Goal: Task Accomplishment & Management: Manage account settings

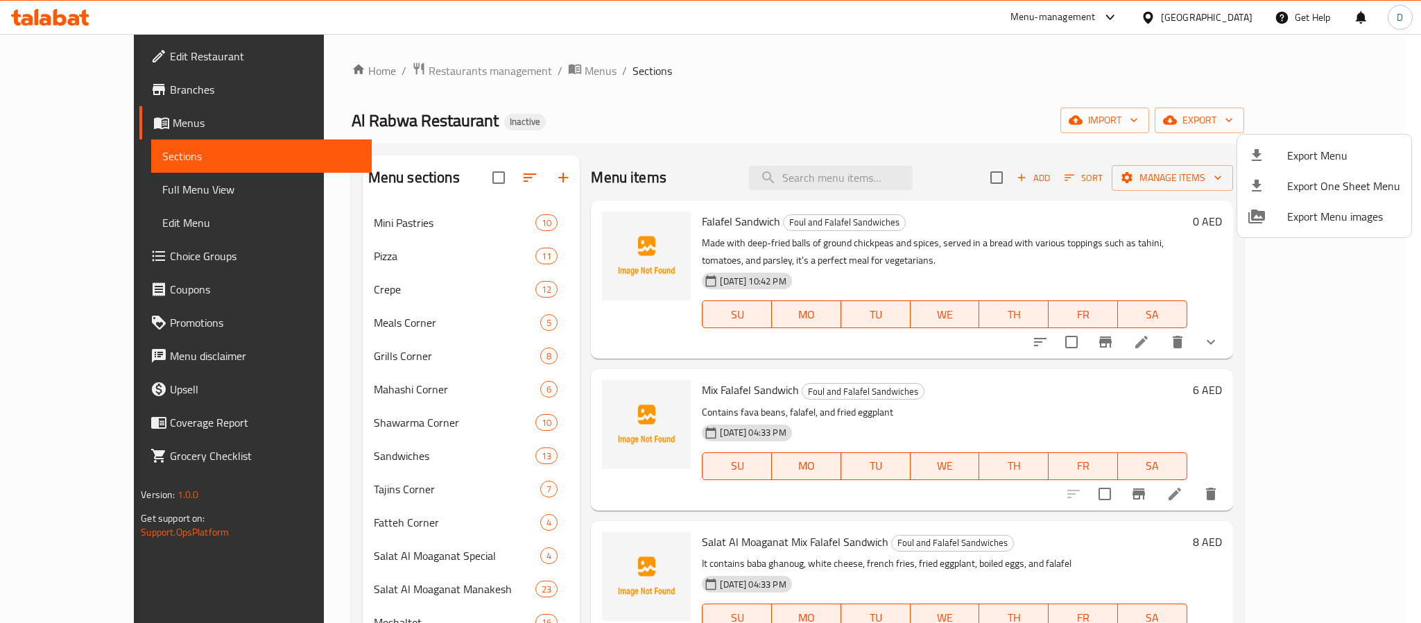
click at [1301, 346] on div at bounding box center [710, 311] width 1421 height 623
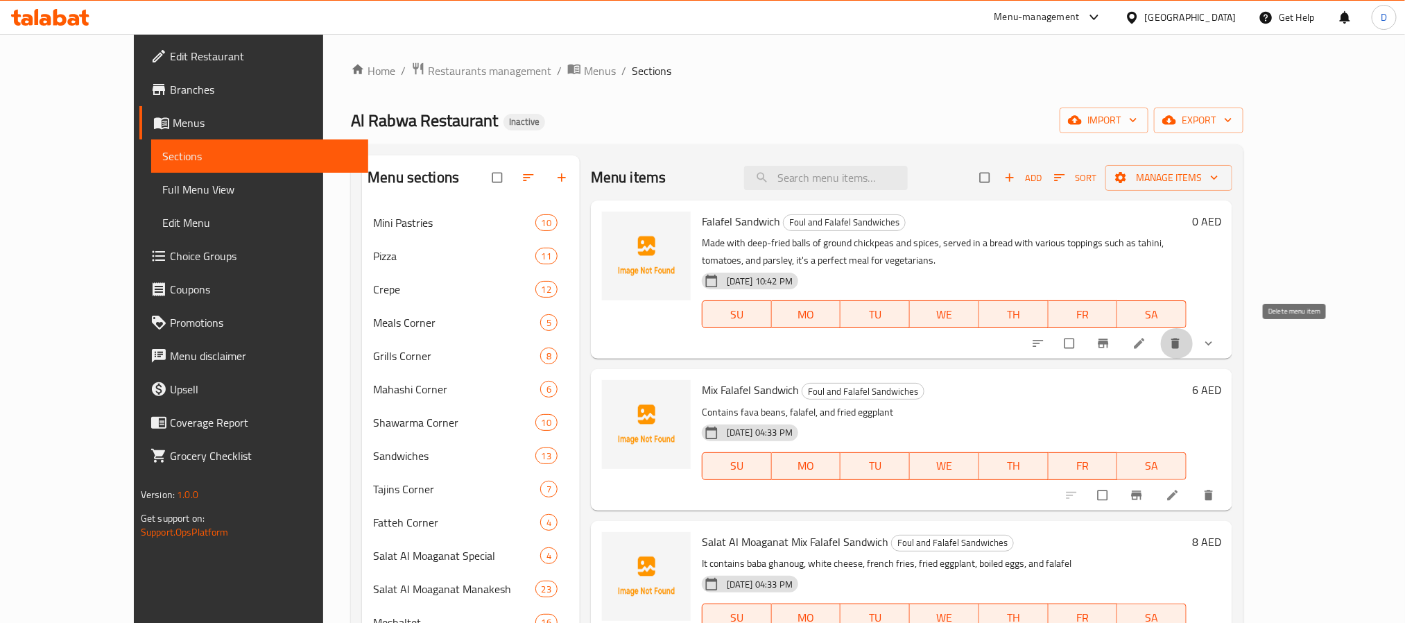
click at [1180, 348] on icon "delete" at bounding box center [1176, 343] width 8 height 10
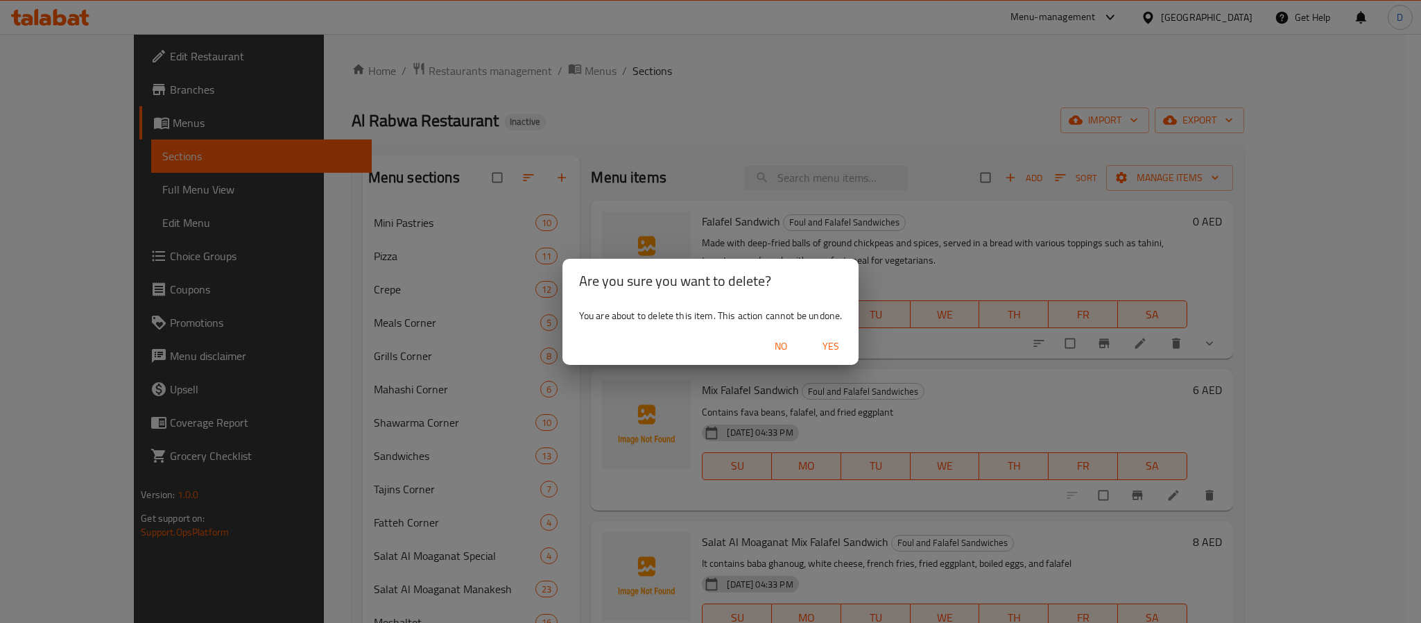
click at [830, 348] on span "Yes" at bounding box center [830, 346] width 33 height 17
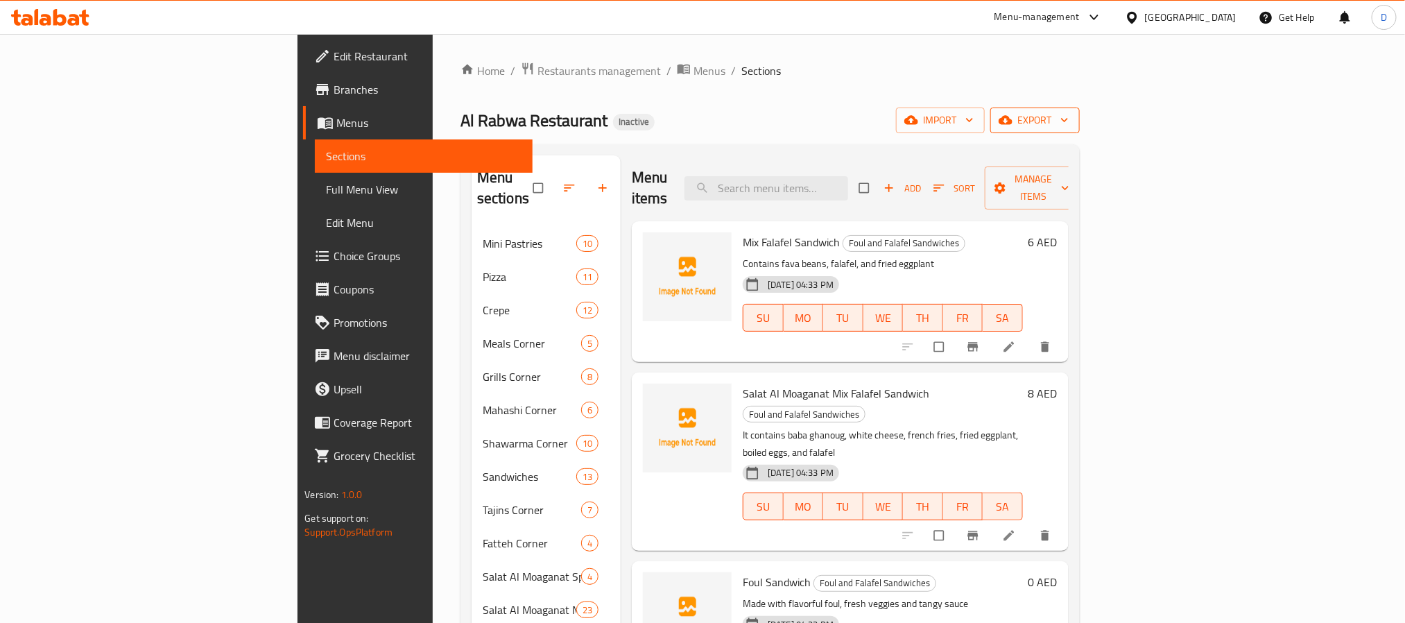
click at [1072, 114] on icon "button" at bounding box center [1065, 120] width 14 height 14
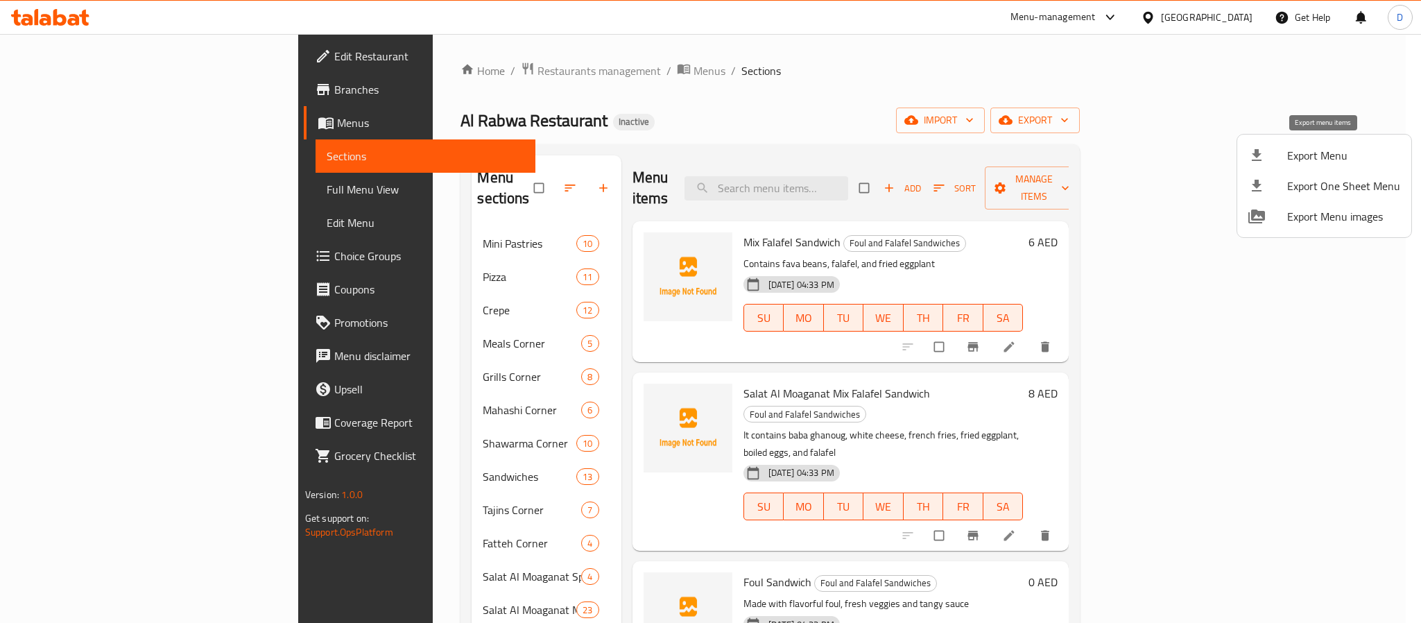
click at [1330, 152] on span "Export Menu" at bounding box center [1343, 155] width 113 height 17
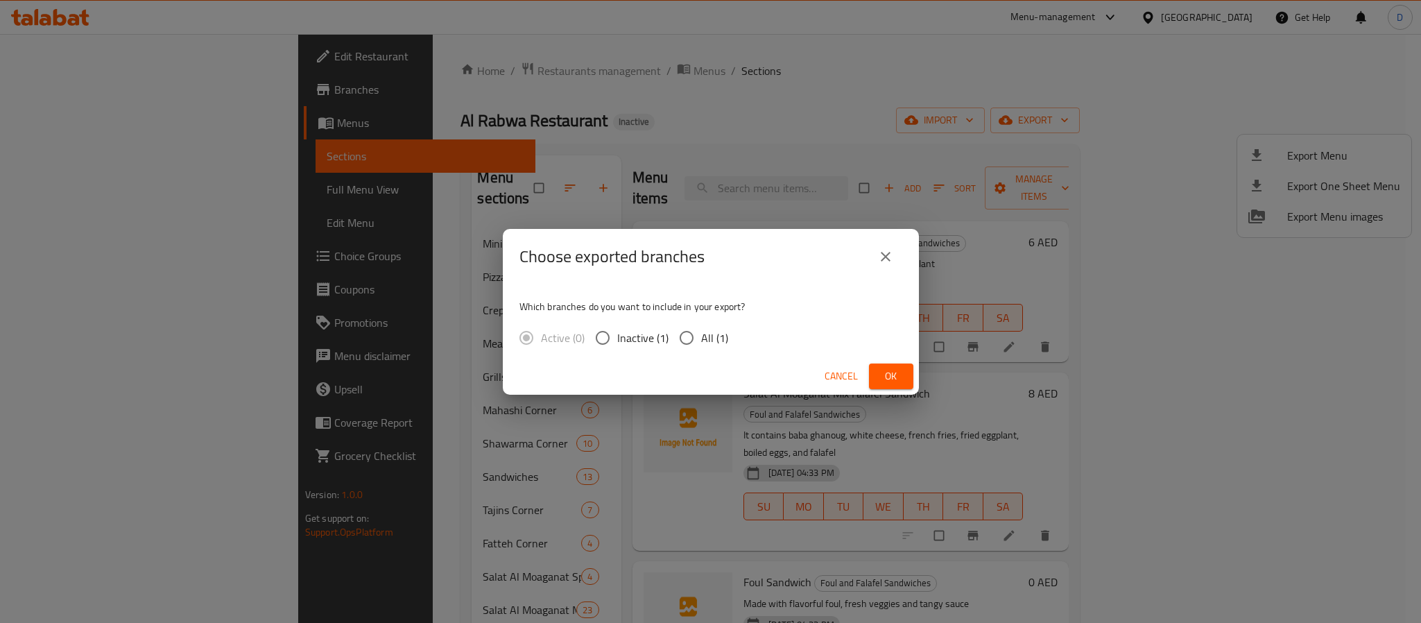
click at [895, 383] on span "Ok" at bounding box center [891, 376] width 22 height 17
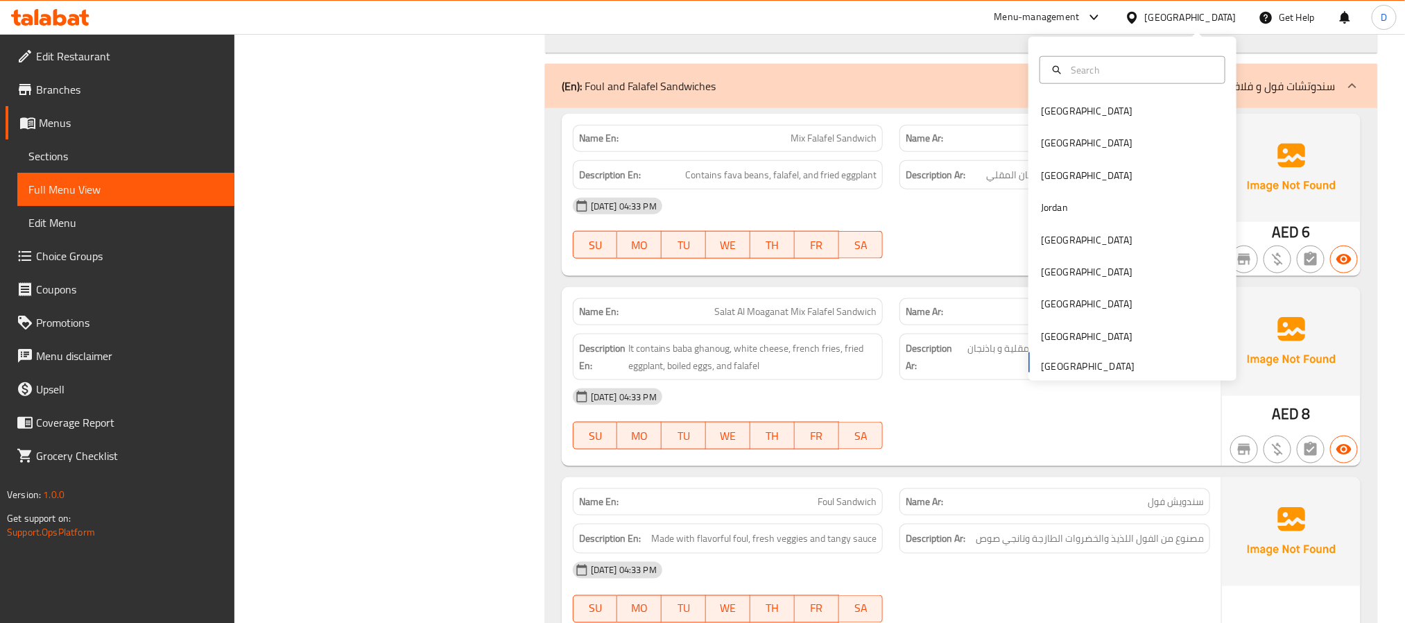
scroll to position [37358, 0]
click at [1063, 102] on div "[GEOGRAPHIC_DATA]" at bounding box center [1087, 111] width 114 height 32
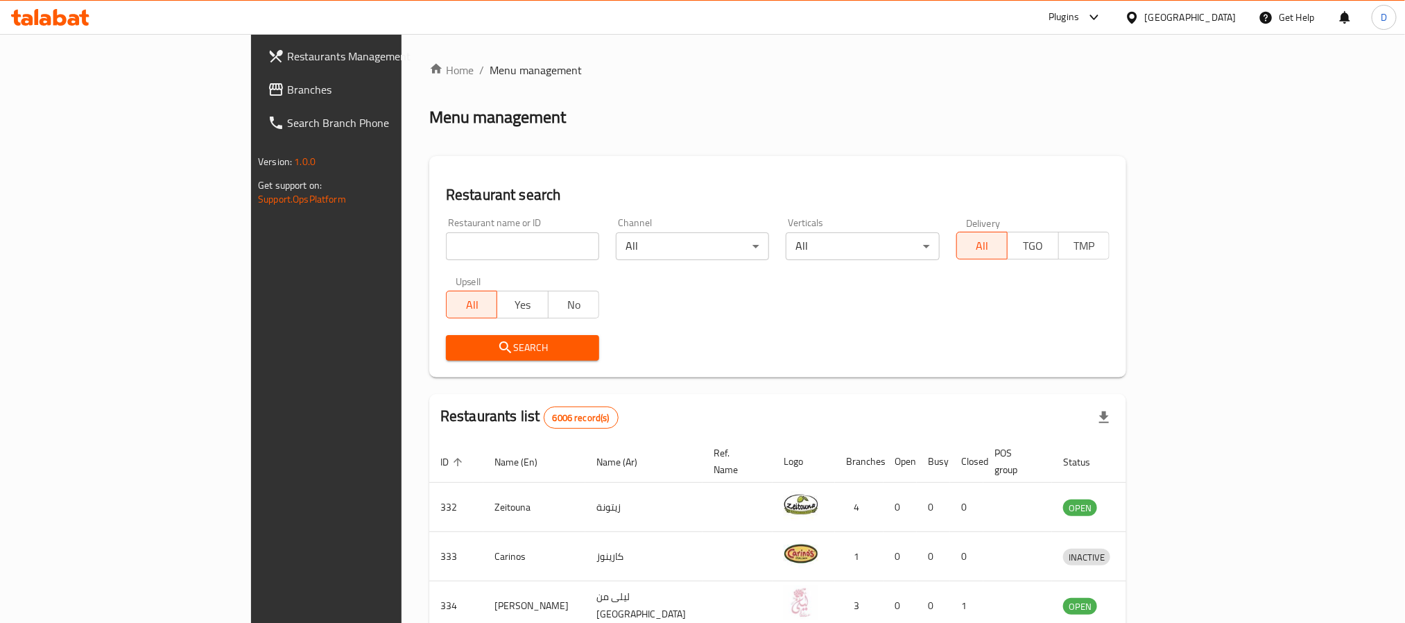
click at [1079, 19] on div "Plugins" at bounding box center [1064, 17] width 31 height 17
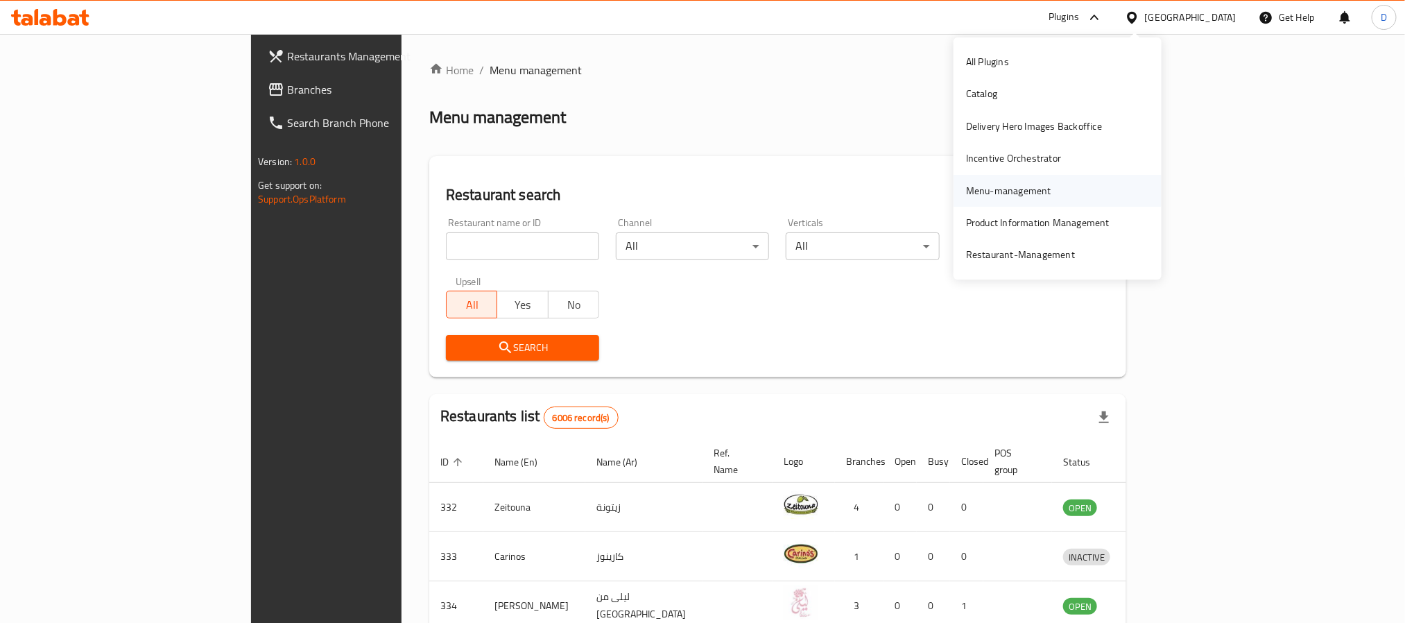
click at [1036, 180] on div "Menu-management" at bounding box center [1009, 191] width 108 height 32
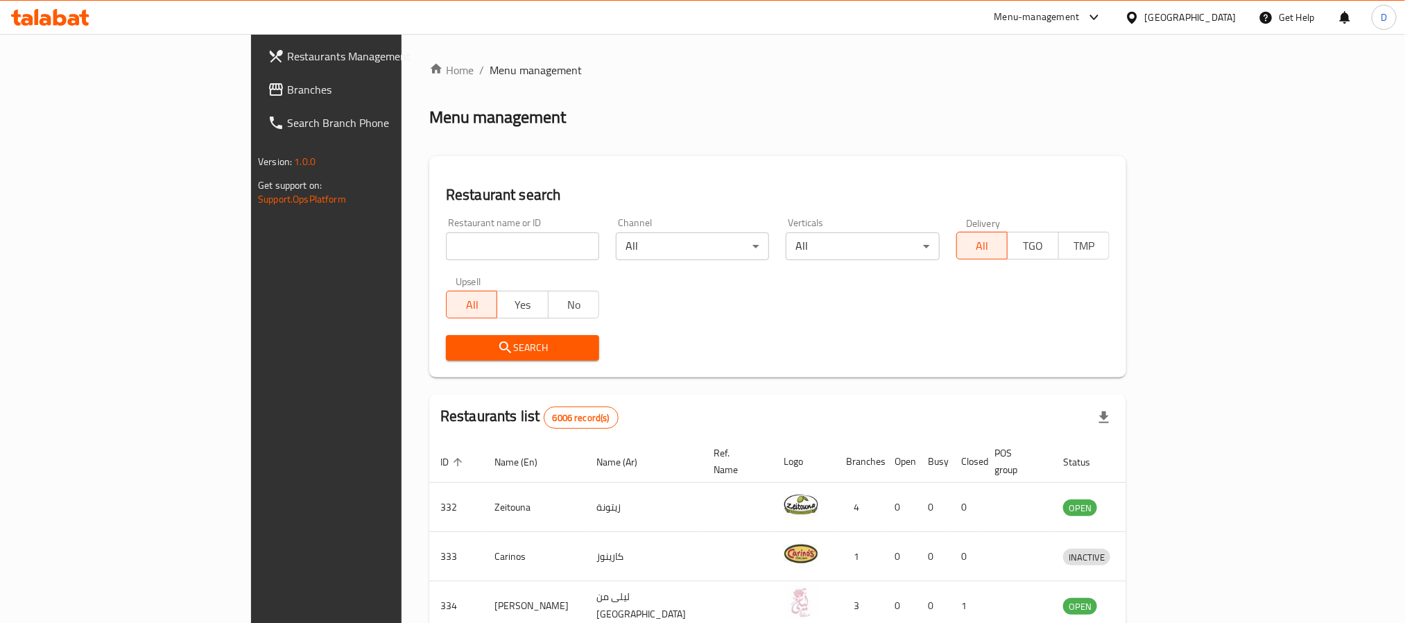
click at [454, 257] on input "search" at bounding box center [522, 246] width 153 height 28
paste input "Crazy Pizza"
type input "Crazy Pizza"
click button "Search" at bounding box center [522, 348] width 153 height 26
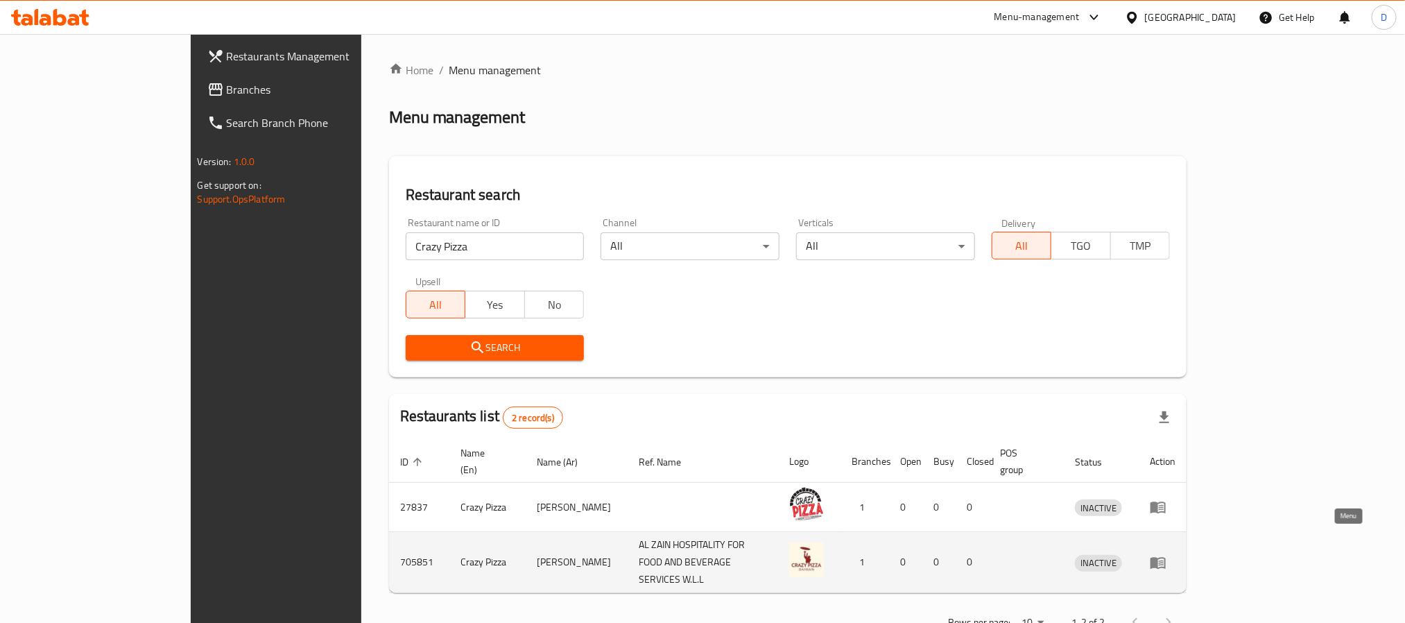
click at [1166, 557] on icon "enhanced table" at bounding box center [1158, 563] width 15 height 12
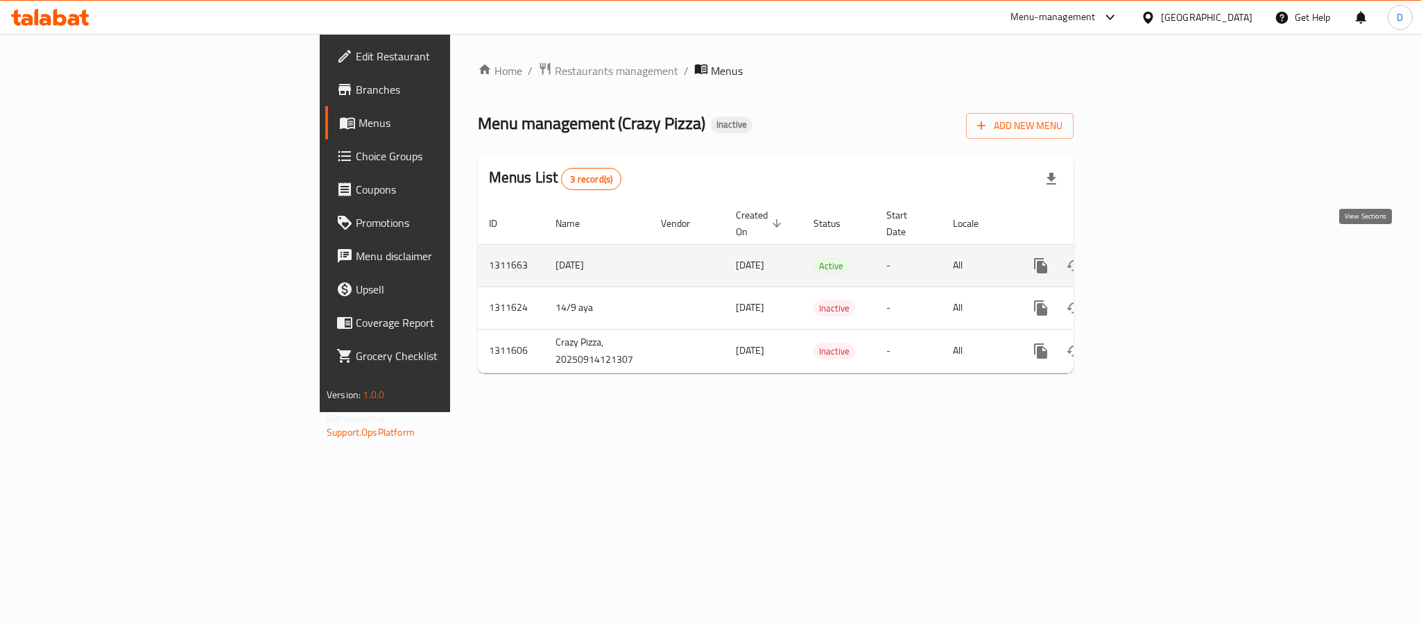
click at [1149, 257] on icon "enhanced table" at bounding box center [1141, 265] width 17 height 17
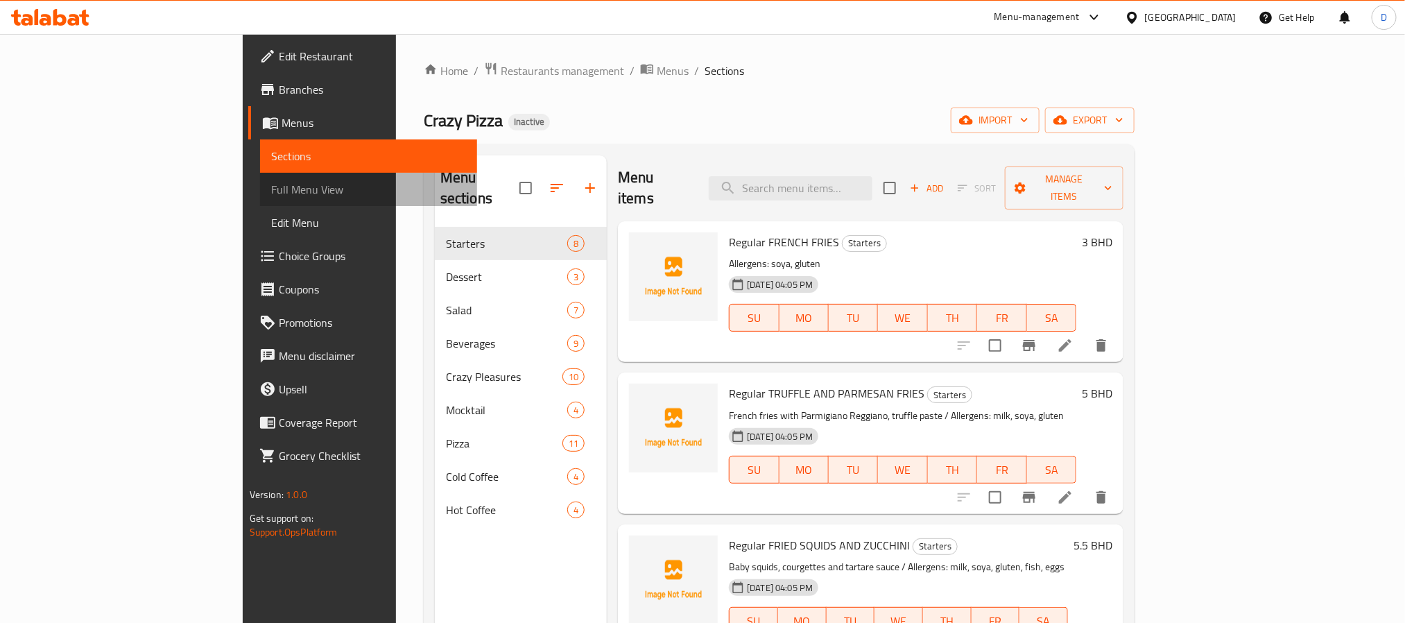
click at [271, 188] on span "Full Menu View" at bounding box center [368, 189] width 195 height 17
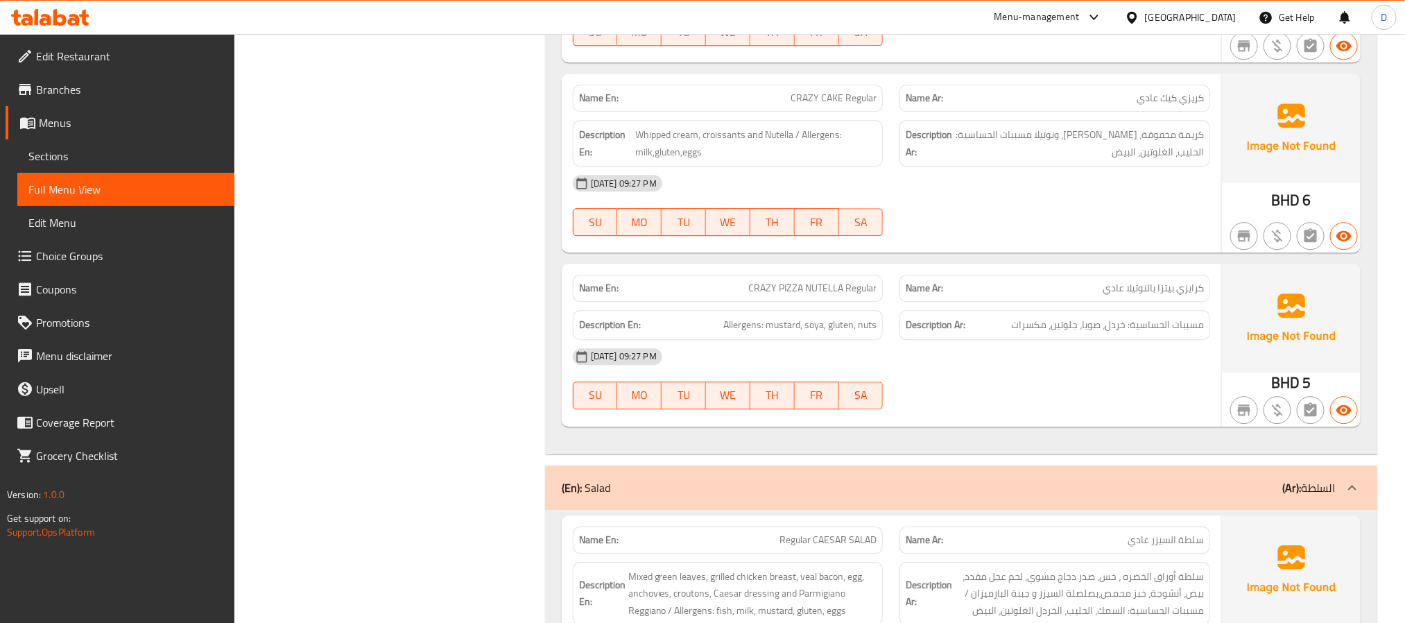
scroll to position [2393, 0]
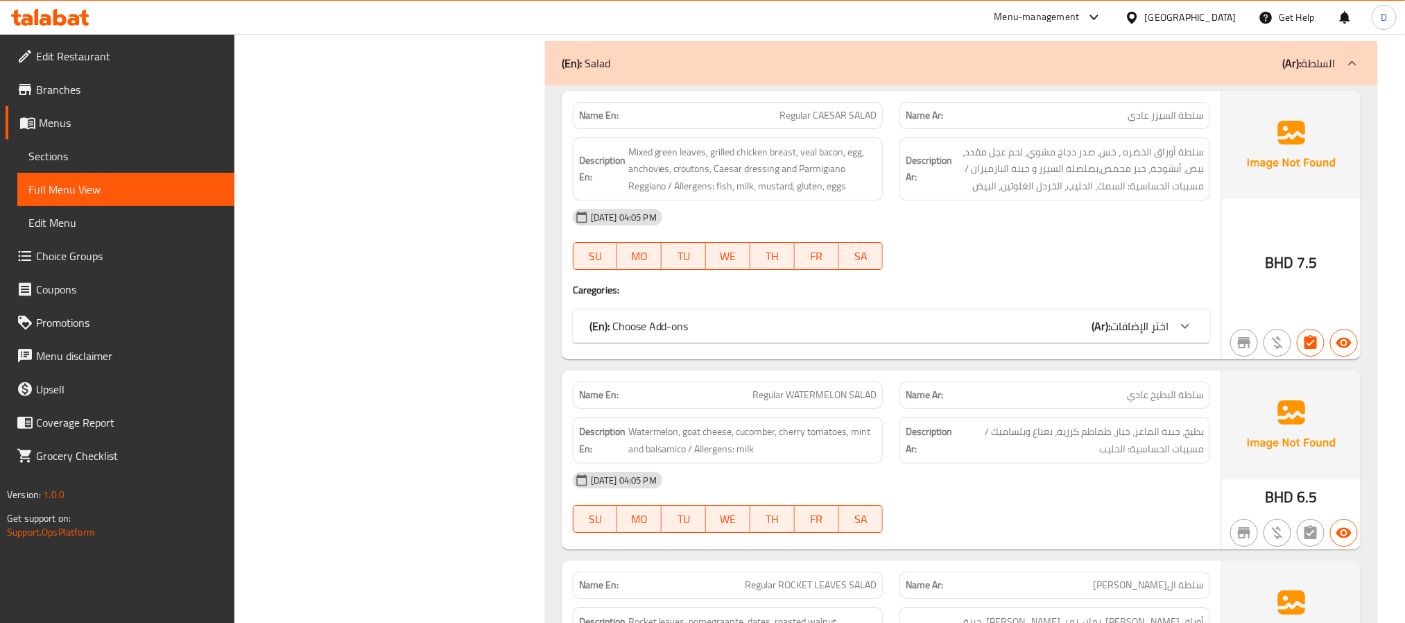
click at [1102, 256] on div "14-09-2025 04:05 PM SU MO TU WE TH FR SA" at bounding box center [892, 239] width 654 height 78
click at [1103, 333] on b "(Ar):" at bounding box center [1101, 326] width 19 height 21
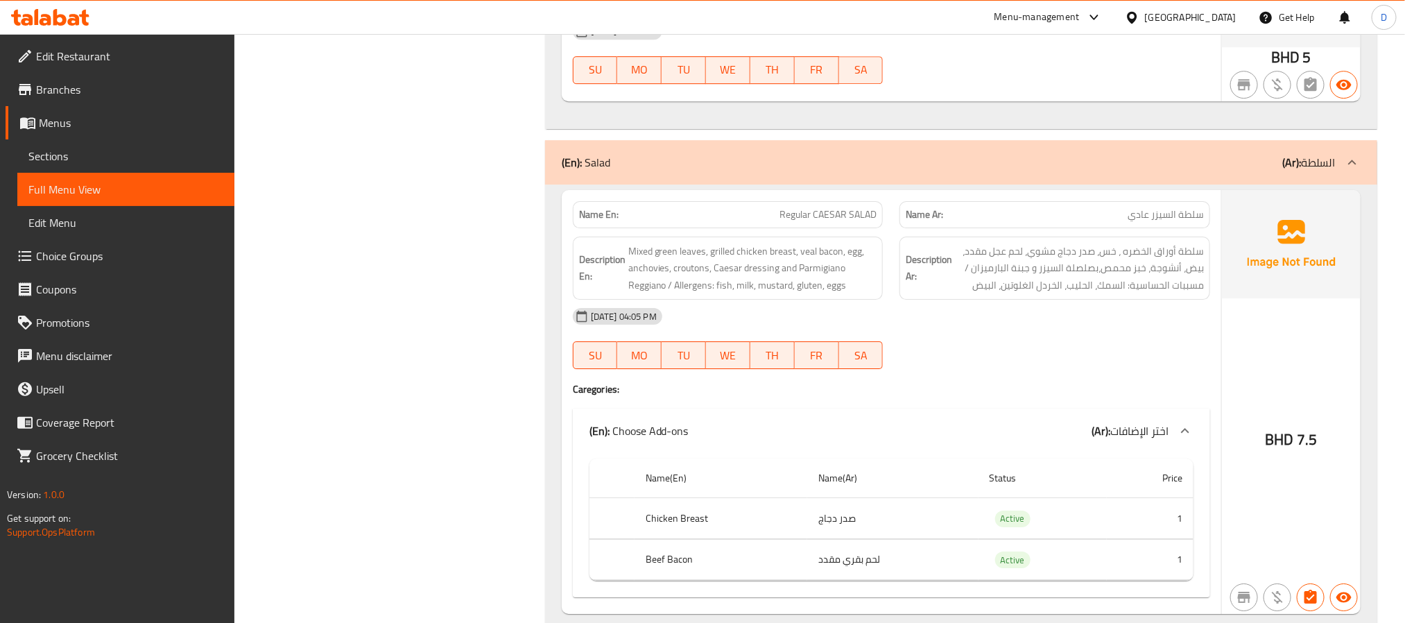
scroll to position [2289, 0]
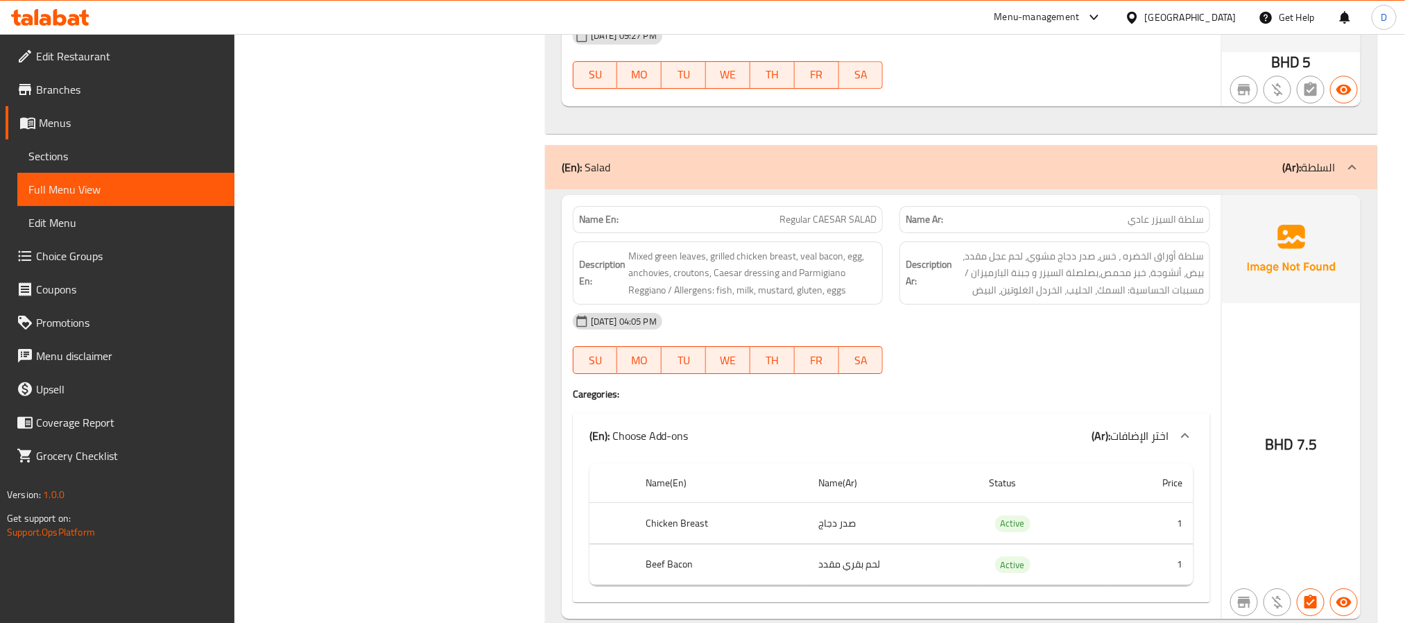
click at [862, 227] on span "Regular CAESAR SALAD" at bounding box center [828, 219] width 97 height 15
copy span "Regular CAESAR SALAD"
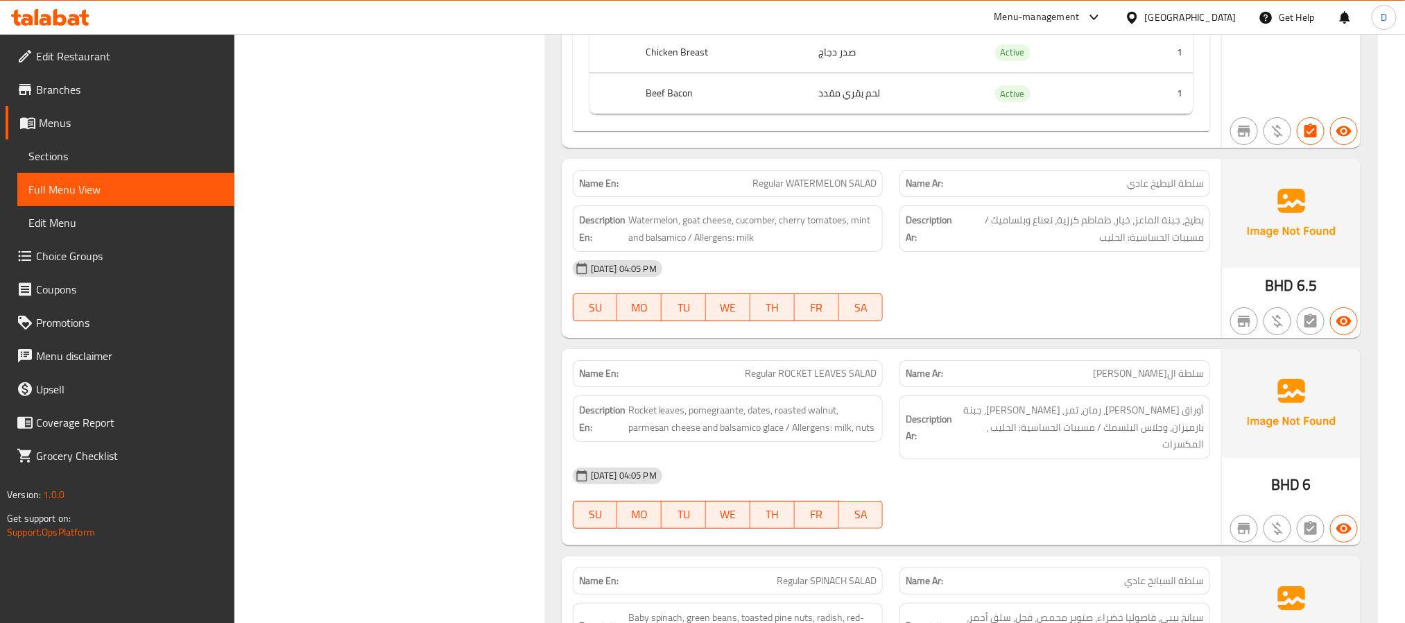
scroll to position [2809, 0]
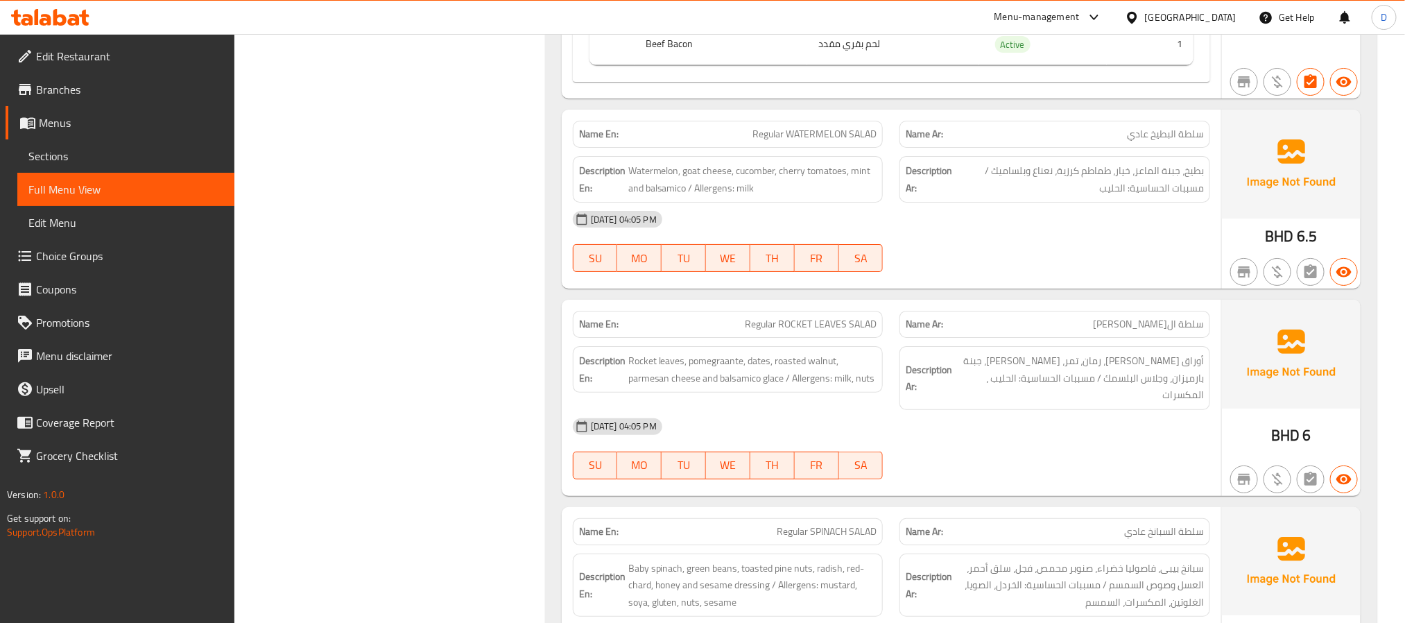
click at [855, 332] on span "Regular ROCKET LEAVES SALAD" at bounding box center [811, 324] width 132 height 15
copy span "Regular ROCKET LEAVES SALAD"
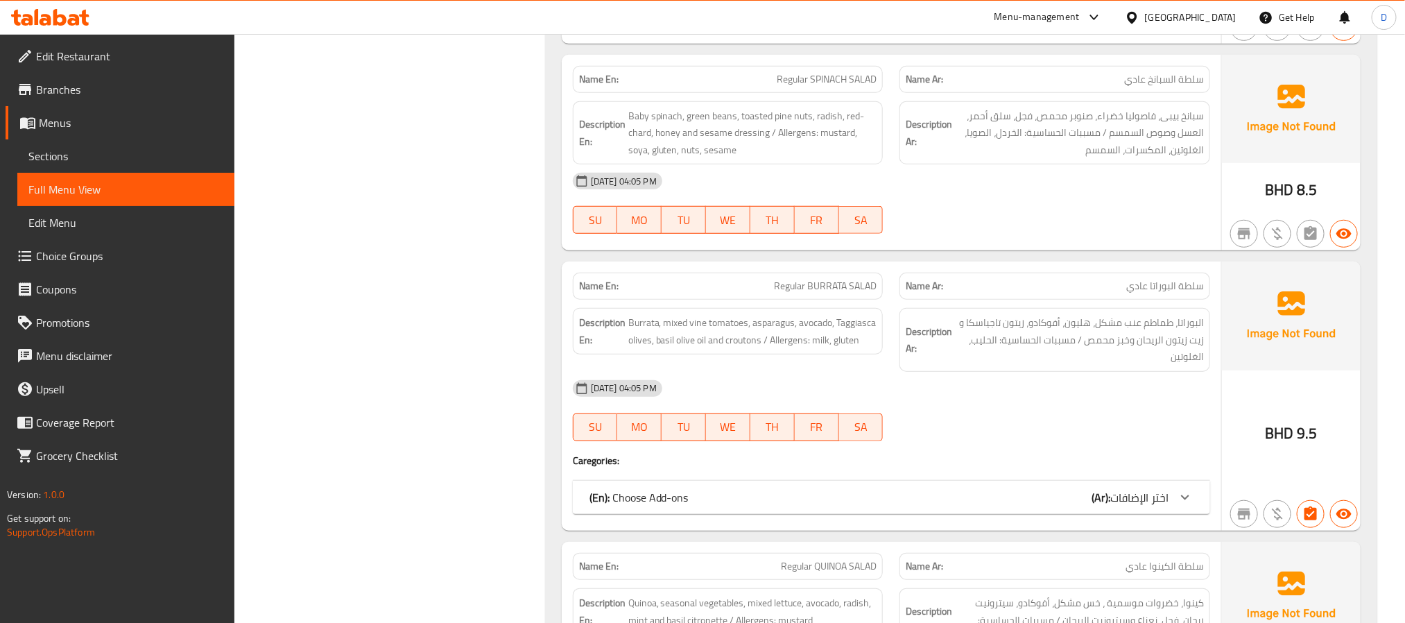
scroll to position [3329, 0]
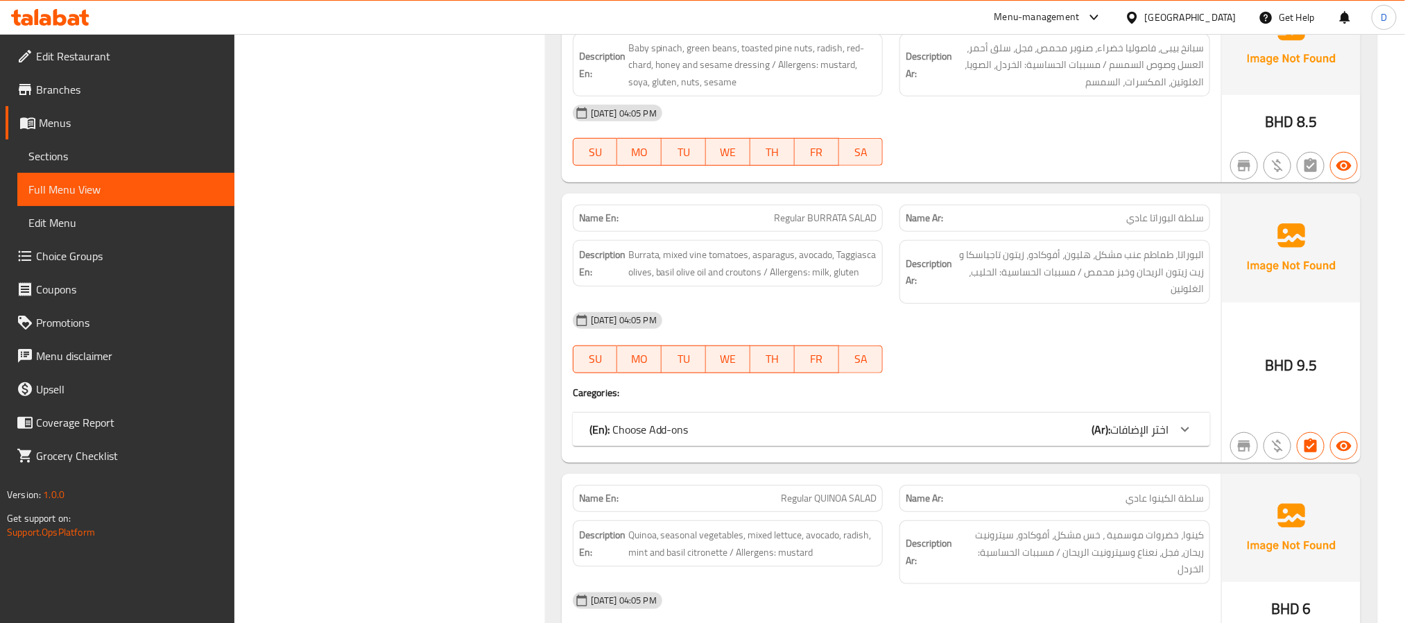
click at [1134, 425] on span "اختر الإضافات" at bounding box center [1140, 429] width 58 height 21
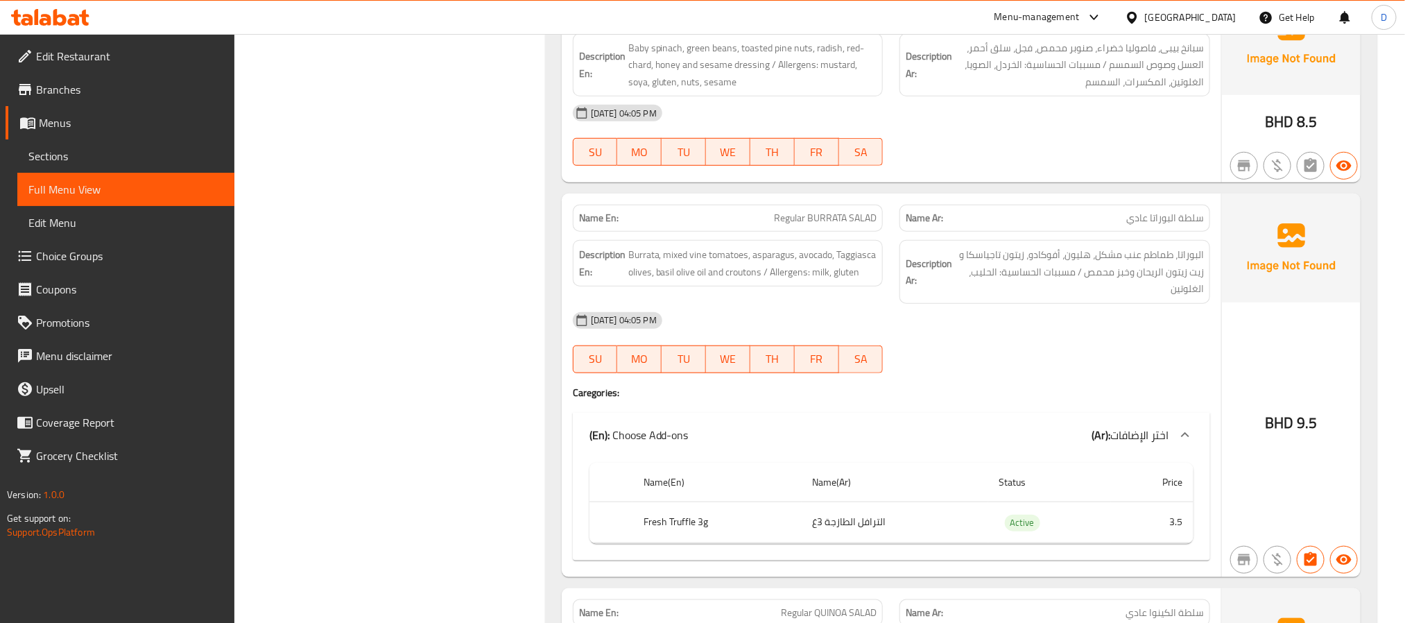
click at [1118, 331] on div "[DATE] 04:05 PM" at bounding box center [892, 320] width 654 height 33
click at [796, 225] on span "Regular BURRATA SALAD" at bounding box center [825, 218] width 103 height 15
copy span "Regular BURRATA SALAD"
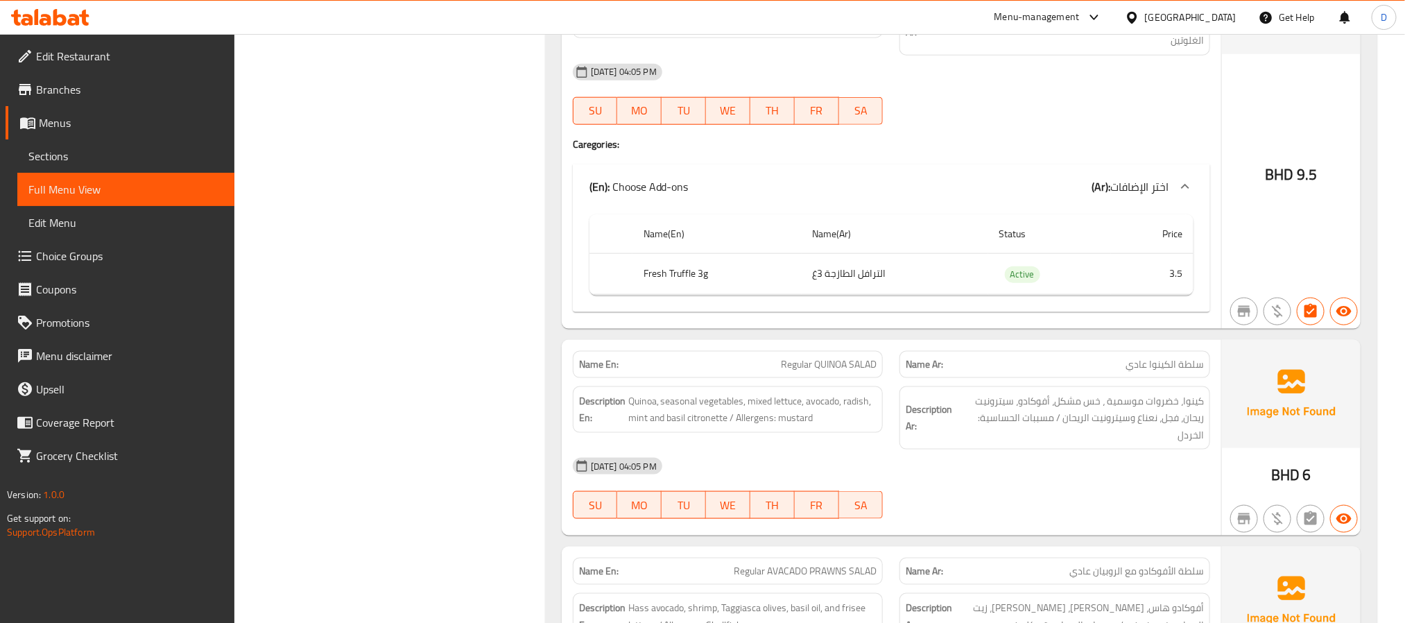
scroll to position [3642, 0]
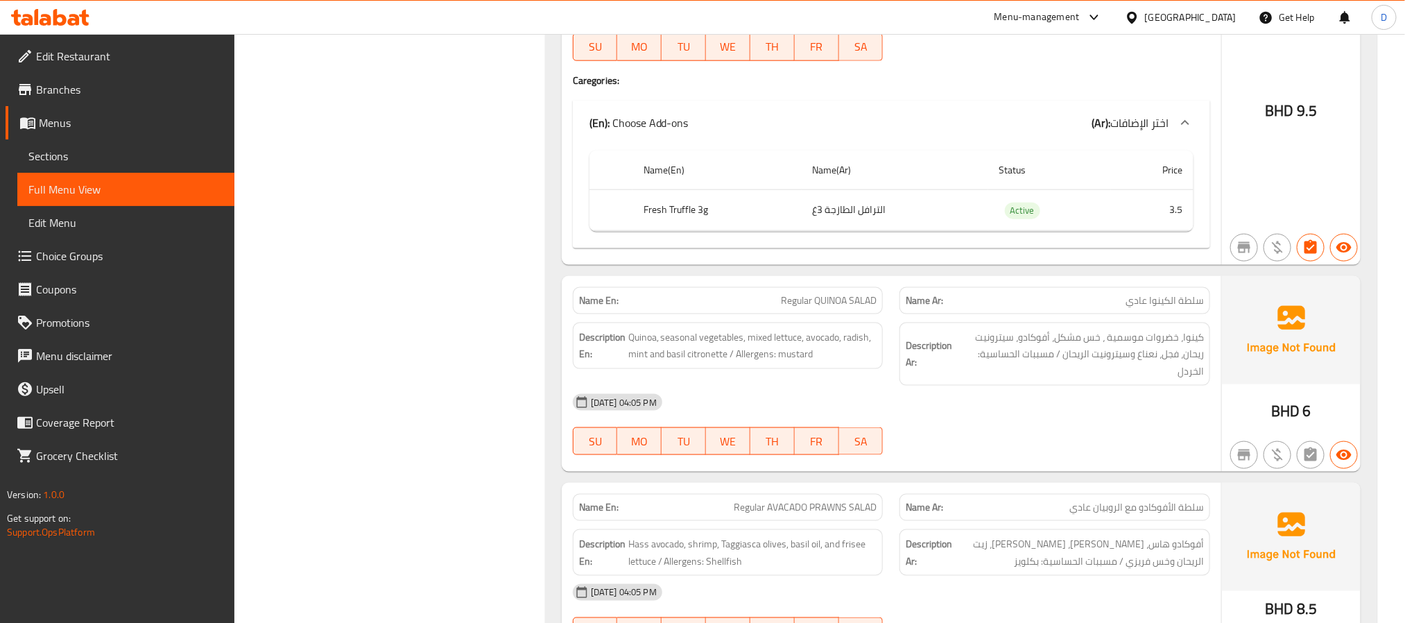
click at [859, 308] on span "Regular QUINOA SALAD" at bounding box center [829, 300] width 96 height 15
copy span "Regular QUINOA SALAD"
click at [814, 363] on span "Quinoa, seasonal vegetables, mixed lettuce, avocado, radish, mint and basil cit…" at bounding box center [752, 346] width 249 height 34
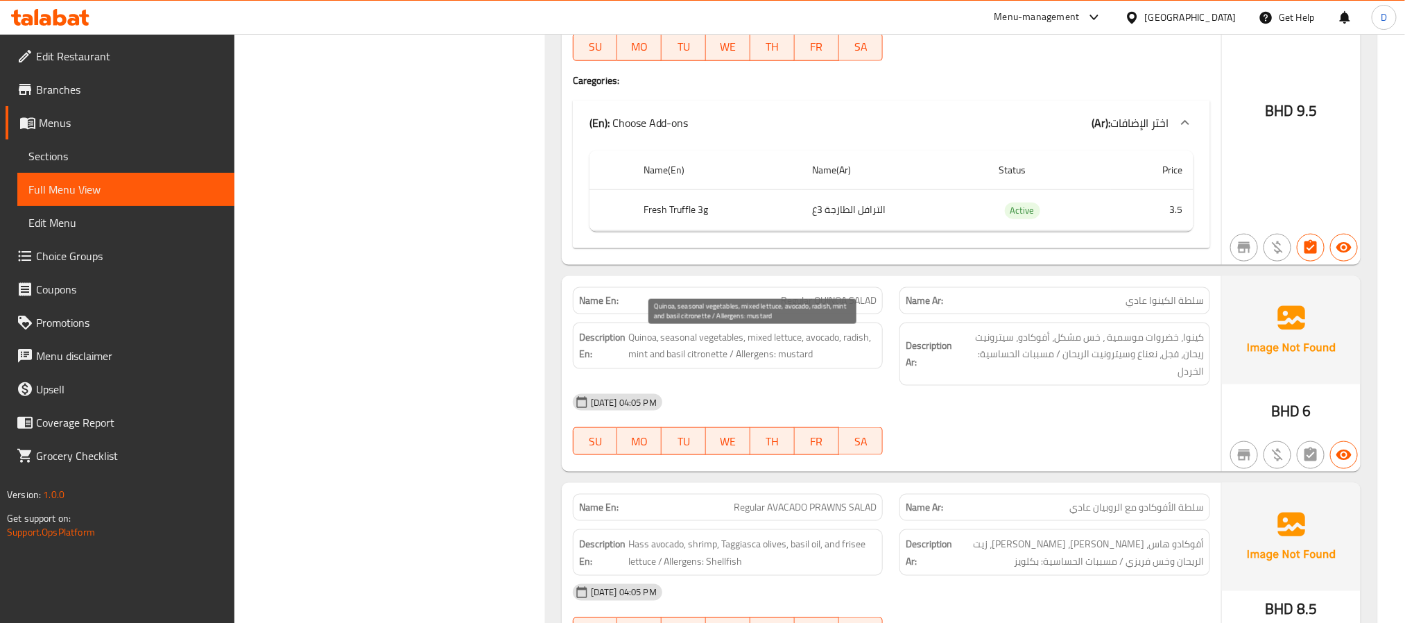
click at [701, 363] on span "Quinoa, seasonal vegetables, mixed lettuce, avocado, radish, mint and basil cit…" at bounding box center [752, 346] width 249 height 34
copy span "citronette"
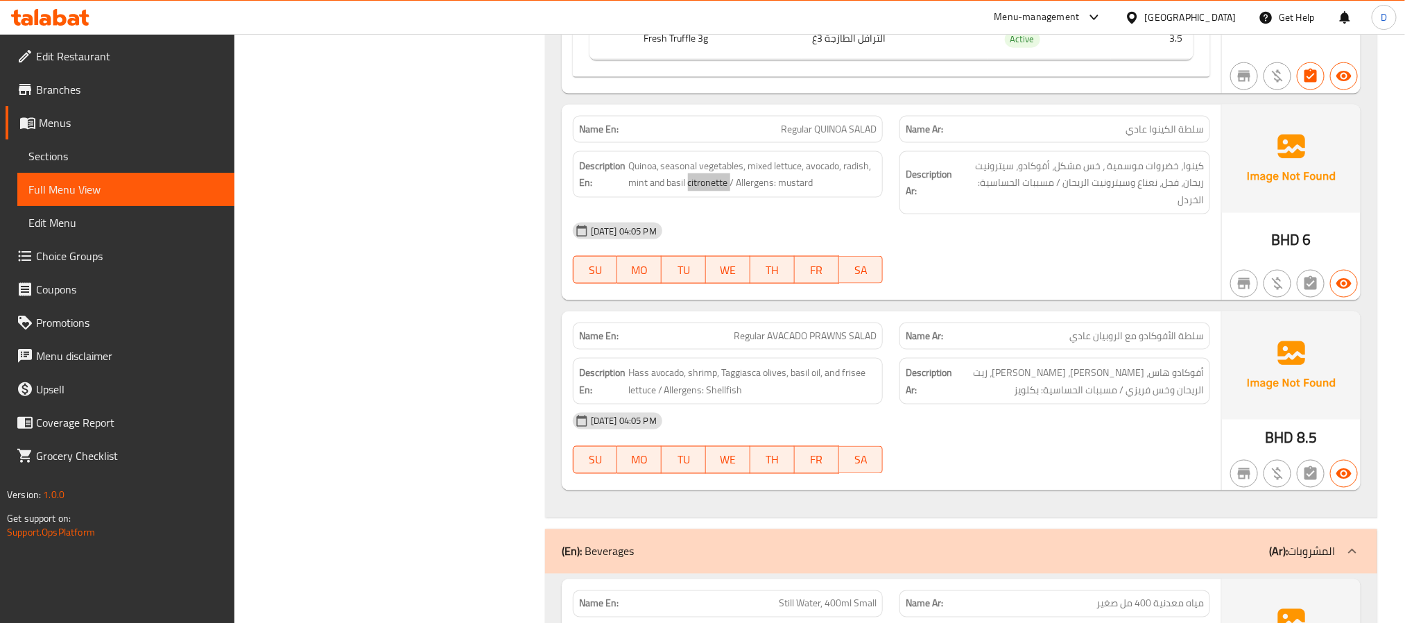
scroll to position [3850, 0]
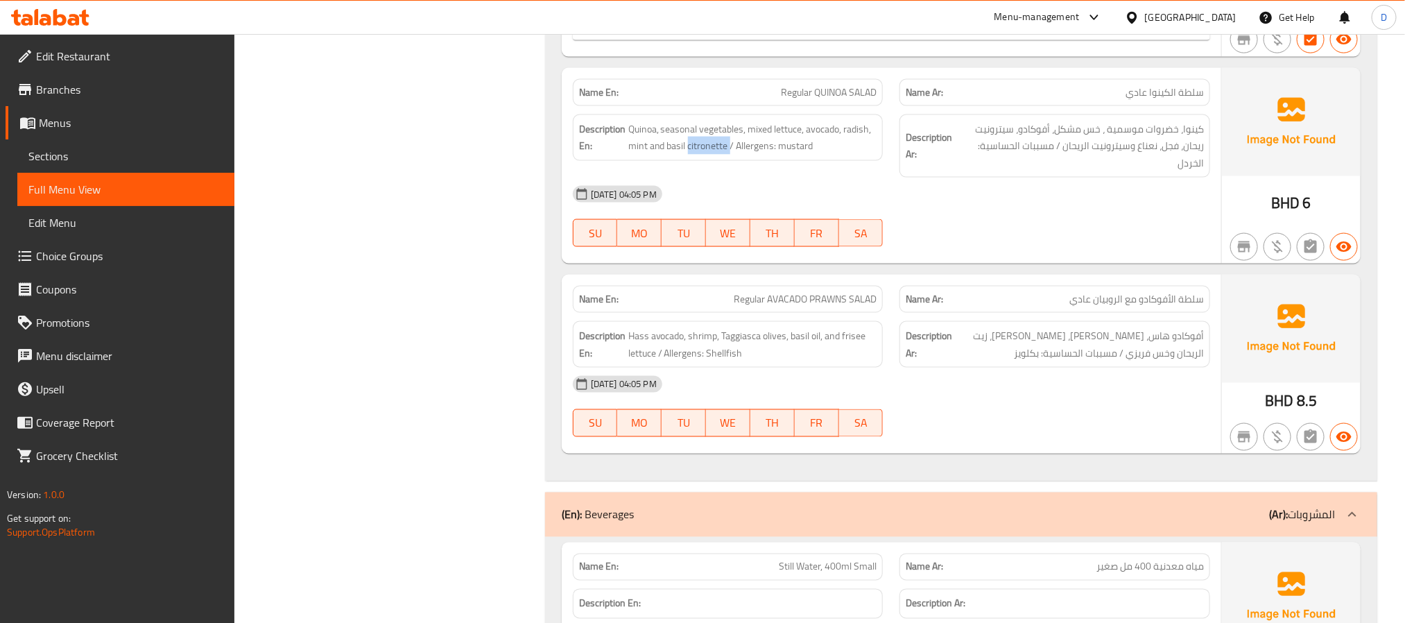
click at [835, 302] on span "Regular AVACADO PRAWNS SALAD" at bounding box center [805, 299] width 143 height 15
copy span "Regular AVACADO PRAWNS SALAD"
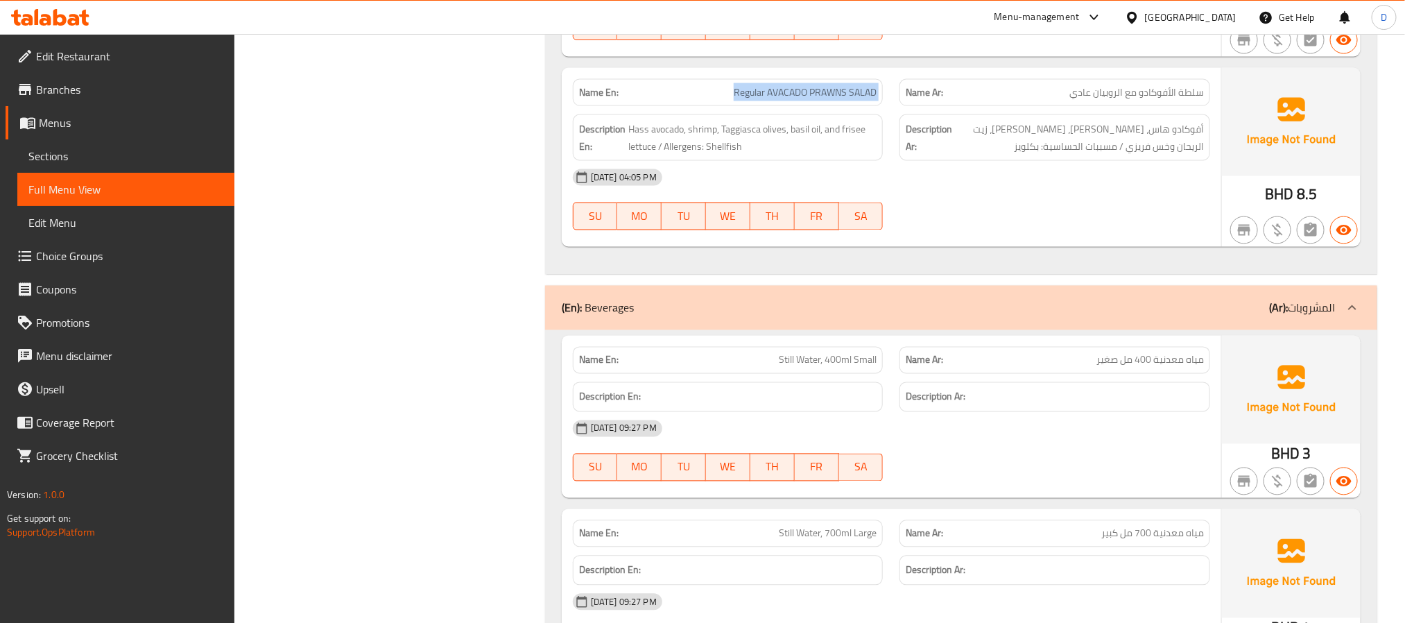
scroll to position [4058, 0]
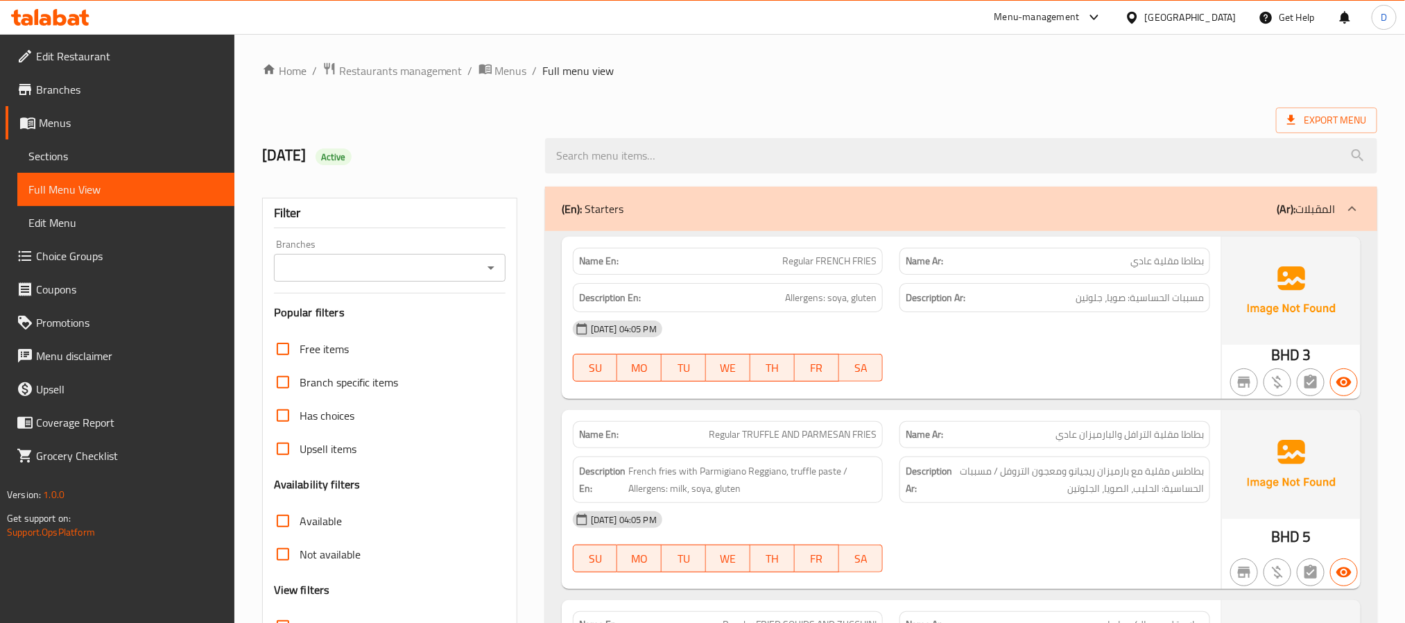
click at [80, 160] on span "Sections" at bounding box center [125, 156] width 195 height 17
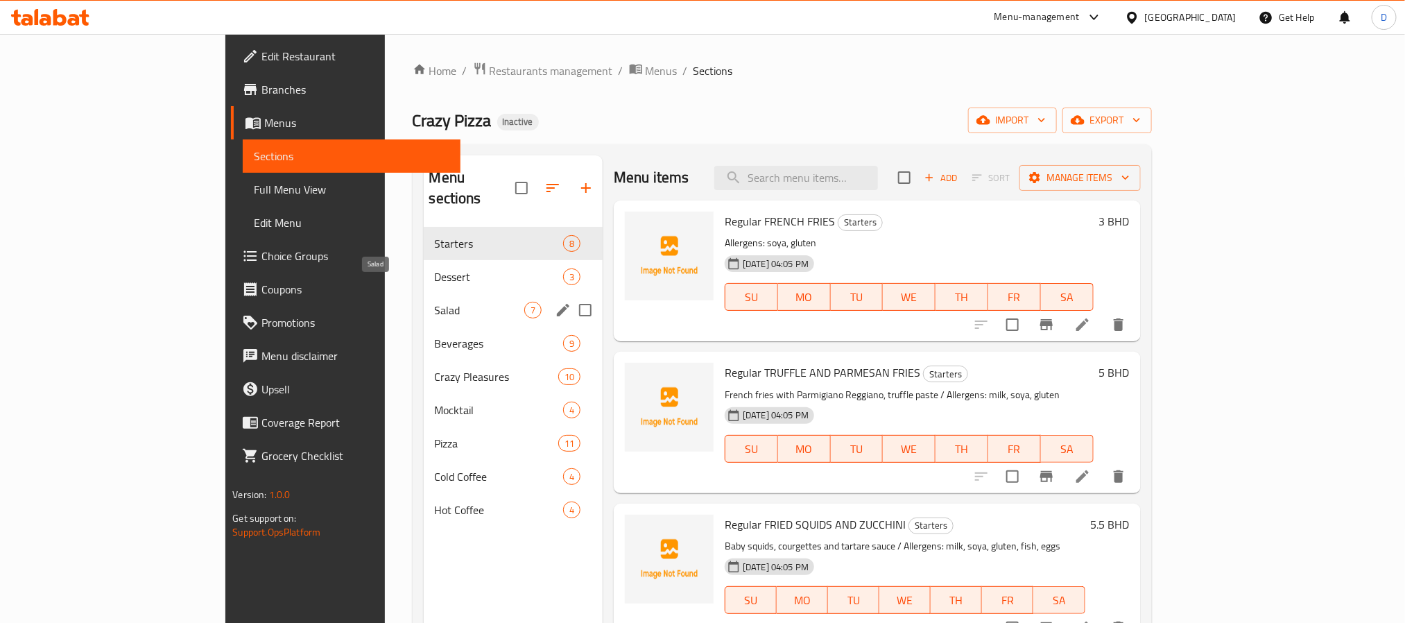
click at [435, 302] on span "Salad" at bounding box center [479, 310] width 89 height 17
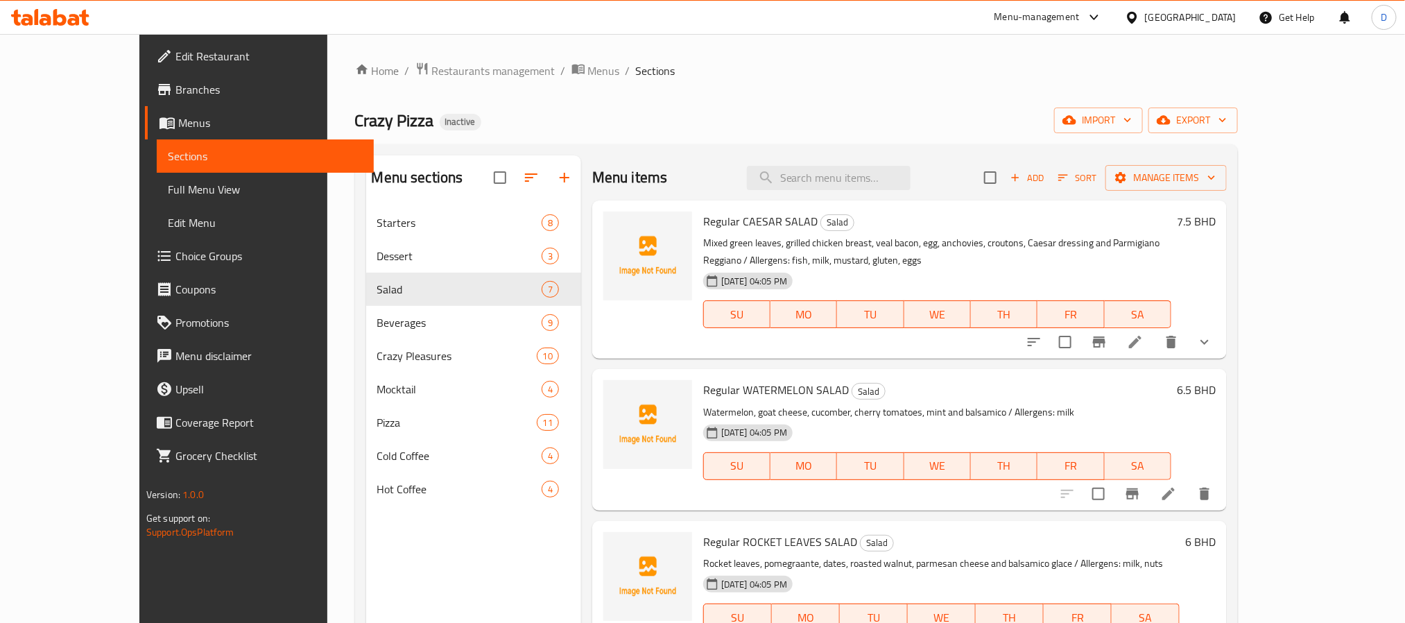
click at [1155, 341] on li at bounding box center [1135, 341] width 39 height 25
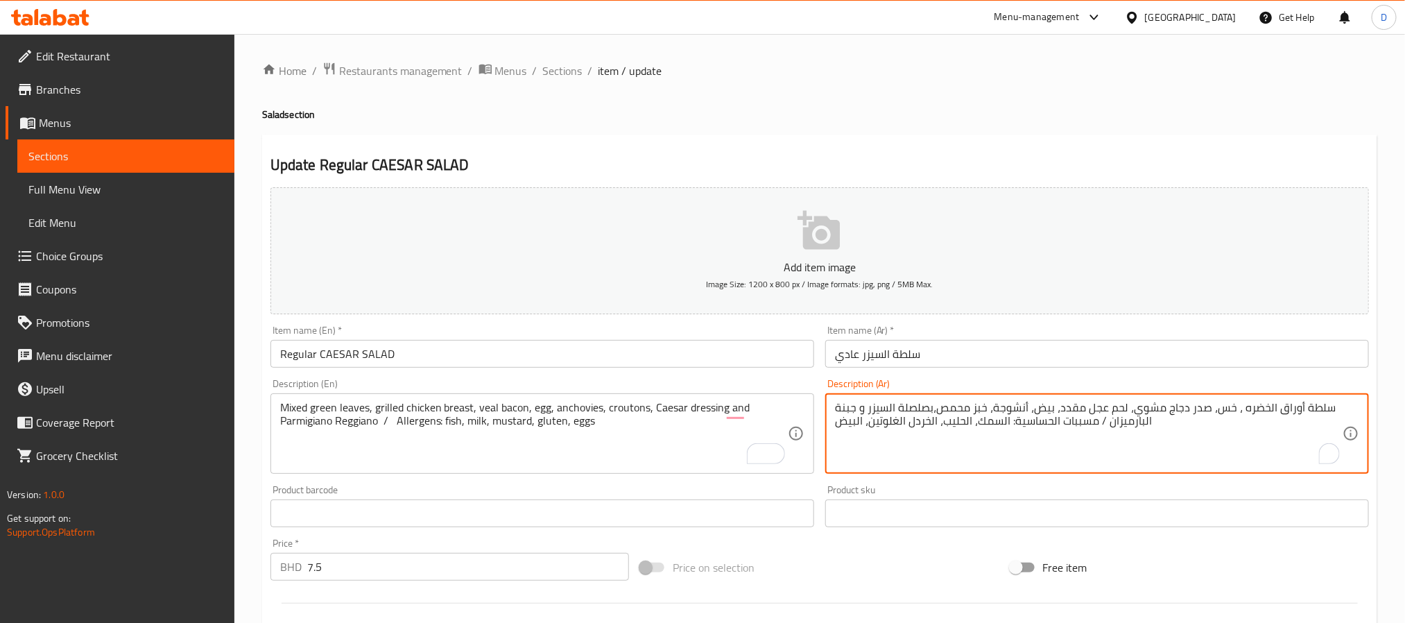
click at [945, 427] on textarea "سلطة أوراق الخضره ، خس، صدر دجاج مشوي، لحم عجل مقدد، بيض، أنشوجة، خبز محمص،بصلص…" at bounding box center [1089, 434] width 508 height 66
paste textarea "وراق خضراء مشكلة، صدر دجاج مشوي، لحم عجل مقدد، بيض، أنشوجة، خبز محمص، صلصة سيزر…"
type textarea "أوراق خضراء مشكلة، صدر دجاج مشوي، لحم عجل مقدد، بيض، أنشوجة، خبز محمص، صلصة سيز…"
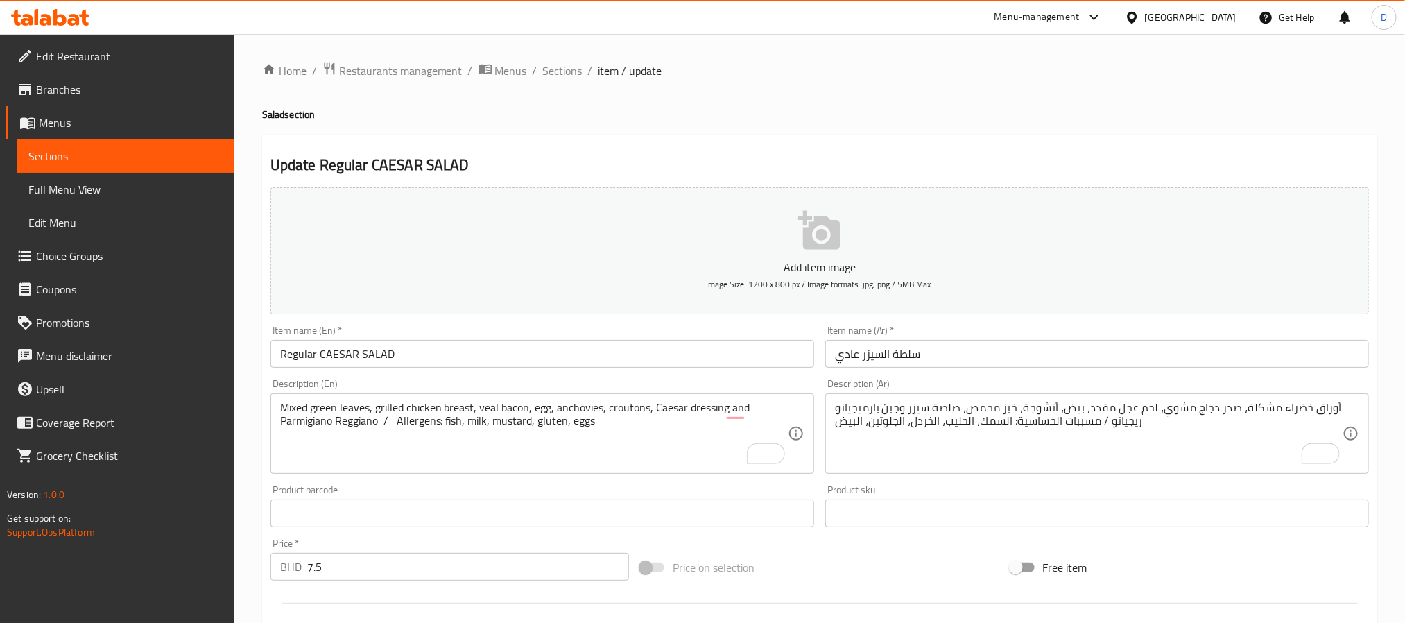
click at [886, 357] on input "سلطة السيزر عادي" at bounding box center [1097, 354] width 544 height 28
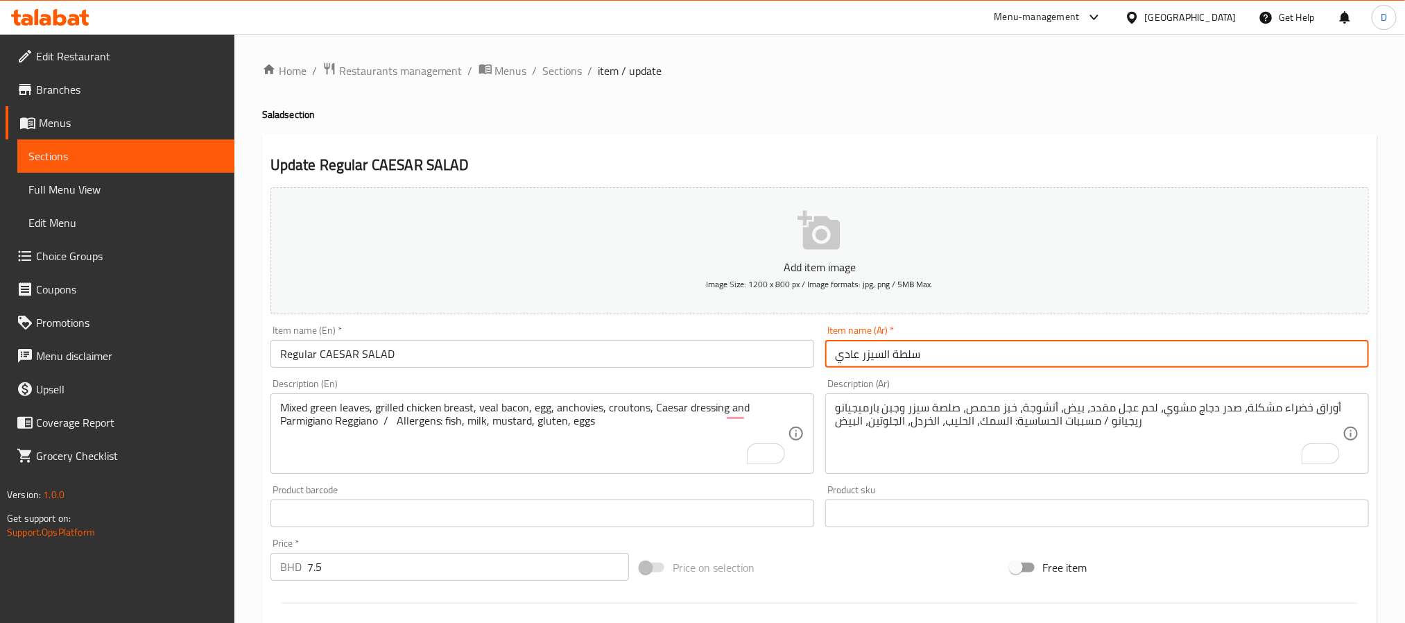
drag, startPoint x: 858, startPoint y: 357, endPoint x: 955, endPoint y: 360, distance: 97.2
click at [955, 360] on input "سلطة السيزر عادي" at bounding box center [1097, 354] width 544 height 28
paste input "الدجاج"
type input "سلطة السيزر بالدجاج عادي"
click at [318, 354] on input "Regular CAESAR SALAD" at bounding box center [543, 354] width 544 height 28
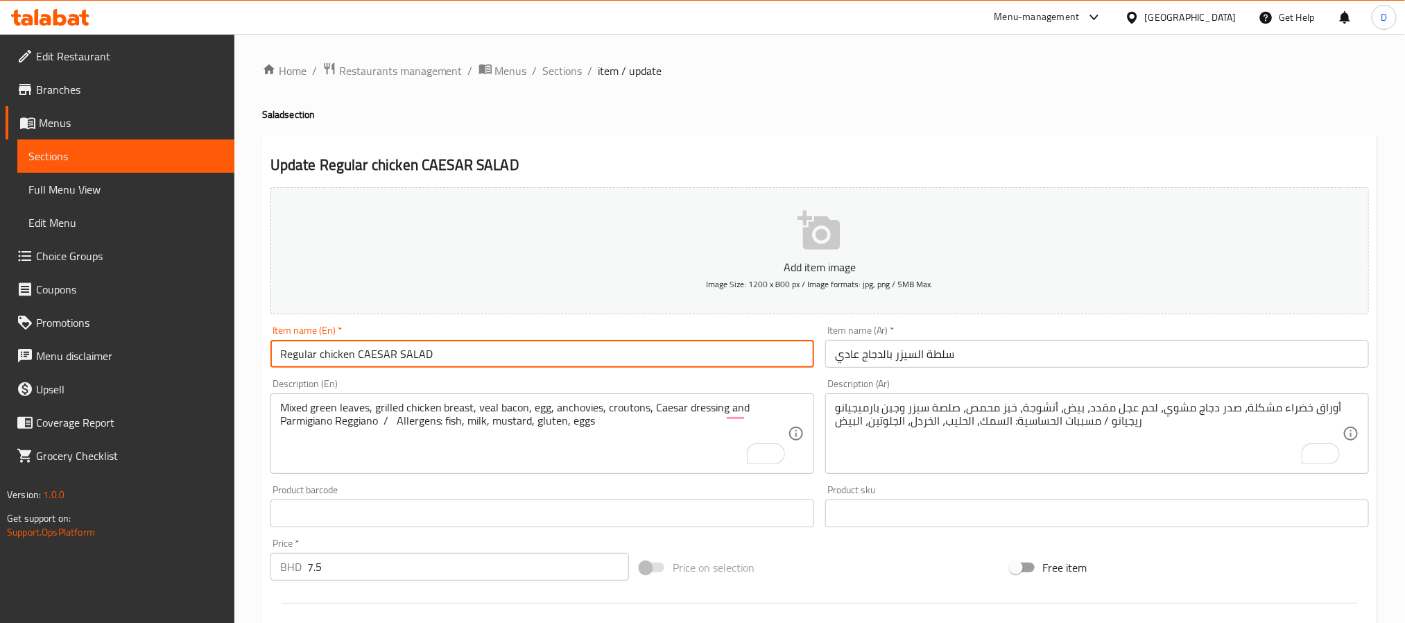
type input "Regular chicken CAESAR SALAD"
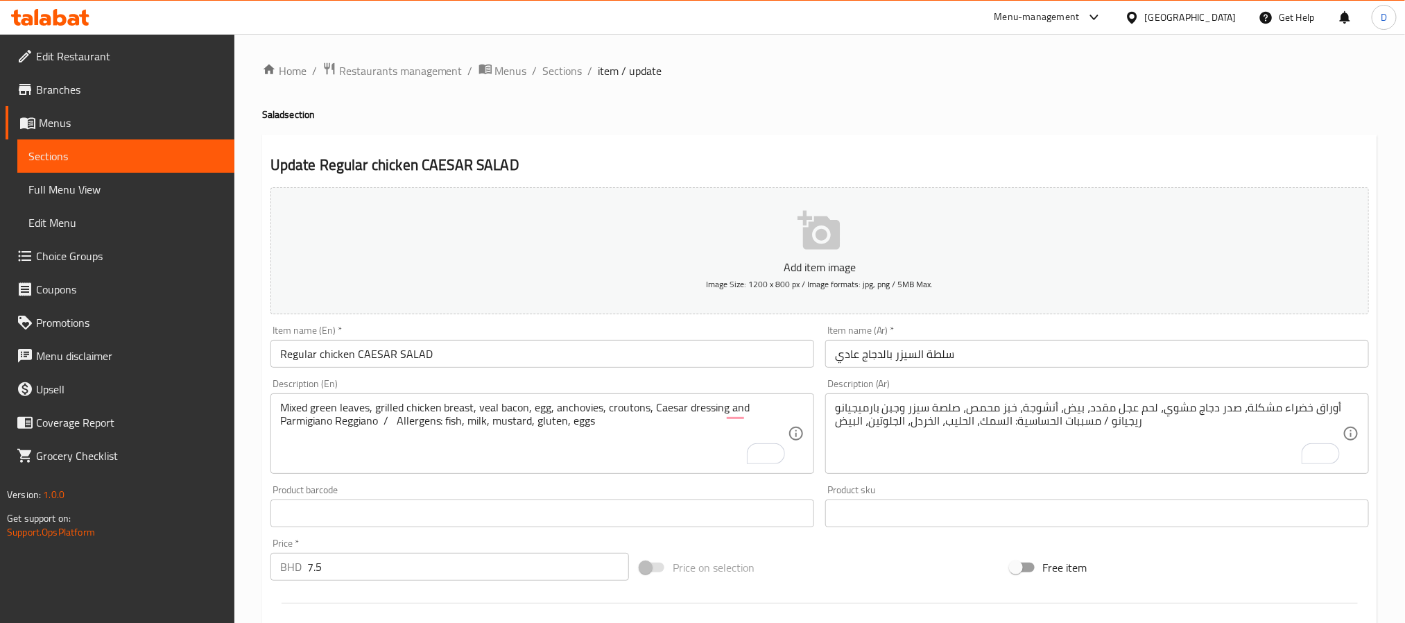
click at [565, 59] on div "Home / Restaurants management / Menus / Sections / item / update Salad section …" at bounding box center [819, 518] width 1171 height 969
click at [566, 75] on span "Sections" at bounding box center [563, 70] width 40 height 17
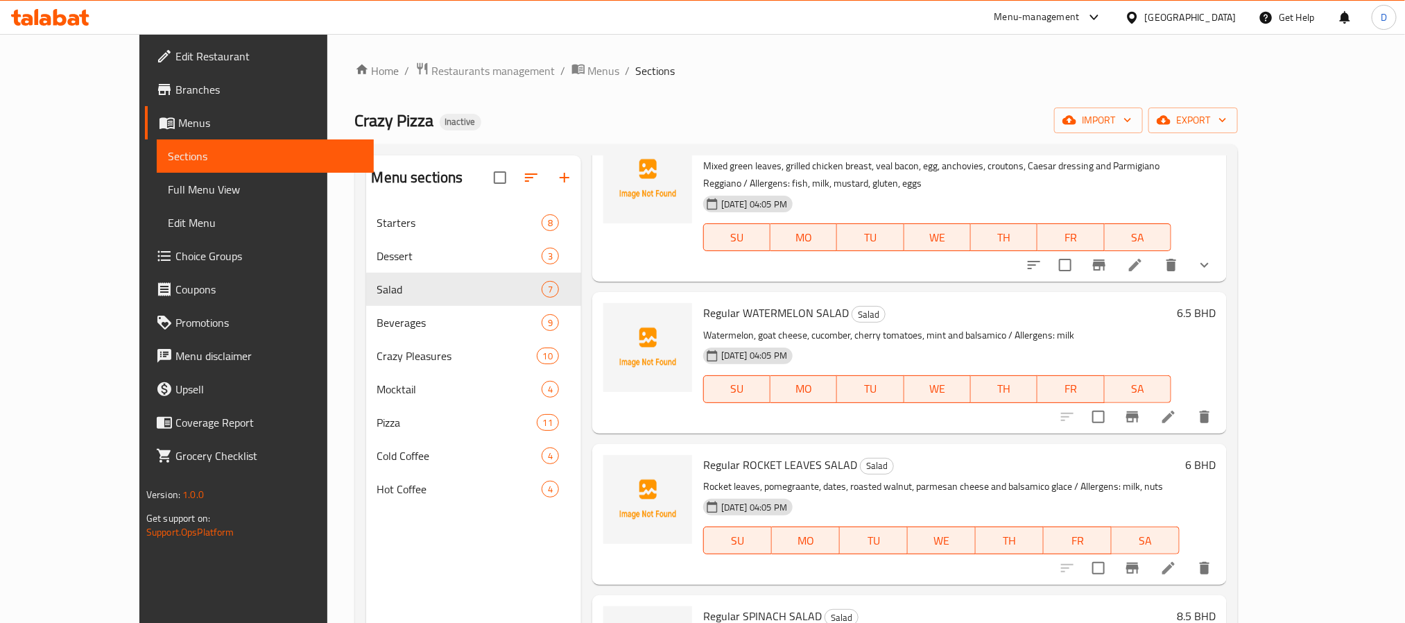
scroll to position [208, 0]
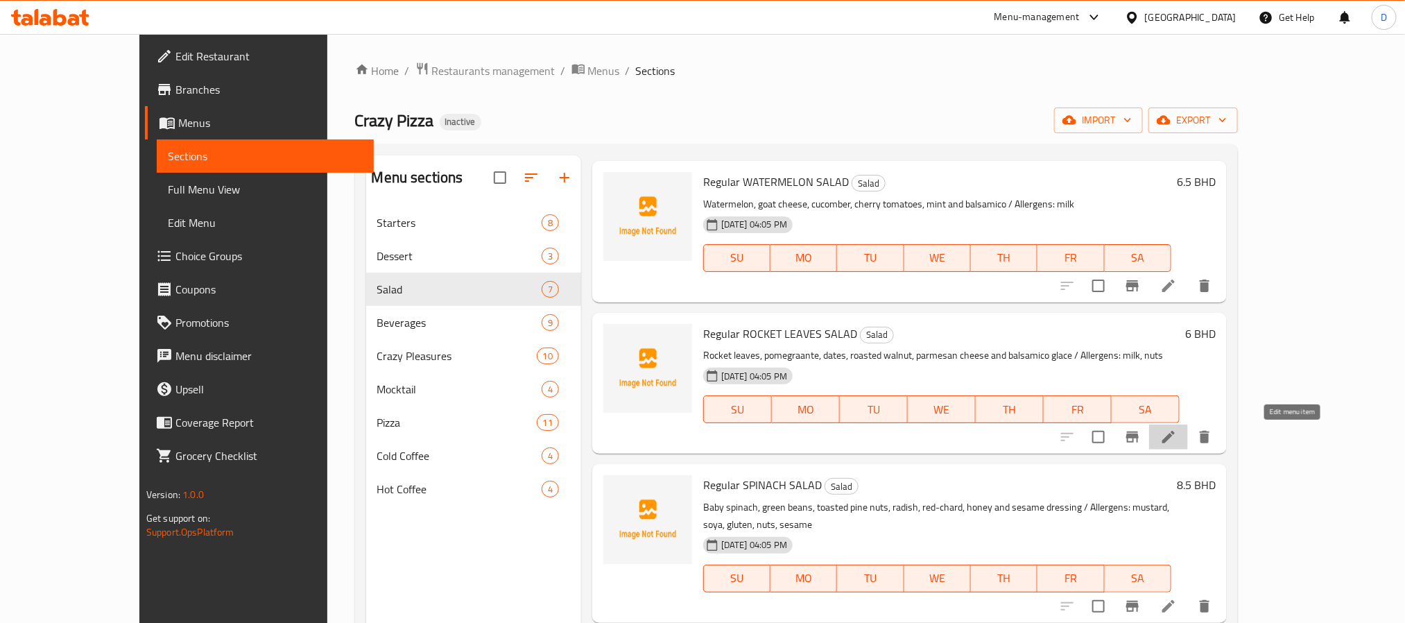
click at [1177, 445] on icon at bounding box center [1168, 437] width 17 height 17
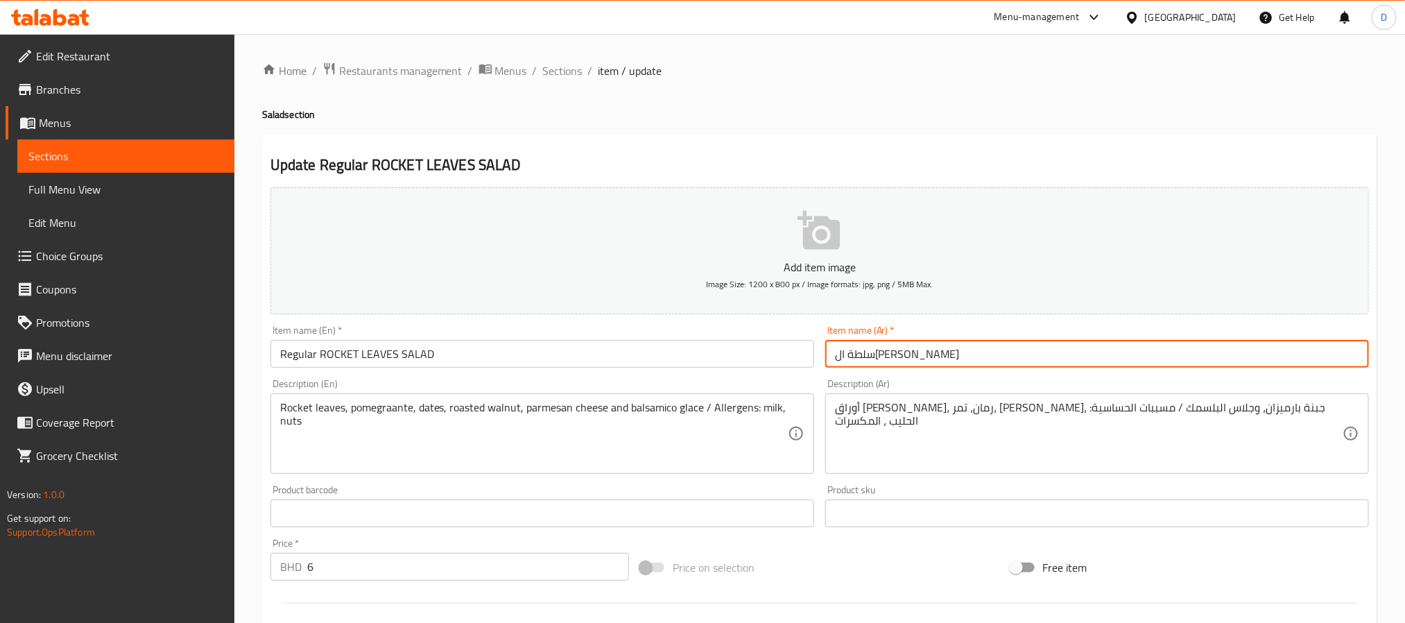
drag, startPoint x: 886, startPoint y: 354, endPoint x: 895, endPoint y: 413, distance: 58.9
click at [885, 354] on input "سلطة ال[PERSON_NAME]" at bounding box center [1097, 354] width 544 height 28
type input "سلطة اوراق [PERSON_NAME]"
click at [570, 79] on span "Sections" at bounding box center [563, 70] width 40 height 17
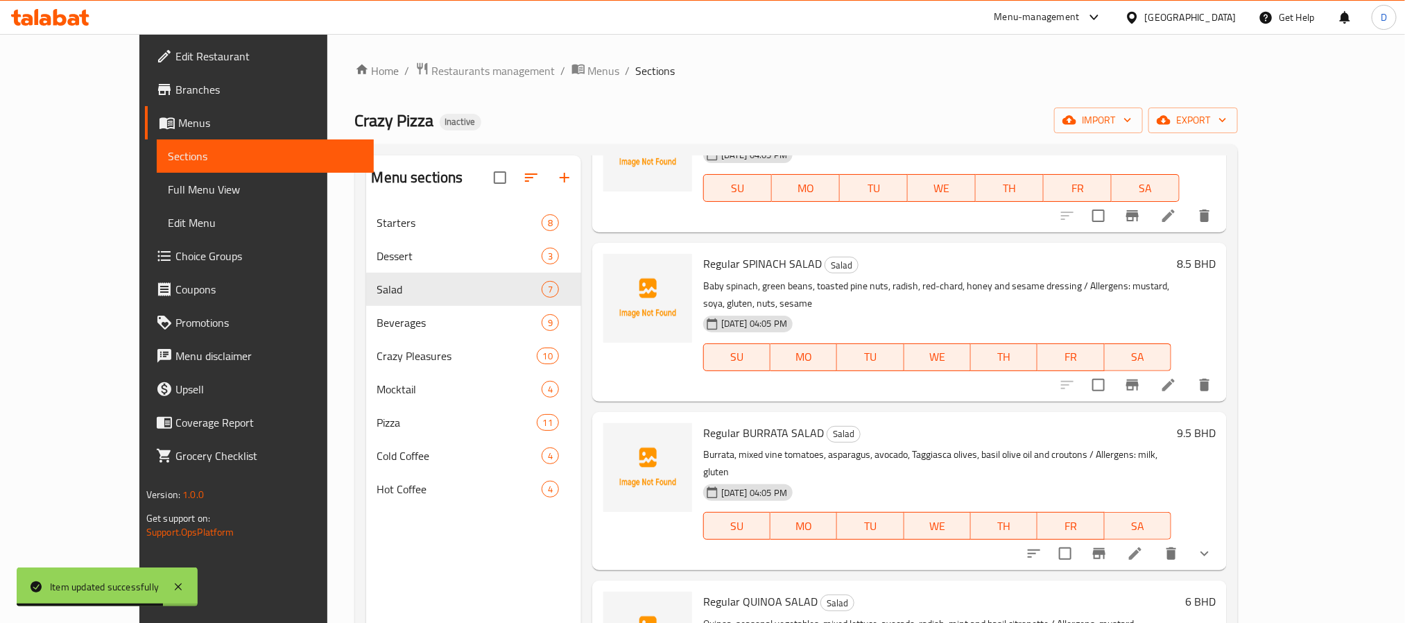
scroll to position [481, 0]
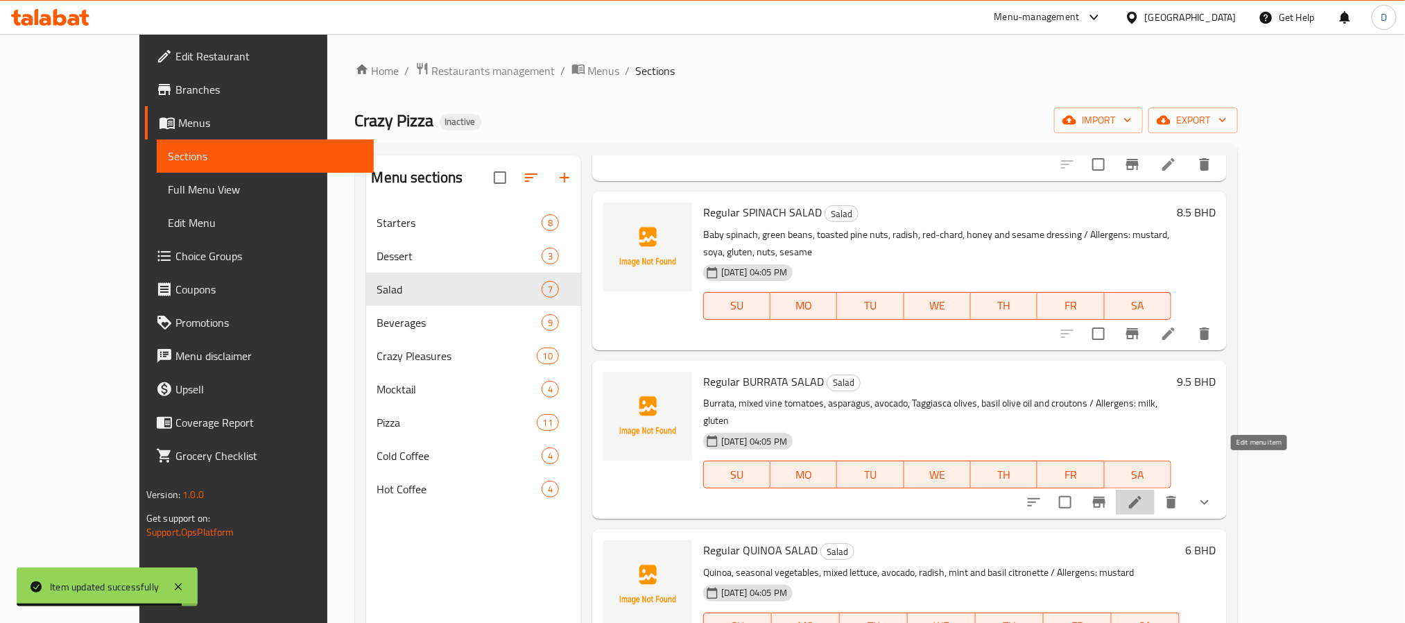
click at [1144, 494] on icon at bounding box center [1135, 502] width 17 height 17
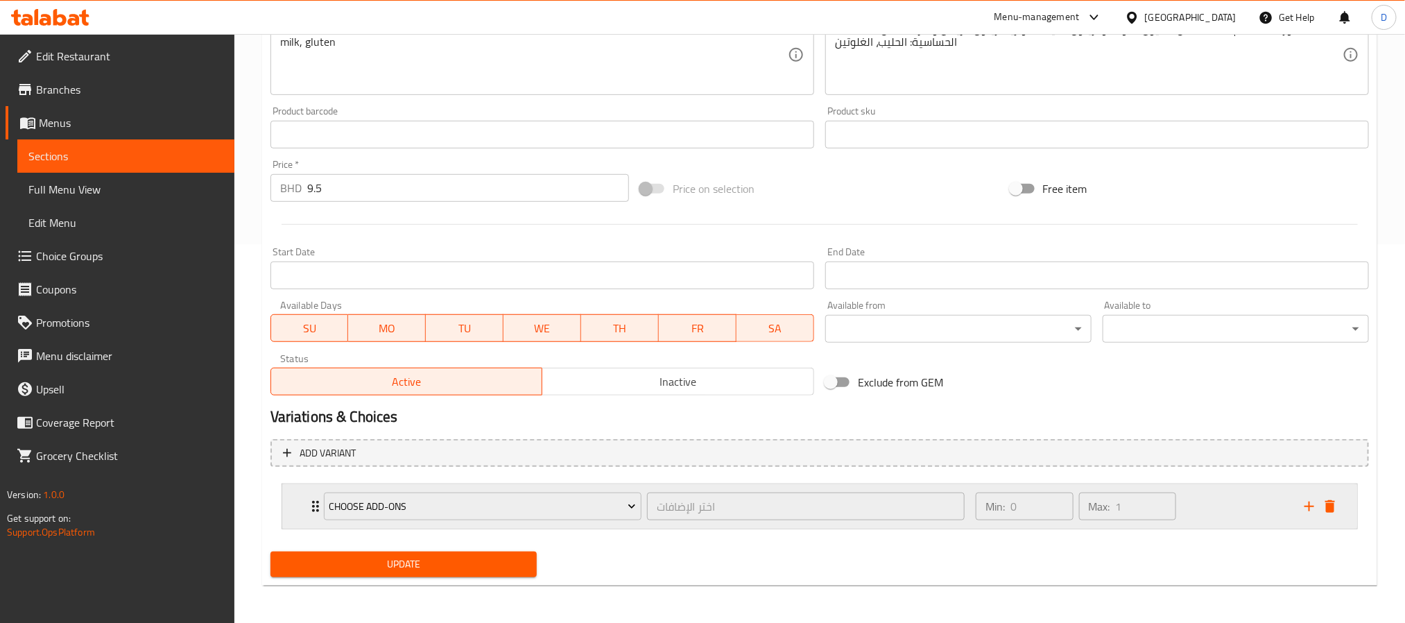
scroll to position [381, 0]
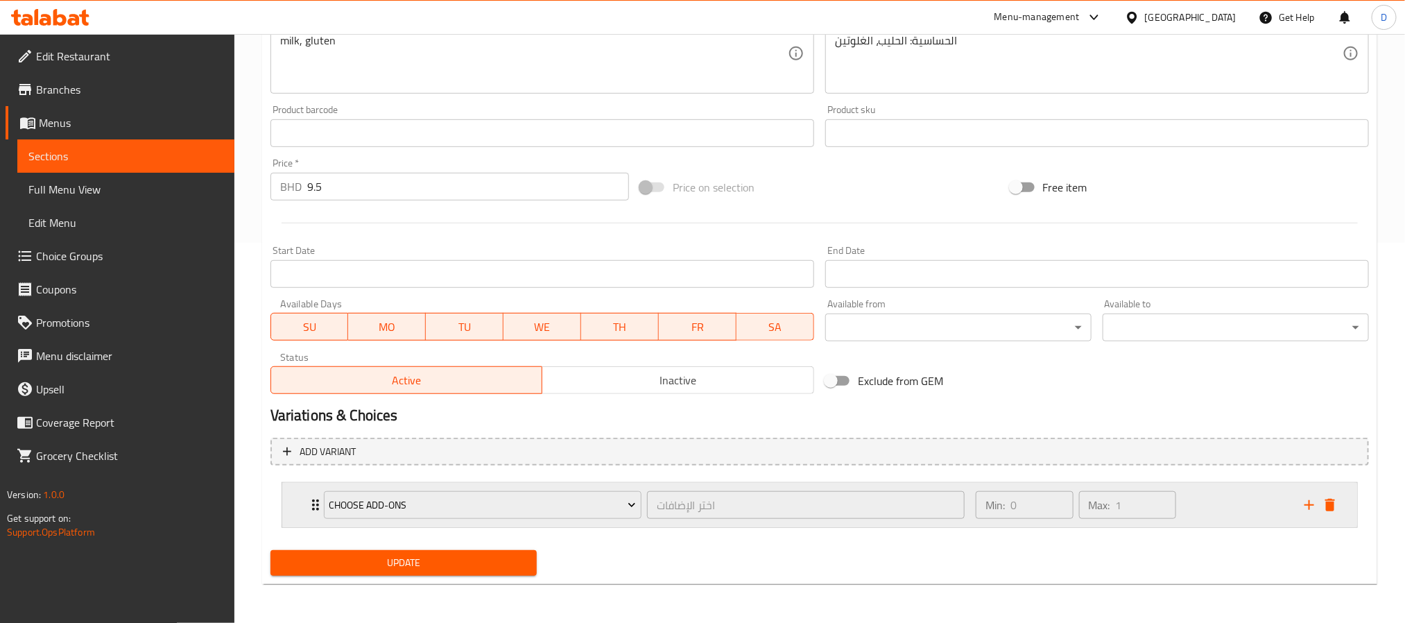
click at [977, 524] on div "Min: 0 ​ Max: 1 ​" at bounding box center [1076, 505] width 212 height 39
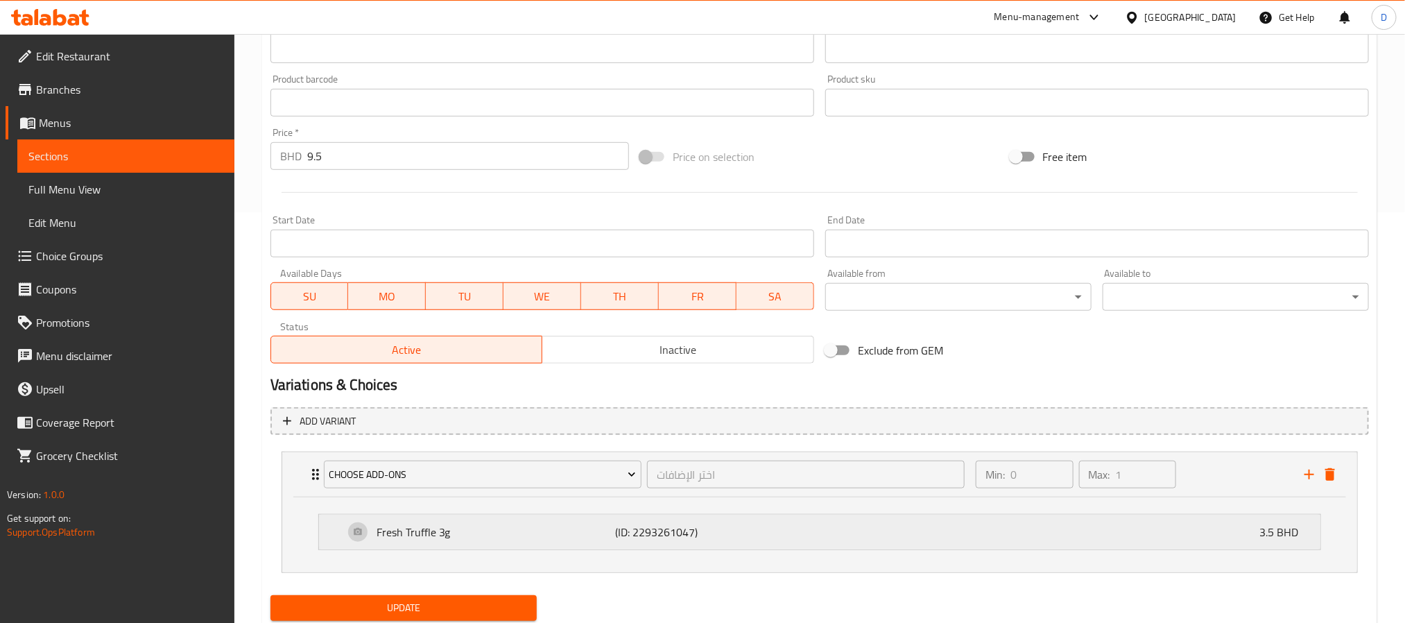
scroll to position [456, 0]
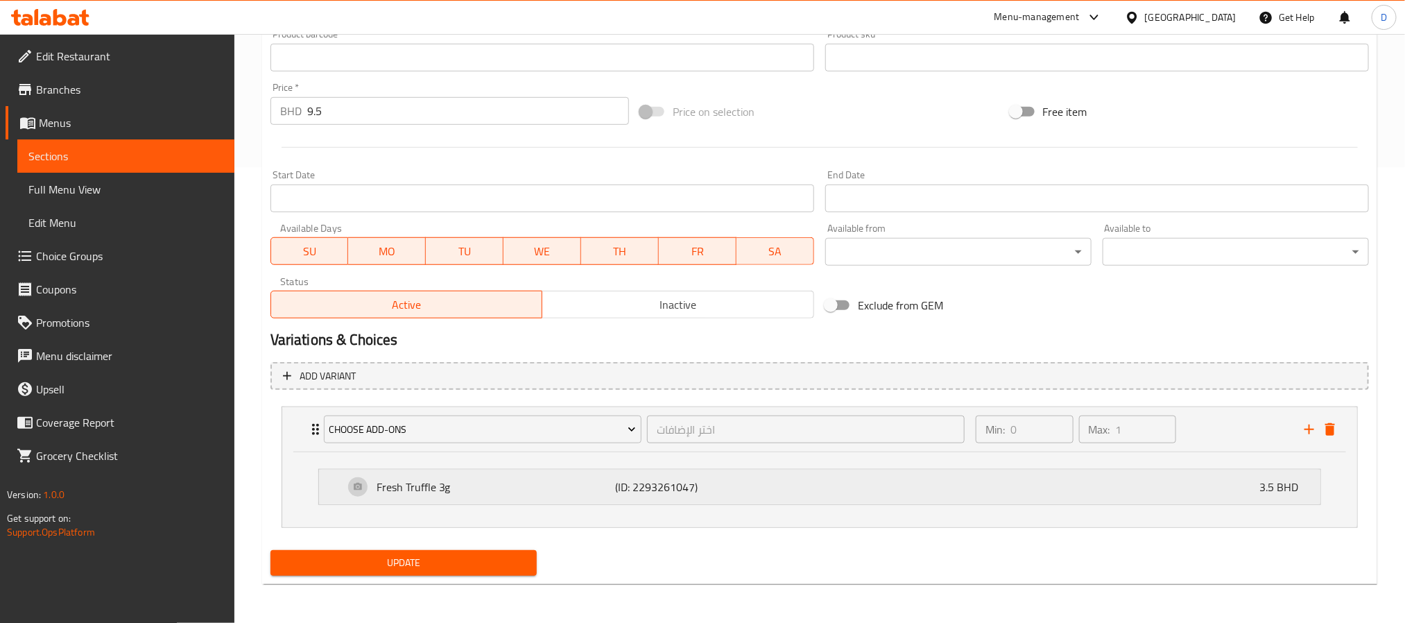
click at [741, 483] on p "(ID: 2293261047)" at bounding box center [695, 487] width 160 height 17
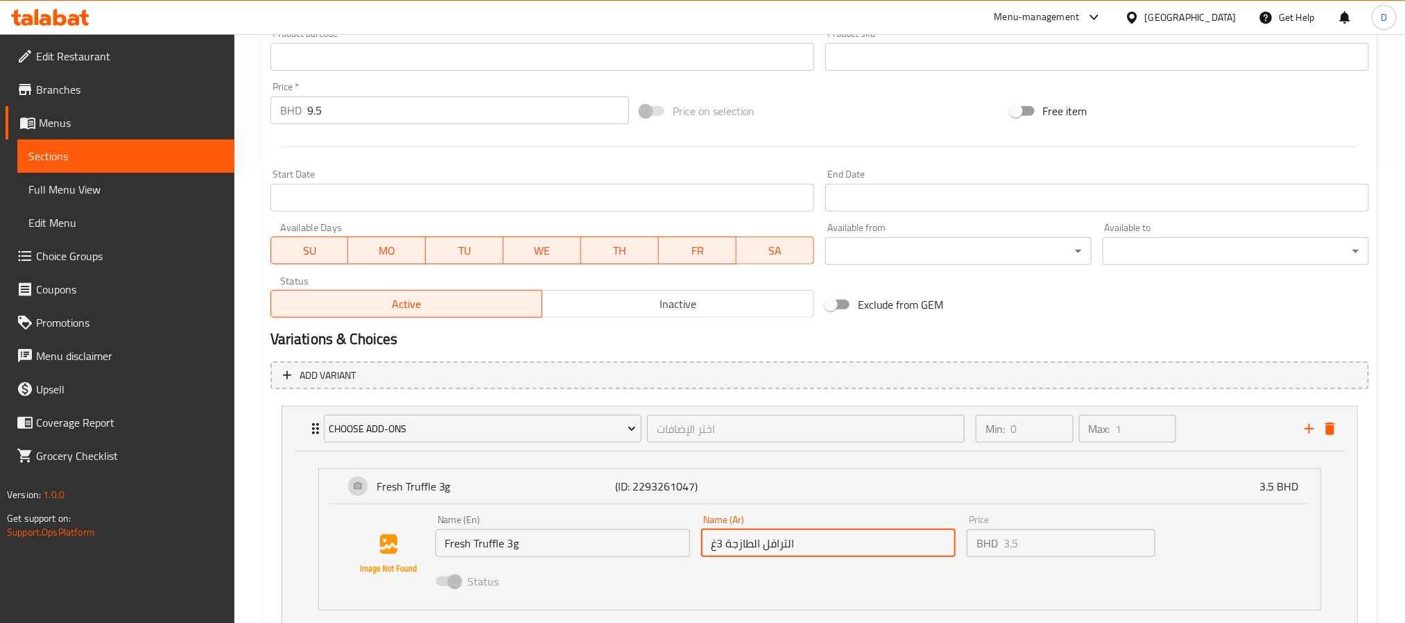
drag, startPoint x: 714, startPoint y: 551, endPoint x: 706, endPoint y: 550, distance: 7.8
click at [706, 550] on input "الترافل الطازجة 3غ" at bounding box center [828, 543] width 255 height 28
click at [706, 544] on input "الترافل الطازجة 3غ" at bounding box center [828, 543] width 255 height 28
click at [812, 541] on input "الترافل الطازجة 3غ" at bounding box center [828, 543] width 255 height 28
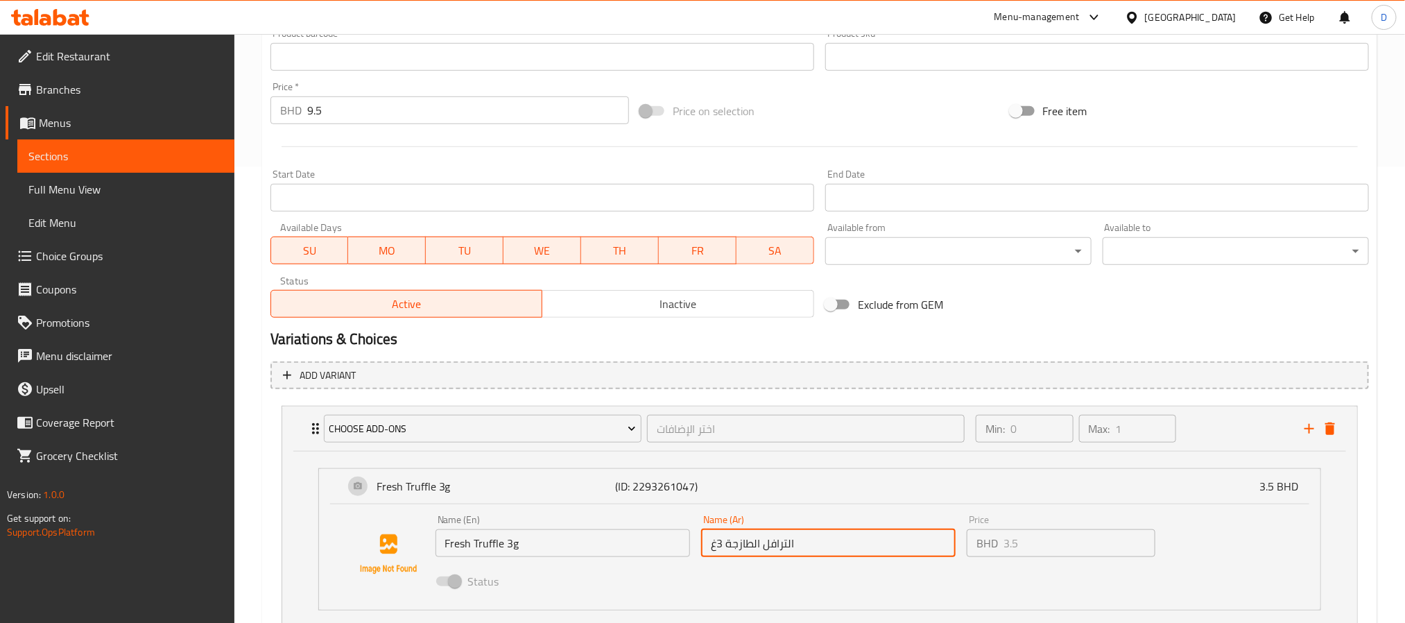
click at [812, 541] on input "الترافل الطازجة 3غ" at bounding box center [828, 543] width 255 height 28
click at [818, 541] on input "الترافل الطازجة 3غ" at bounding box center [828, 543] width 255 height 28
click at [818, 546] on input "الترافل الطازجة 3غ" at bounding box center [828, 543] width 255 height 28
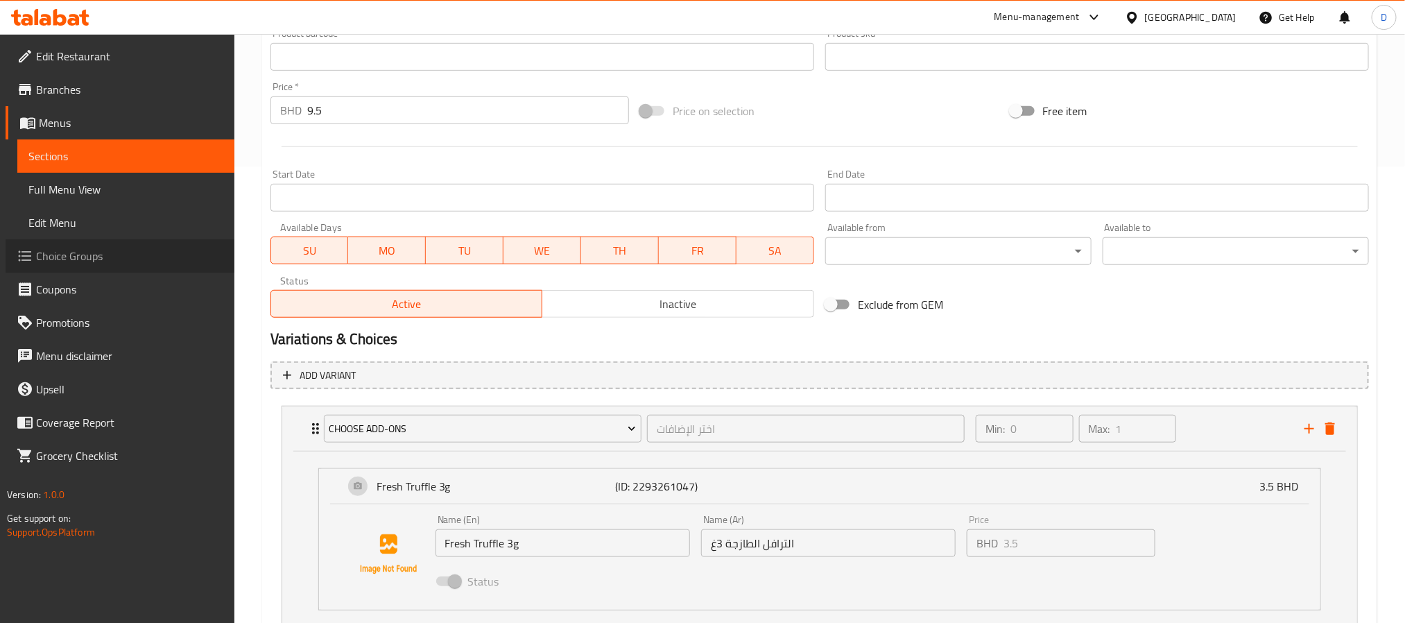
click at [111, 244] on link "Choice Groups" at bounding box center [120, 255] width 229 height 33
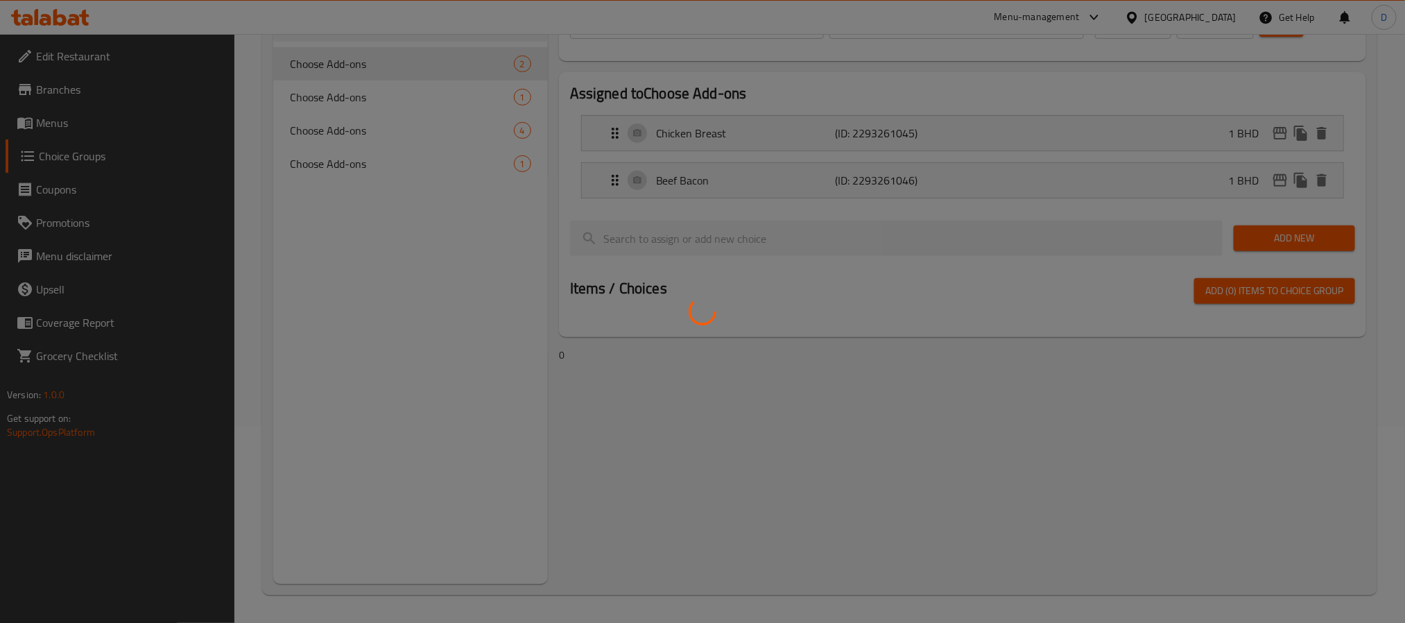
scroll to position [196, 0]
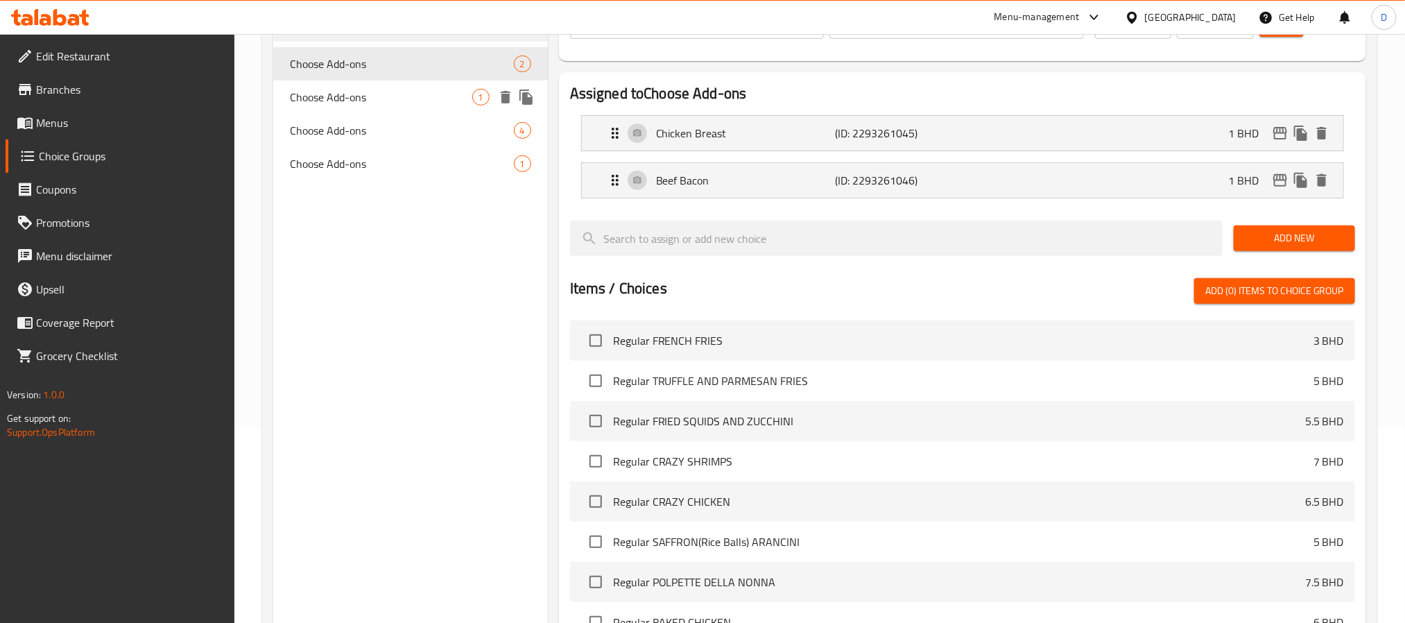
click at [400, 98] on span "Choose Add-ons" at bounding box center [381, 97] width 182 height 17
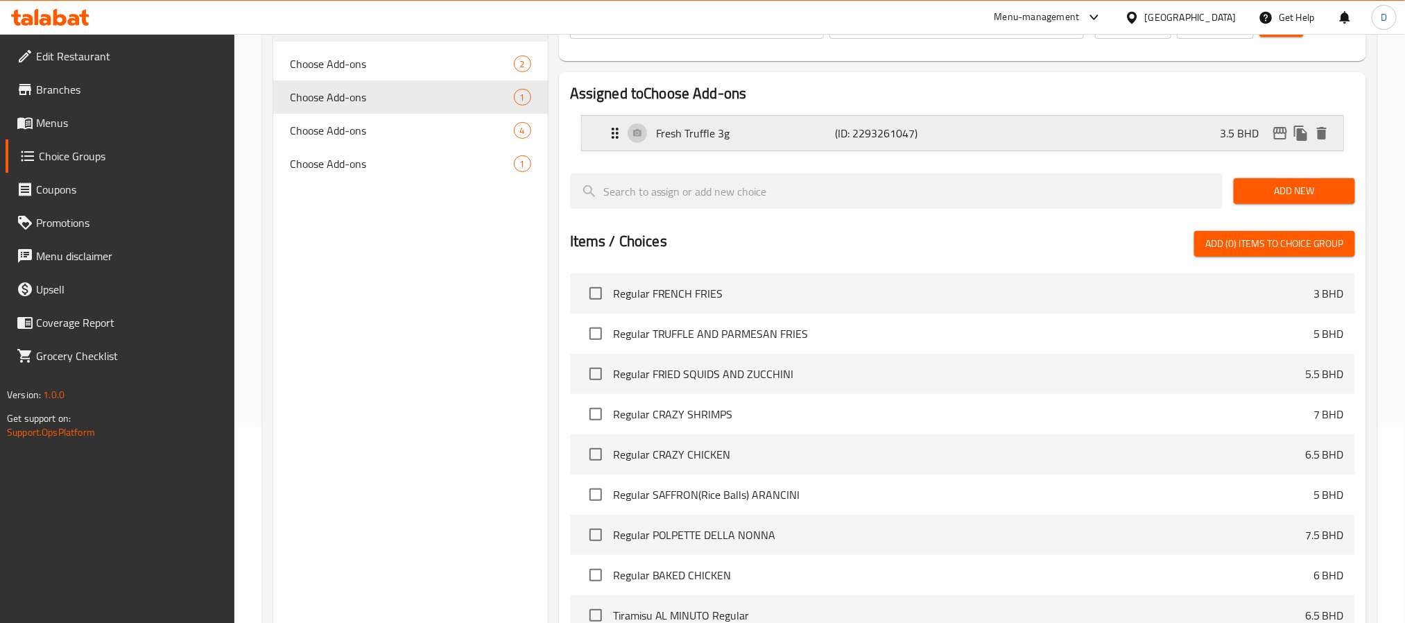
click at [904, 133] on p "(ID: 2293261047)" at bounding box center [894, 133] width 119 height 17
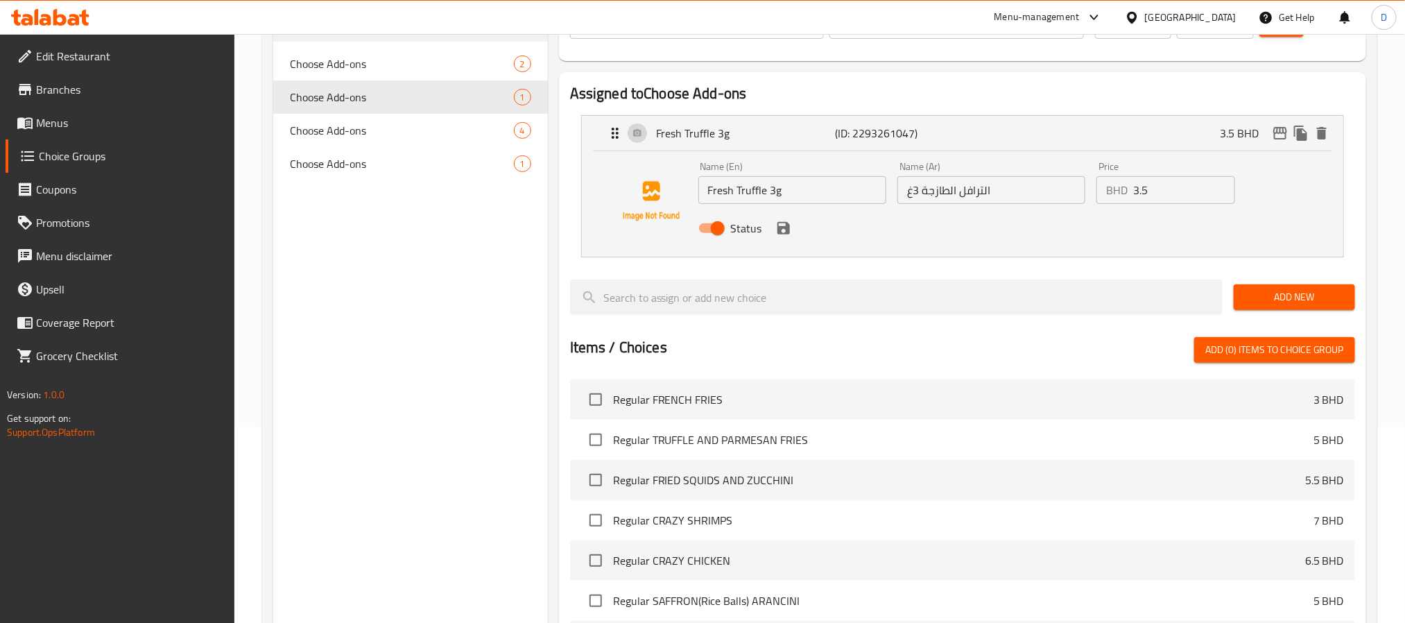
click at [1005, 198] on input "الترافل الطازجة 3غ" at bounding box center [992, 190] width 188 height 28
type input "الترافل الطازجة 3 جم"
click at [774, 192] on input "Fresh Truffle 3g" at bounding box center [792, 190] width 188 height 28
click at [797, 192] on input "Fresh Truffle 3 g" at bounding box center [792, 190] width 188 height 28
click at [789, 217] on div "Status" at bounding box center [992, 227] width 598 height 37
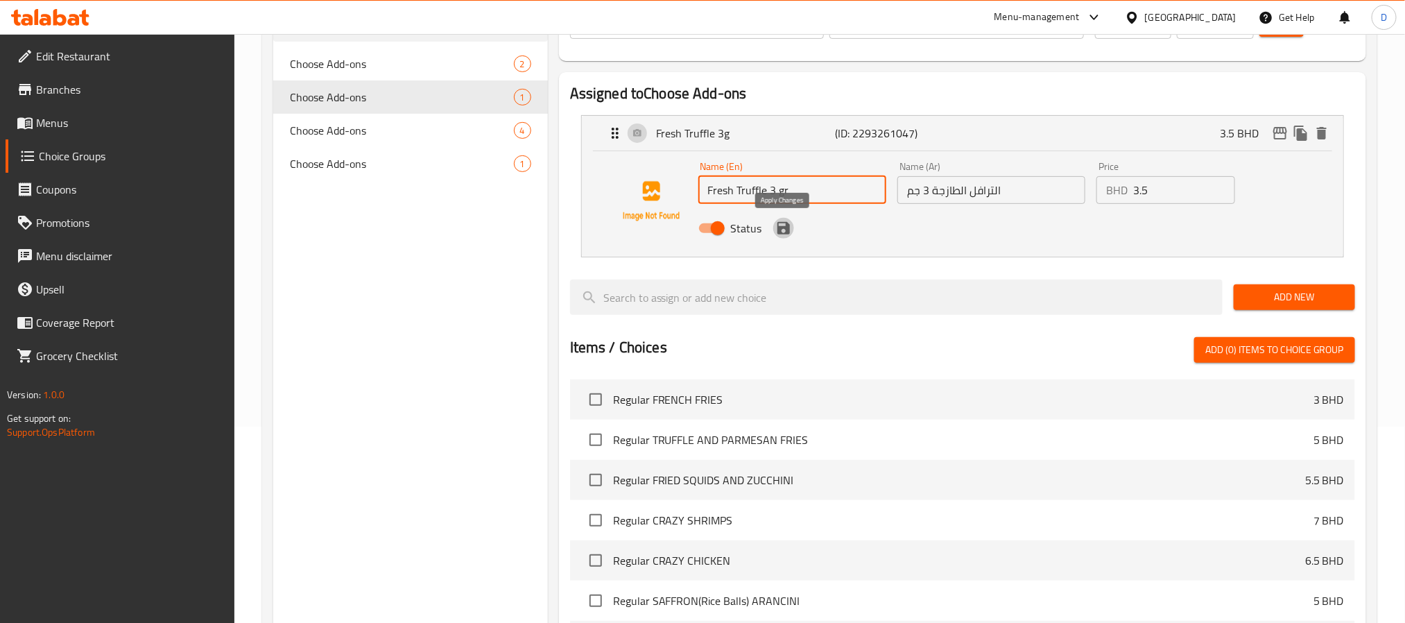
click at [789, 228] on icon "save" at bounding box center [784, 228] width 12 height 12
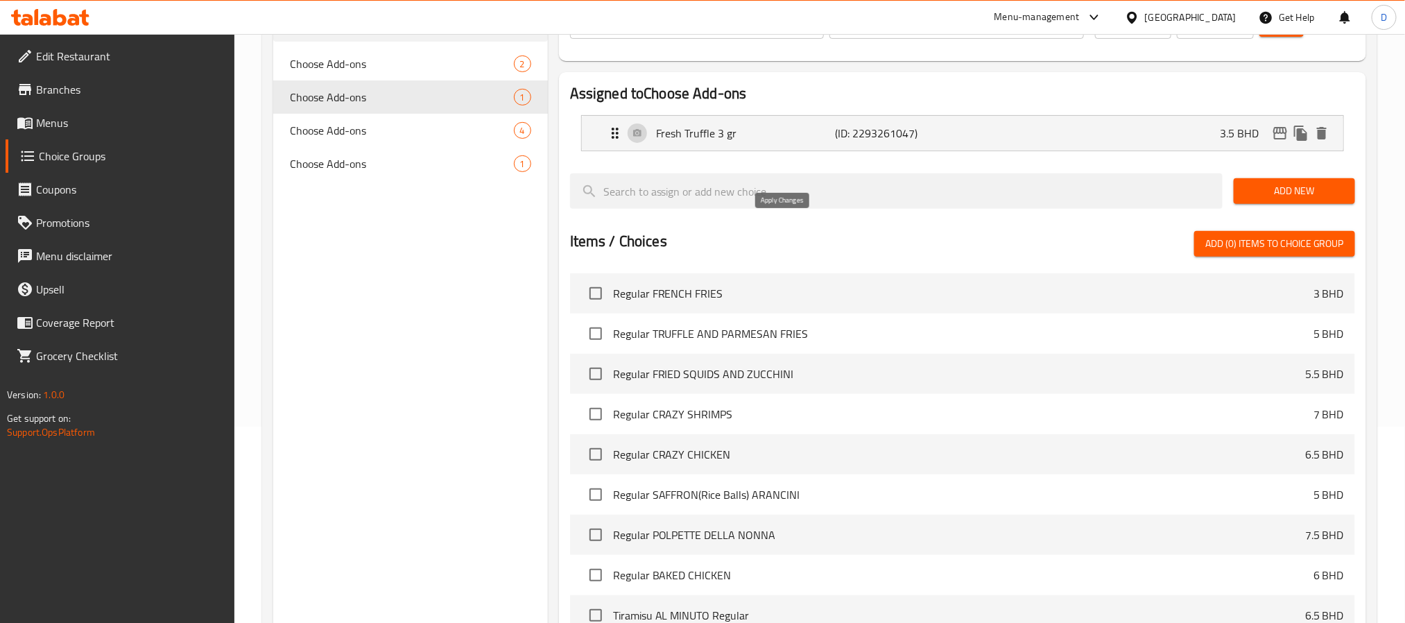
type input "Fresh Truffle 3 gr"
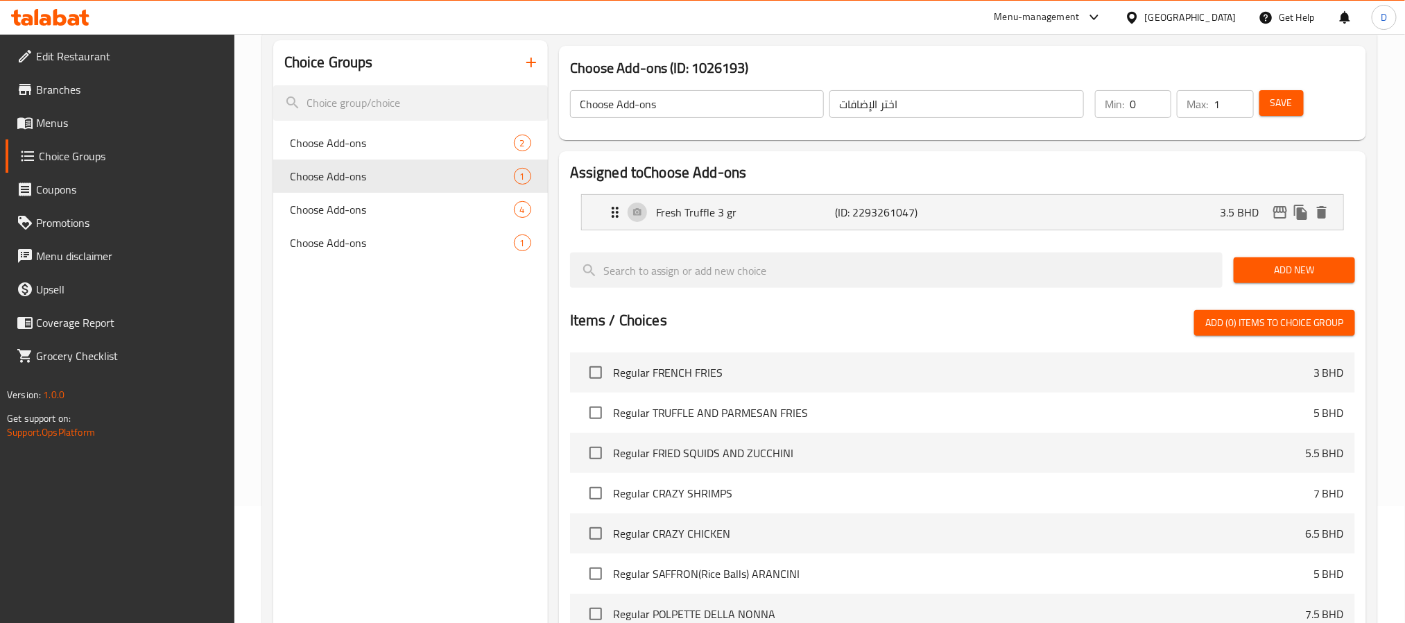
scroll to position [0, 0]
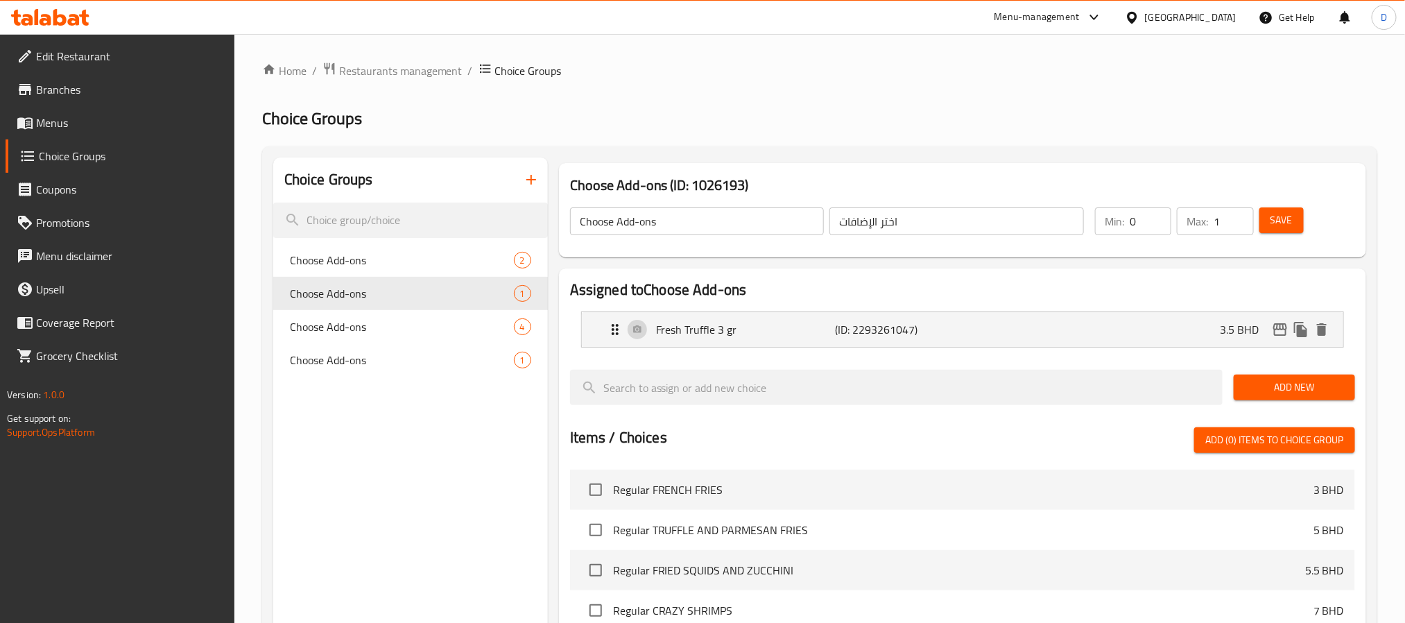
click at [1296, 214] on button "Save" at bounding box center [1282, 220] width 44 height 26
drag, startPoint x: 79, startPoint y: 123, endPoint x: 152, endPoint y: 13, distance: 131.6
click at [79, 123] on span "Menus" at bounding box center [129, 122] width 187 height 17
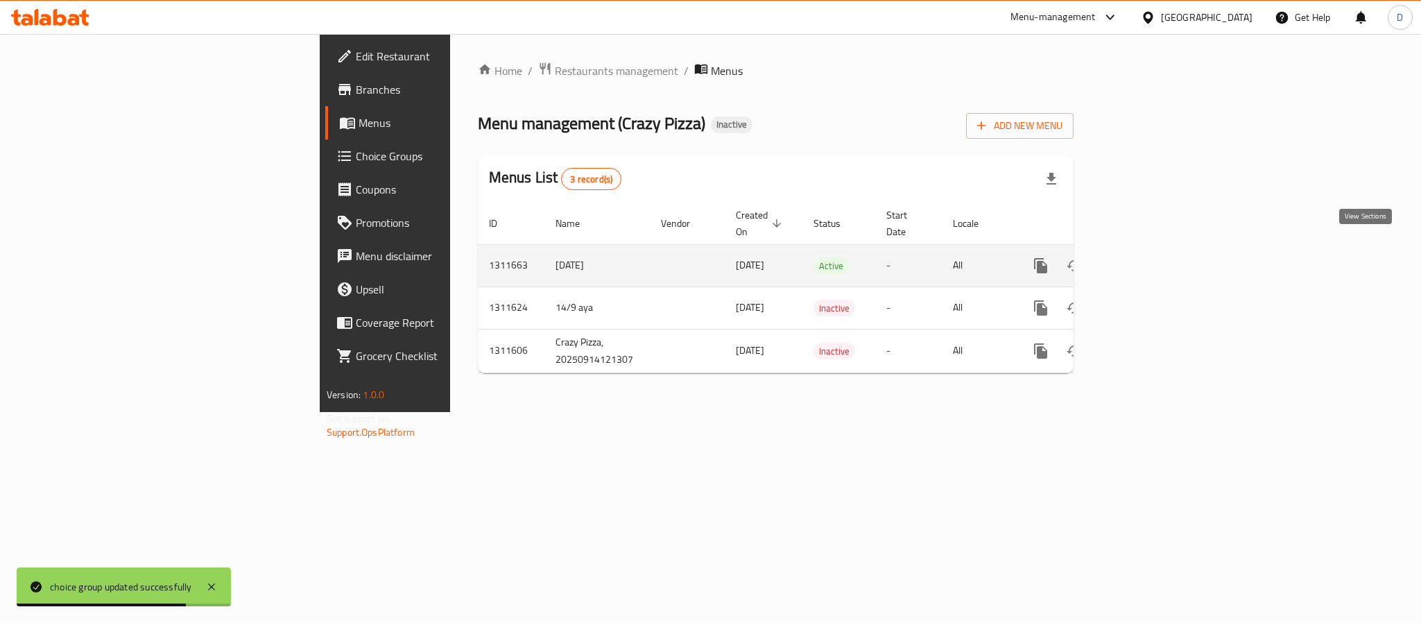
click at [1149, 257] on icon "enhanced table" at bounding box center [1141, 265] width 17 height 17
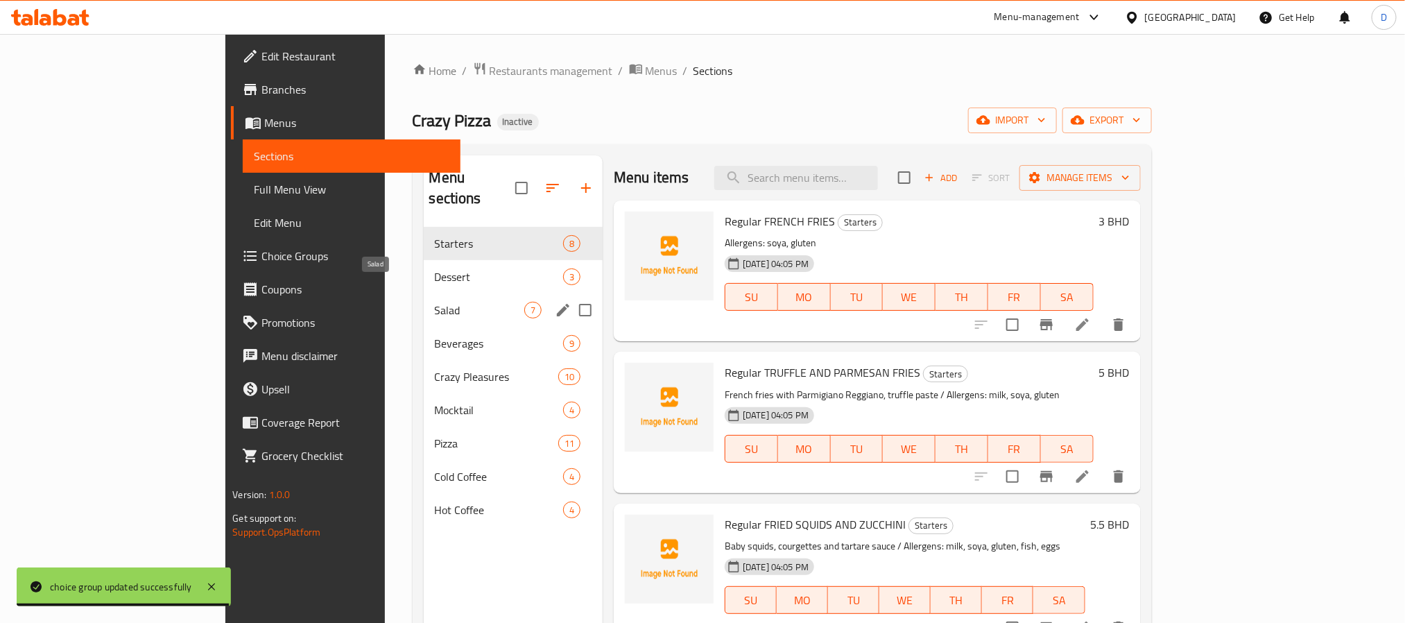
click at [435, 302] on span "Salad" at bounding box center [479, 310] width 89 height 17
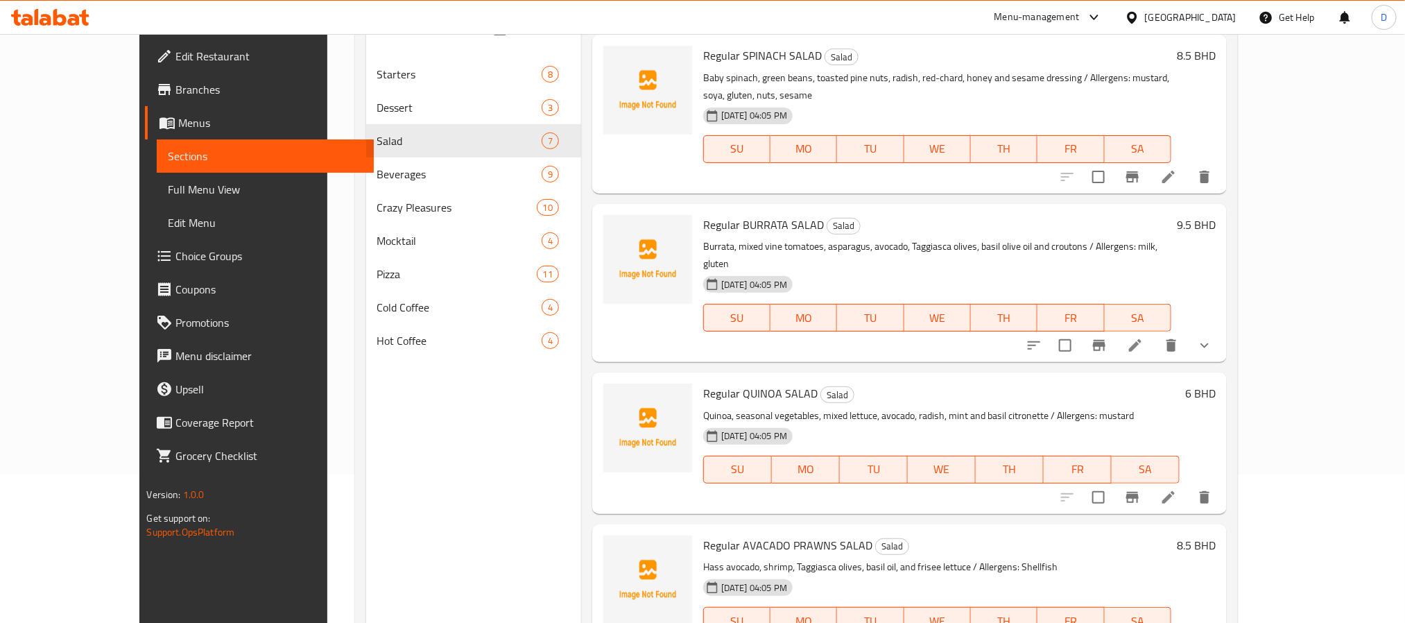
scroll to position [194, 0]
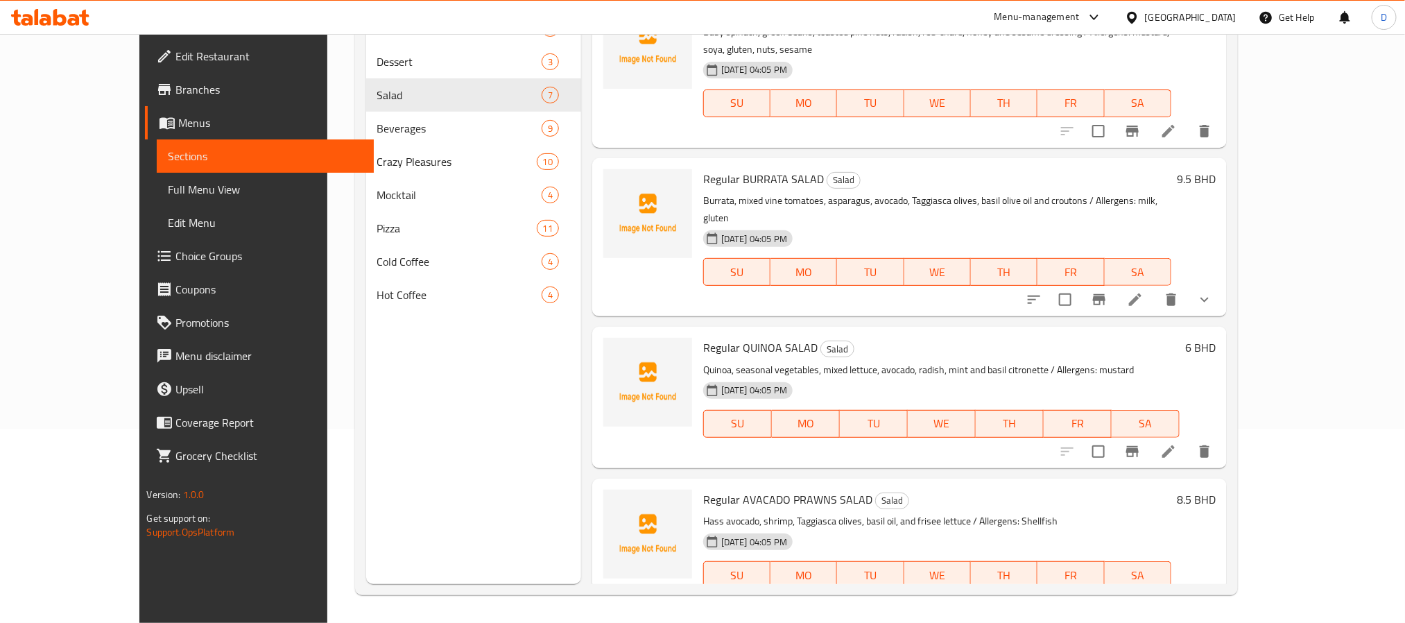
click at [1177, 443] on icon at bounding box center [1168, 451] width 17 height 17
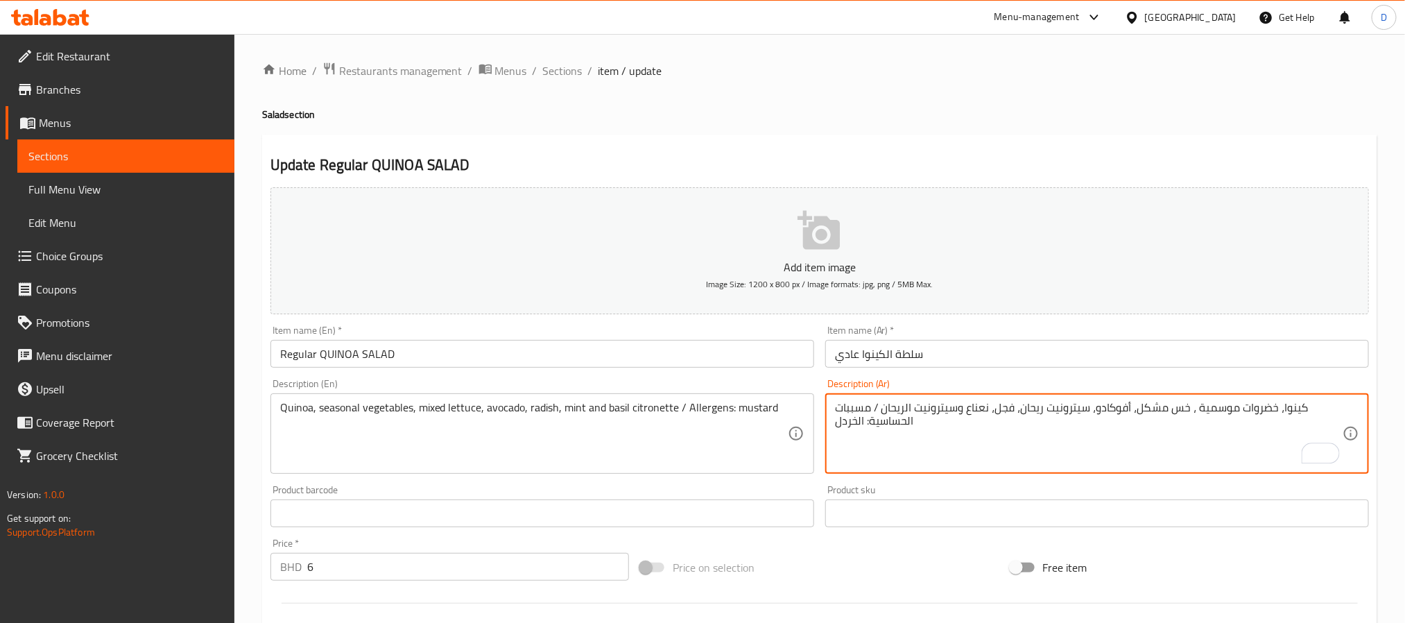
drag, startPoint x: 1086, startPoint y: 410, endPoint x: 1020, endPoint y: 406, distance: 66.7
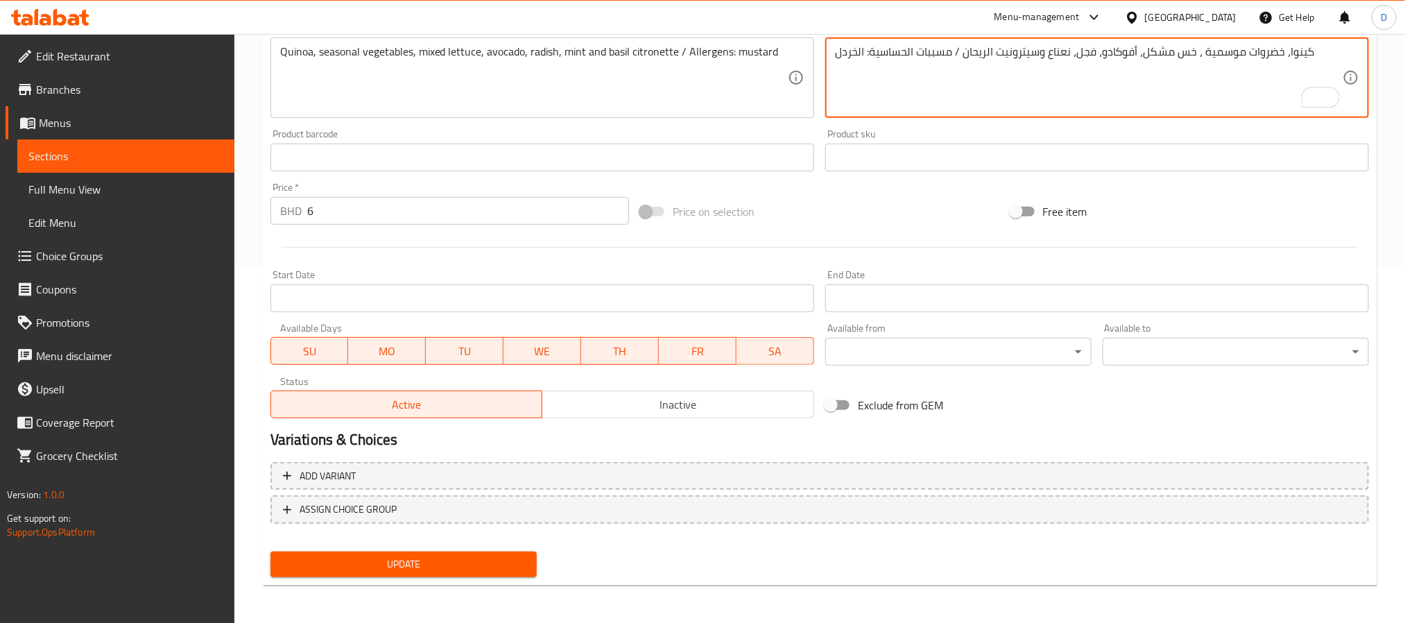
click at [486, 565] on span "Update" at bounding box center [404, 564] width 244 height 17
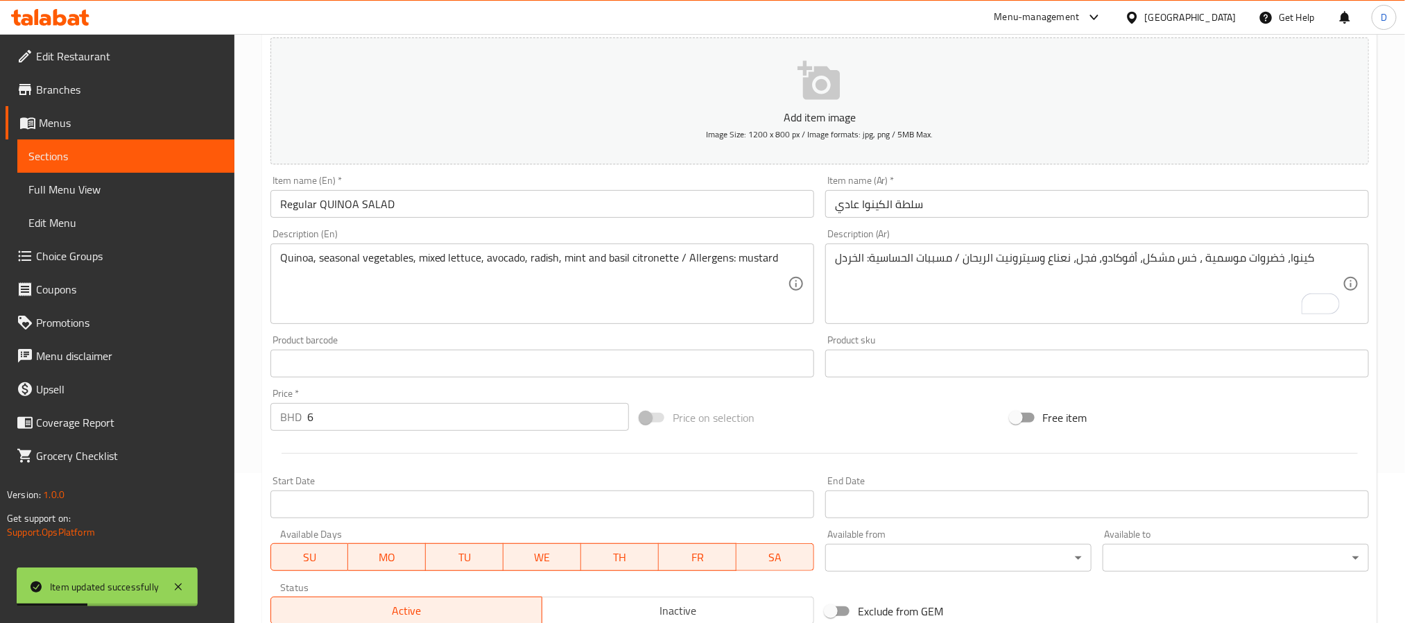
scroll to position [148, 0]
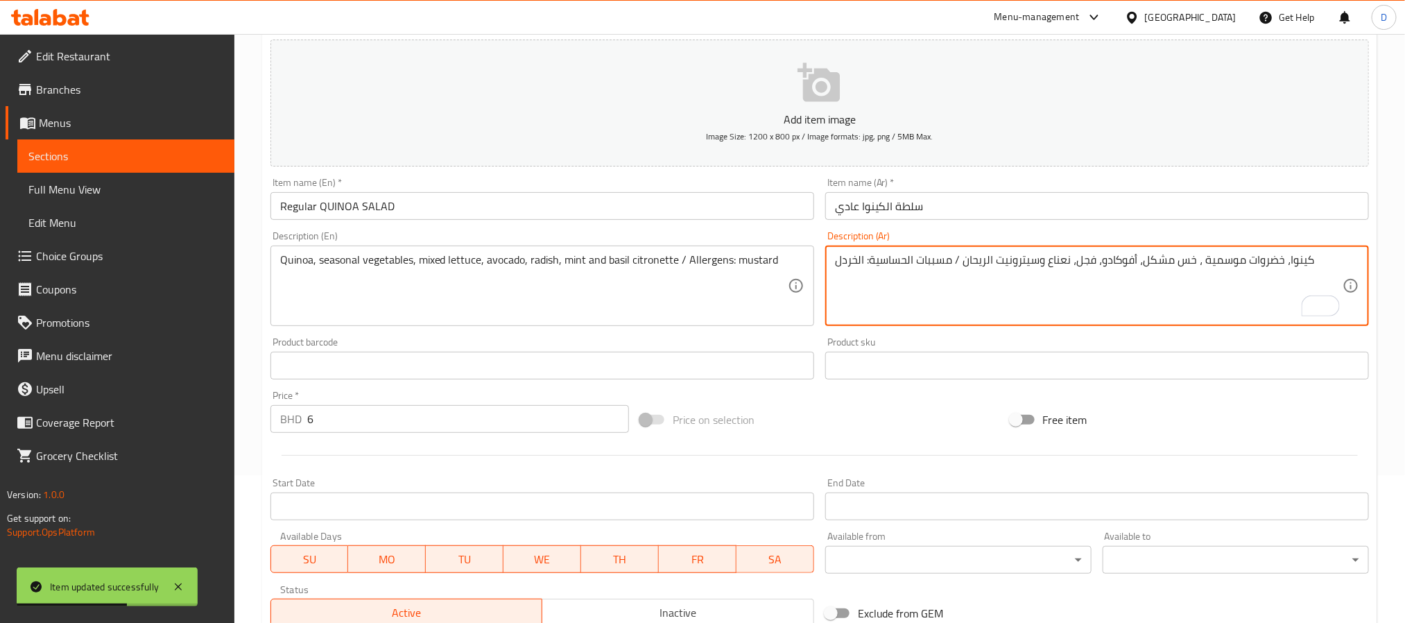
click at [1024, 260] on textarea "كينوا، خضروات موسمية ، خس مشكل، أفوكادو، فجل، نعناع وسيترونيت الريحان / مسببات …" at bounding box center [1089, 286] width 508 height 66
paste textarea "السترونيت"
click at [989, 260] on textarea "كينوا، خضروات موسمية ، خس مشكل، أفوكادو، فجل، نعناع السترونيت الريحان / مسببات …" at bounding box center [1089, 286] width 508 height 66
click at [1031, 266] on textarea "كينوا، خضروات موسمية ، خس مشكل، أفوكادو، فجل، نعناع السترونيت ريحان / مسببات ال…" at bounding box center [1089, 286] width 508 height 66
type textarea "كينوا، خضروات موسمية ، خس مشكل، أفوكادو، فجل، نعناع، سترونيت ريحان / مسببات الح…"
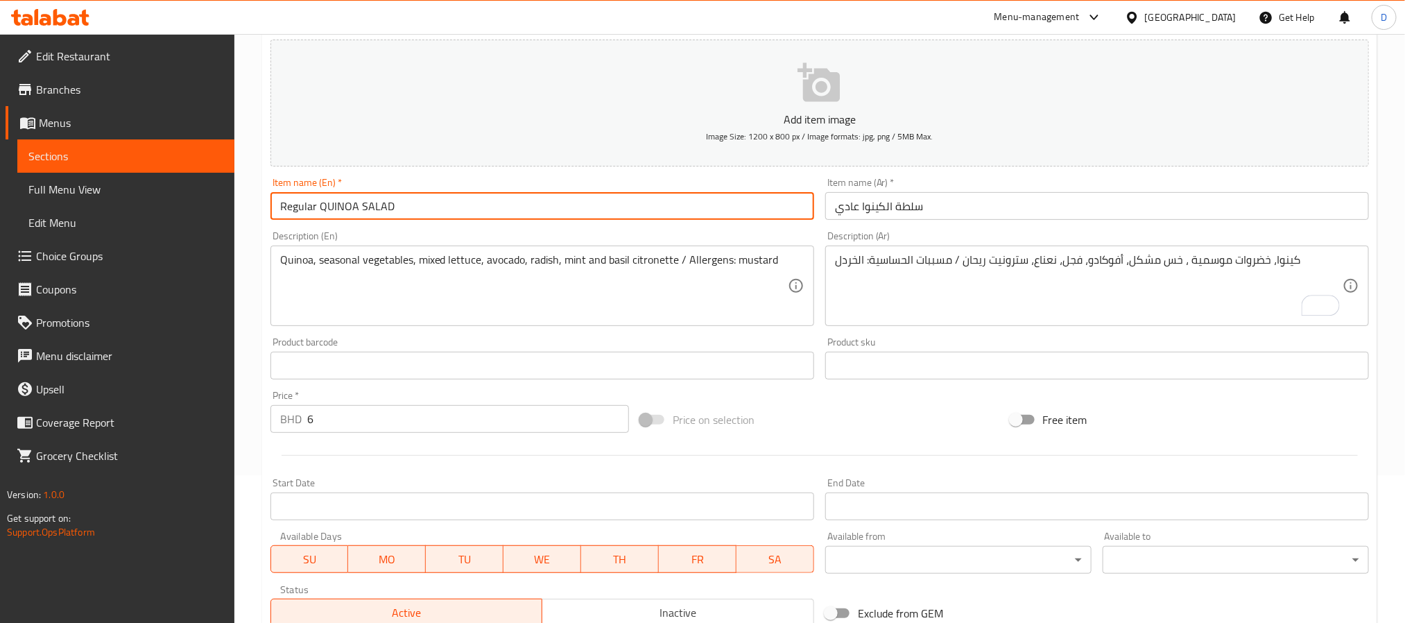
click at [531, 218] on input "Regular QUINOA SALAD" at bounding box center [543, 206] width 544 height 28
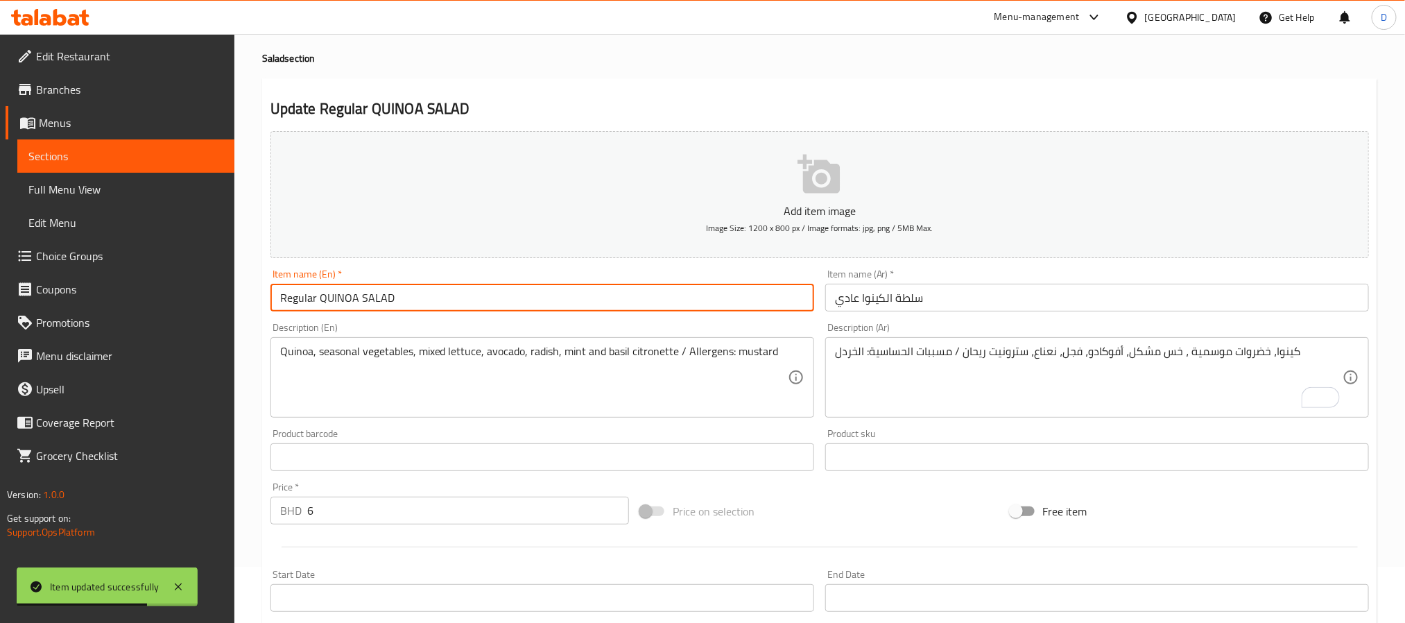
scroll to position [0, 0]
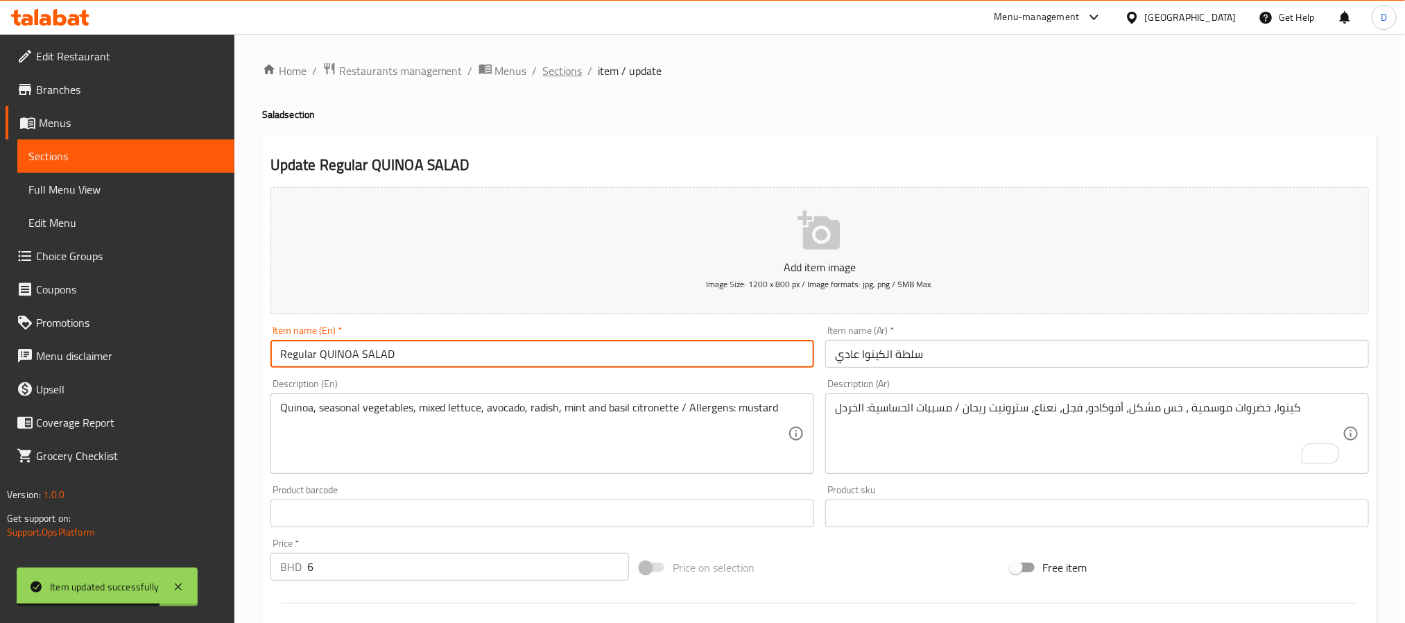
click at [571, 79] on span "Sections" at bounding box center [563, 70] width 40 height 17
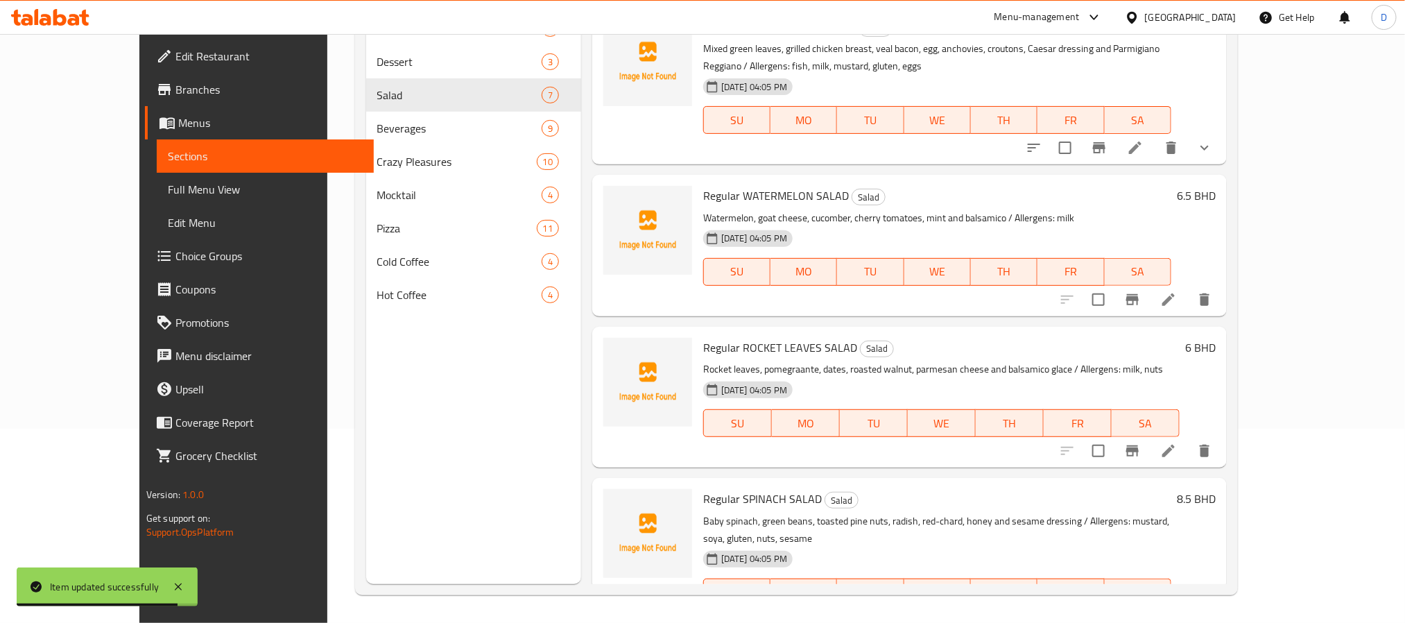
scroll to position [489, 0]
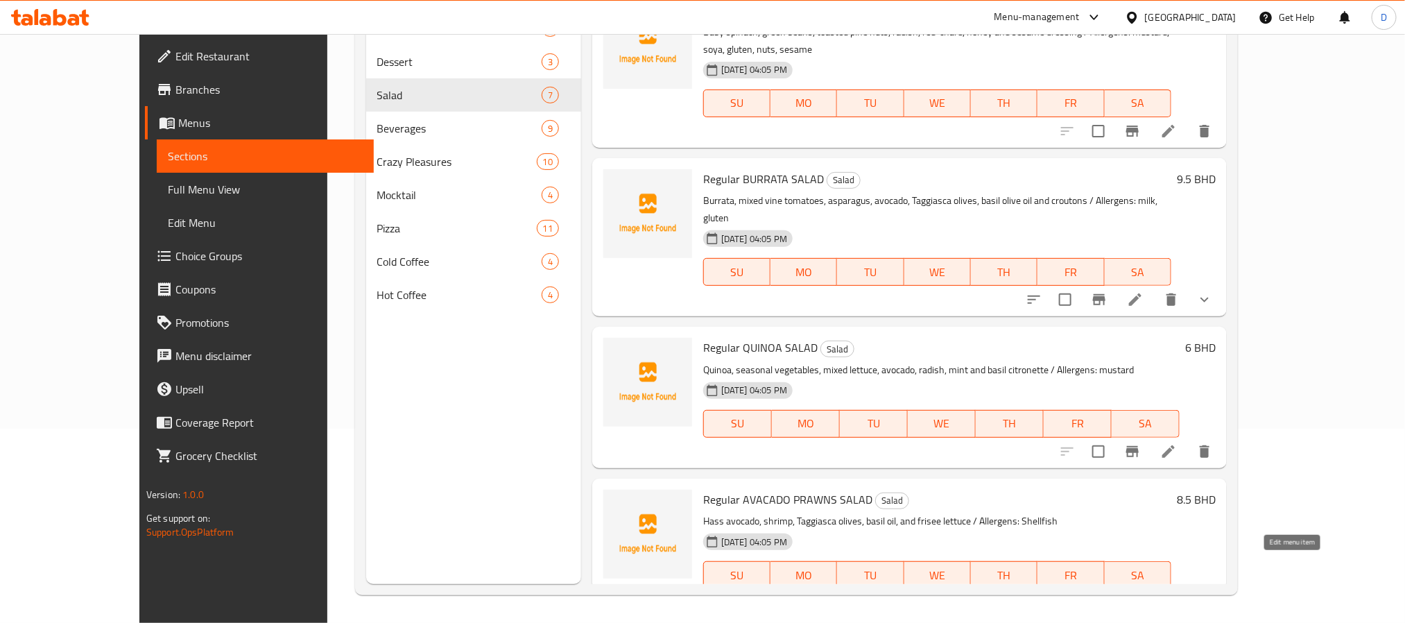
click at [1177, 594] on icon at bounding box center [1168, 602] width 17 height 17
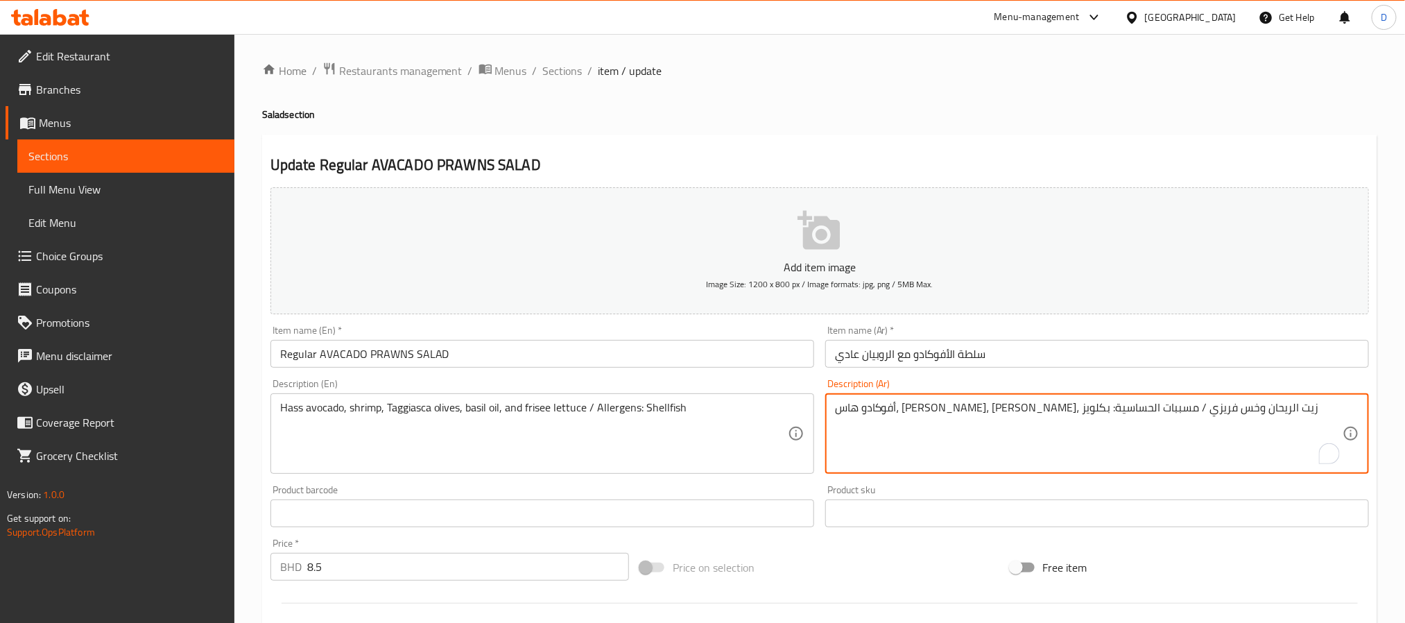
click at [954, 410] on textarea "أفوكادو هاس، [PERSON_NAME]، [PERSON_NAME]، زيت الريحان وخس فريزي / مسببات الحسا…" at bounding box center [1089, 434] width 508 height 66
click at [970, 408] on textarea "أفوكادو هاس، [PERSON_NAME]، [PERSON_NAME]، زيت الريحان وخس فريزي / مسببات الحسا…" at bounding box center [1089, 434] width 508 height 66
paste textarea "لروبيان، الأفوكادو، البابريكا، الثوم، [PERSON_NAME]، [PERSON_NAME]، و[PERSON_NA…"
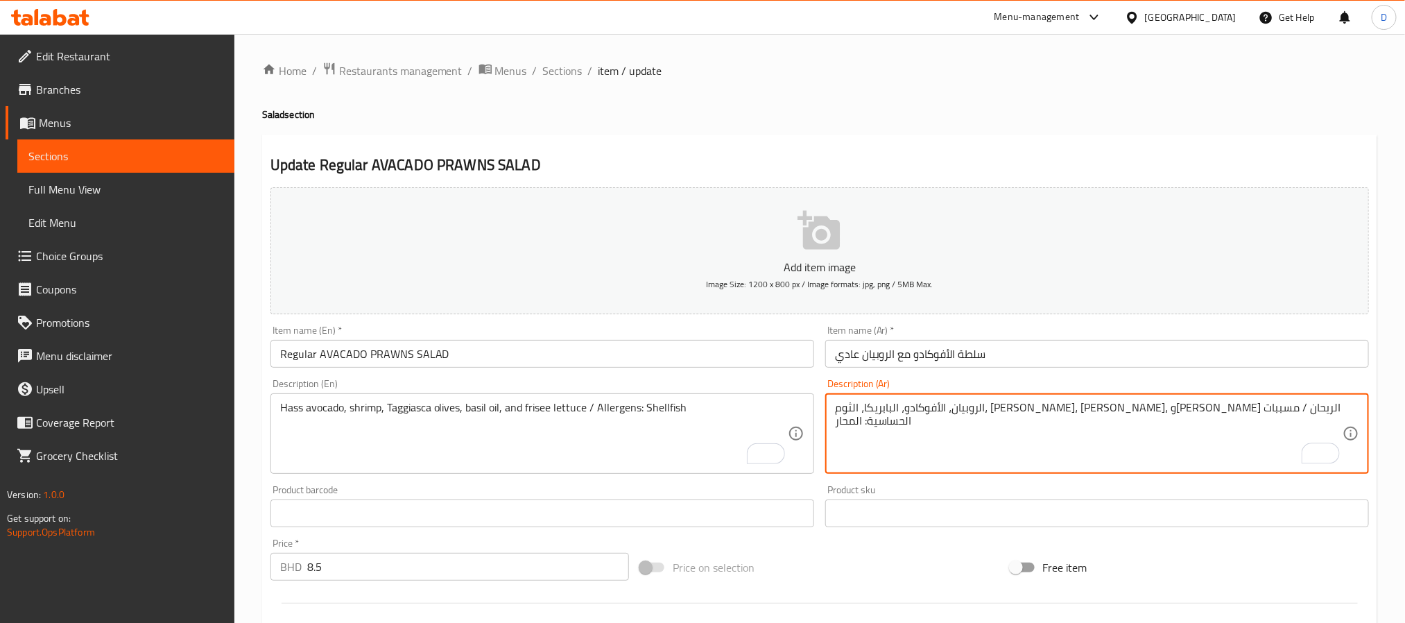
type textarea "الروبيان، الأفوكادو، البابريكا، الثوم، [PERSON_NAME]، [PERSON_NAME]، و[PERSON_N…"
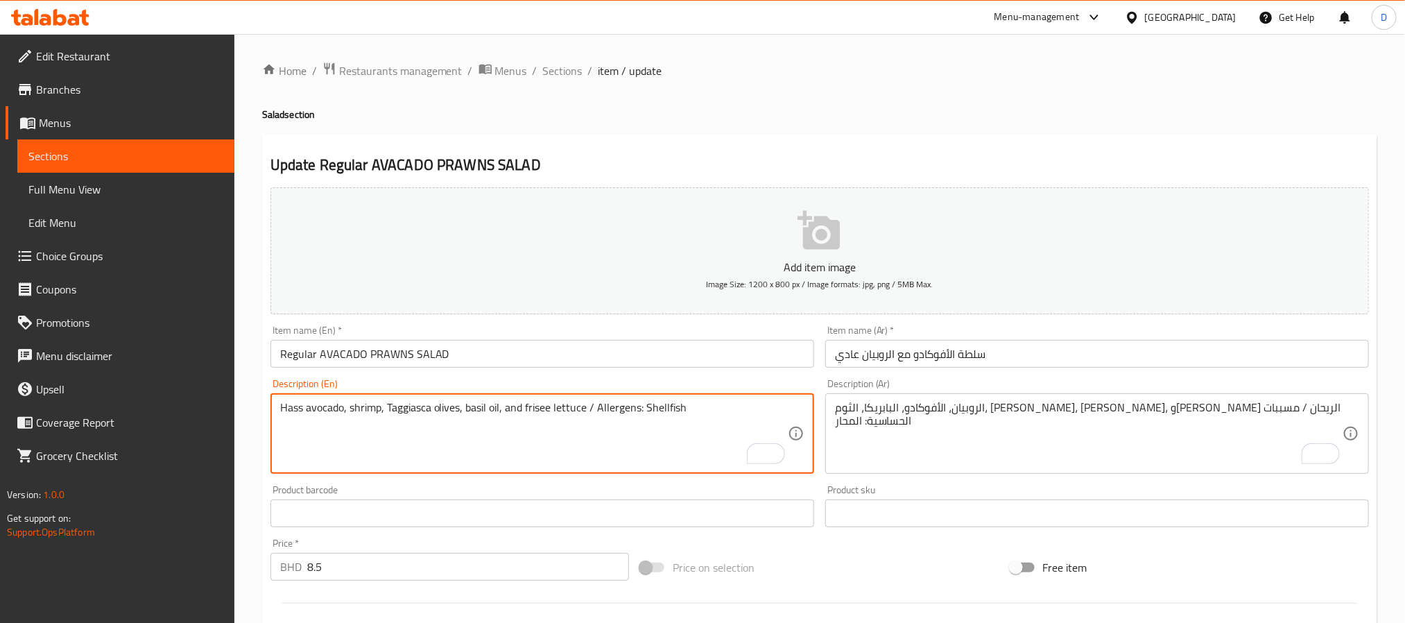
click at [646, 409] on textarea "Hass avocado, shrimp, Taggiasca olives, basil oil, and frisee lettuce / Allerge…" at bounding box center [534, 434] width 508 height 66
paste textarea "Prawns, avocado, paprika, garlic, Taggiasca olives, frisée lettuce, and basil o…"
click at [667, 358] on input "Regular AVACADO PRAWNS SALAD" at bounding box center [543, 354] width 544 height 28
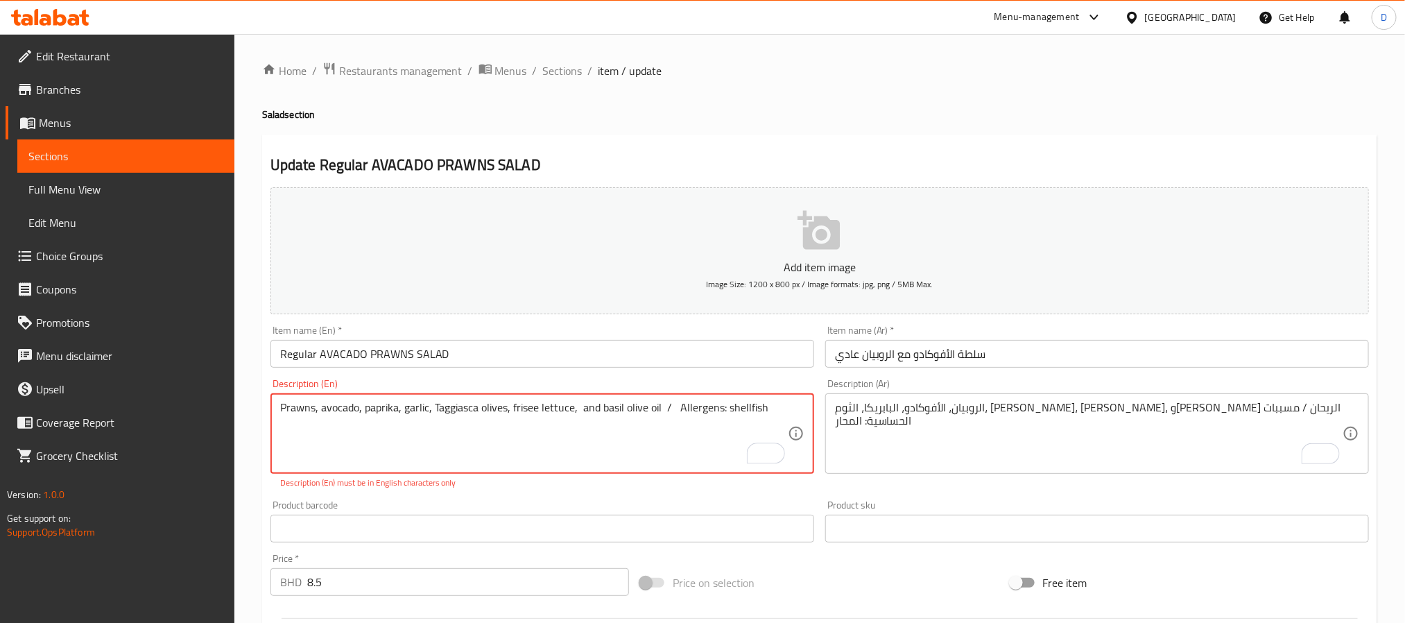
click at [678, 404] on textarea "Prawns, avocado, paprika, garlic, Taggiasca olives, frisee lettuce, and basil o…" at bounding box center [534, 434] width 508 height 66
type textarea "Prawns, avocado, paprika, garlic, Taggiasca olives, frisee lettuce, and basil o…"
click at [619, 400] on div "Prawns, avocado, paprika, garlic, Taggiasca olives, frisee lettuce, and basil o…" at bounding box center [543, 433] width 544 height 80
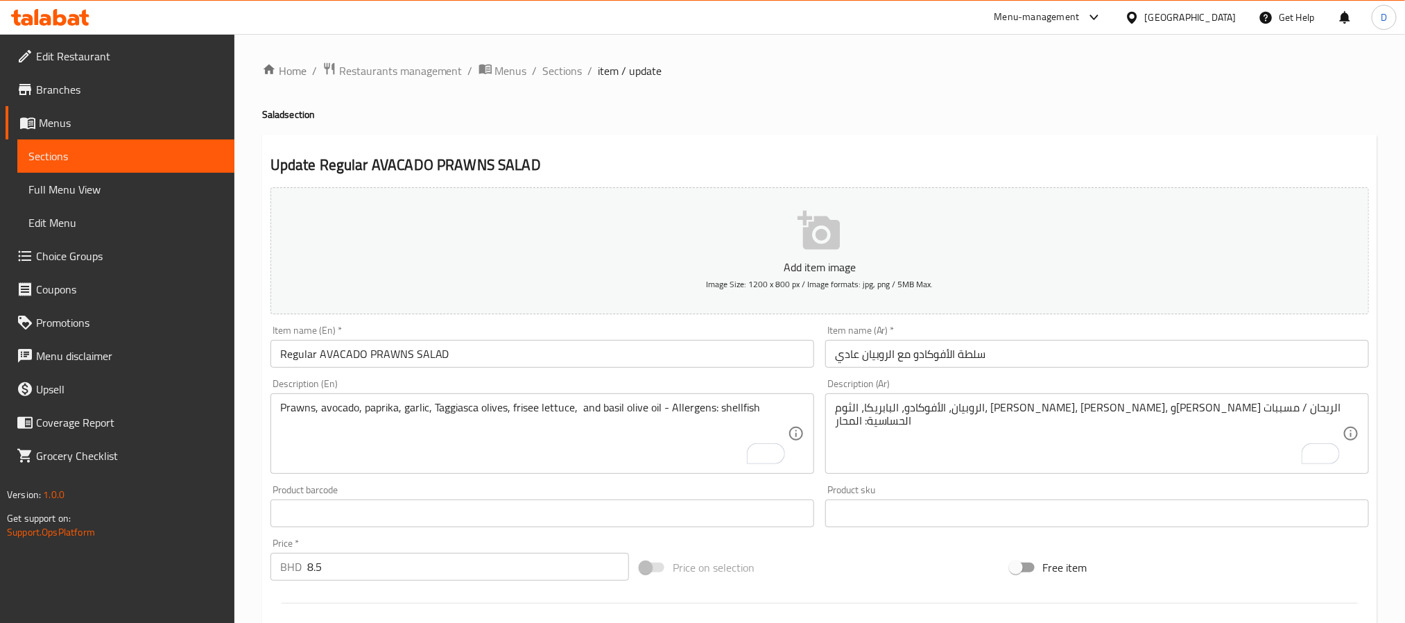
click at [619, 400] on div "Prawns, avocado, paprika, garlic, Taggiasca olives, frisee lettuce, and basil o…" at bounding box center [543, 433] width 544 height 80
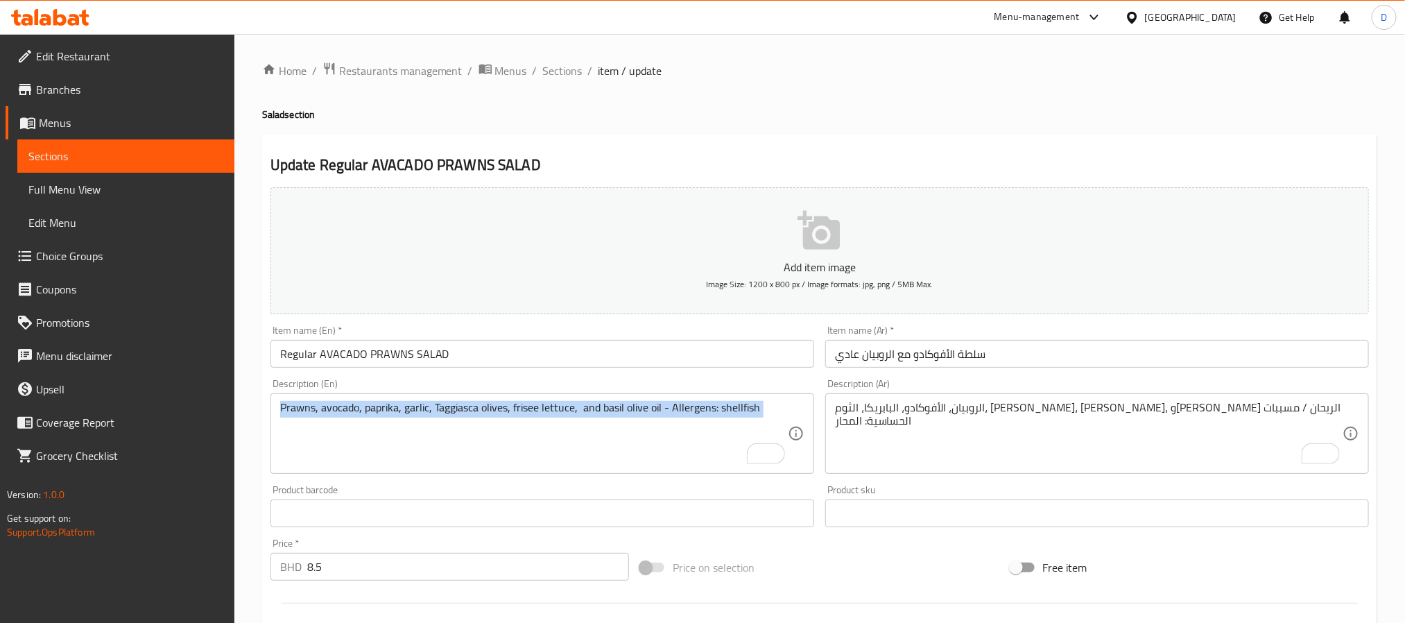
click at [619, 400] on div "Prawns, avocado, paprika, garlic, Taggiasca olives, frisee lettuce, and basil o…" at bounding box center [543, 433] width 544 height 80
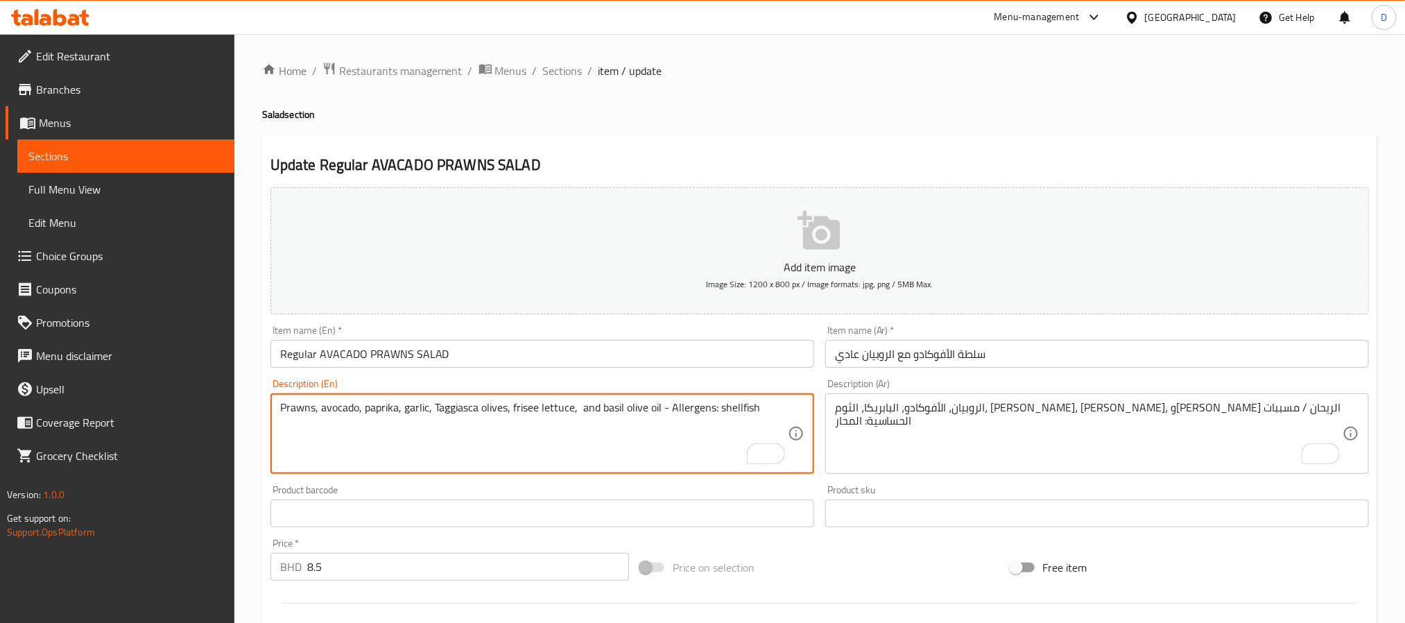
click at [644, 348] on input "Regular AVACADO PRAWNS SALAD" at bounding box center [543, 354] width 544 height 28
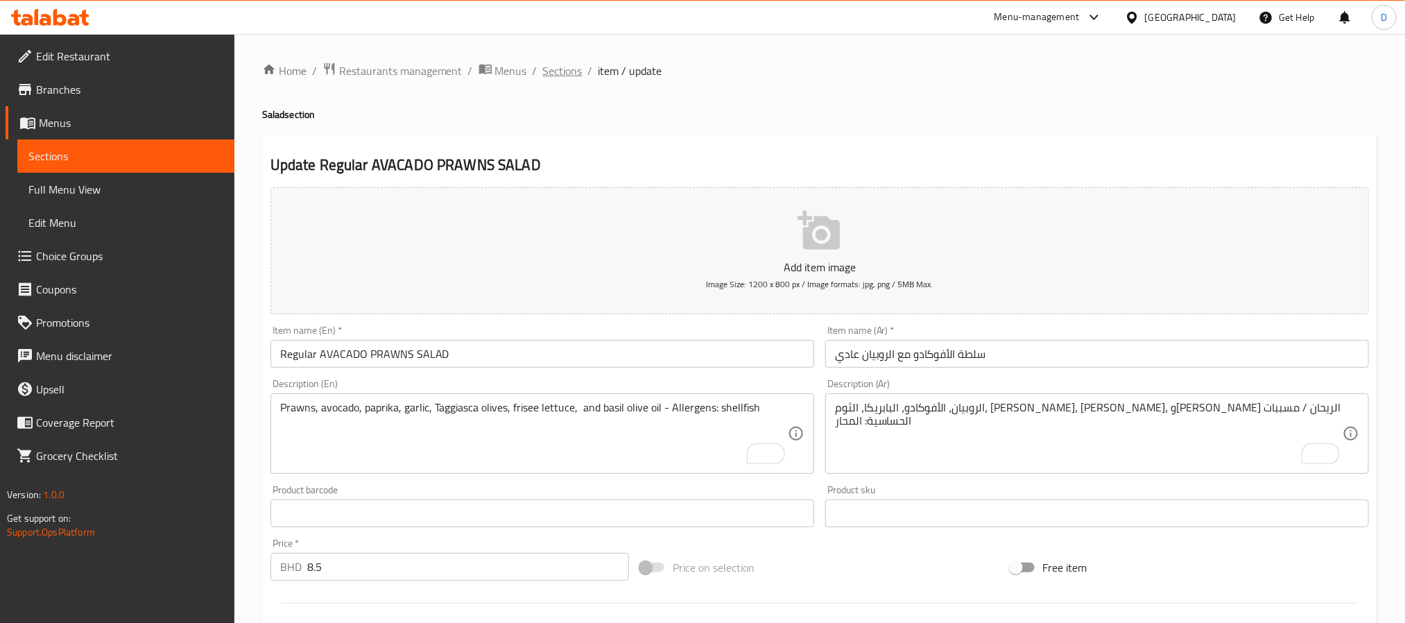
click at [576, 74] on span "Sections" at bounding box center [563, 70] width 40 height 17
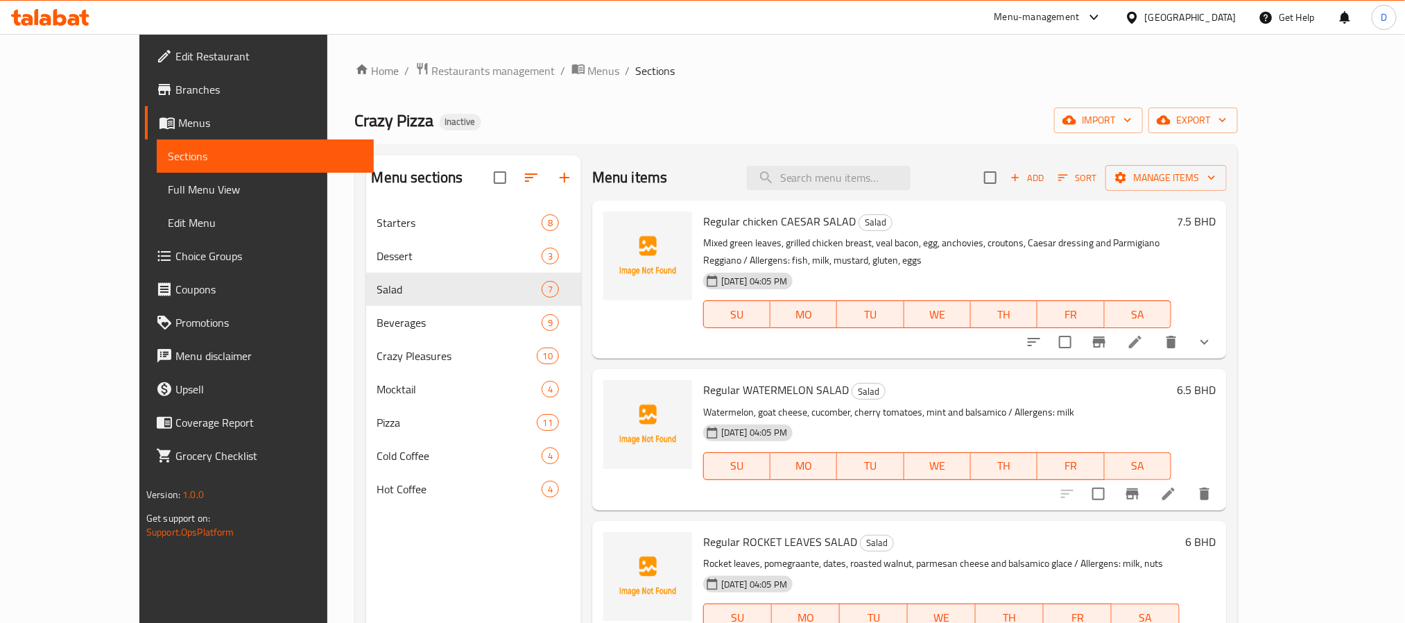
drag, startPoint x: 846, startPoint y: 104, endPoint x: 837, endPoint y: 101, distance: 9.0
click at [846, 104] on div "Home / Restaurants management / Menus / Sections Crazy Pizza Inactive import ex…" at bounding box center [797, 426] width 884 height 728
click at [1238, 110] on button "export" at bounding box center [1193, 121] width 89 height 26
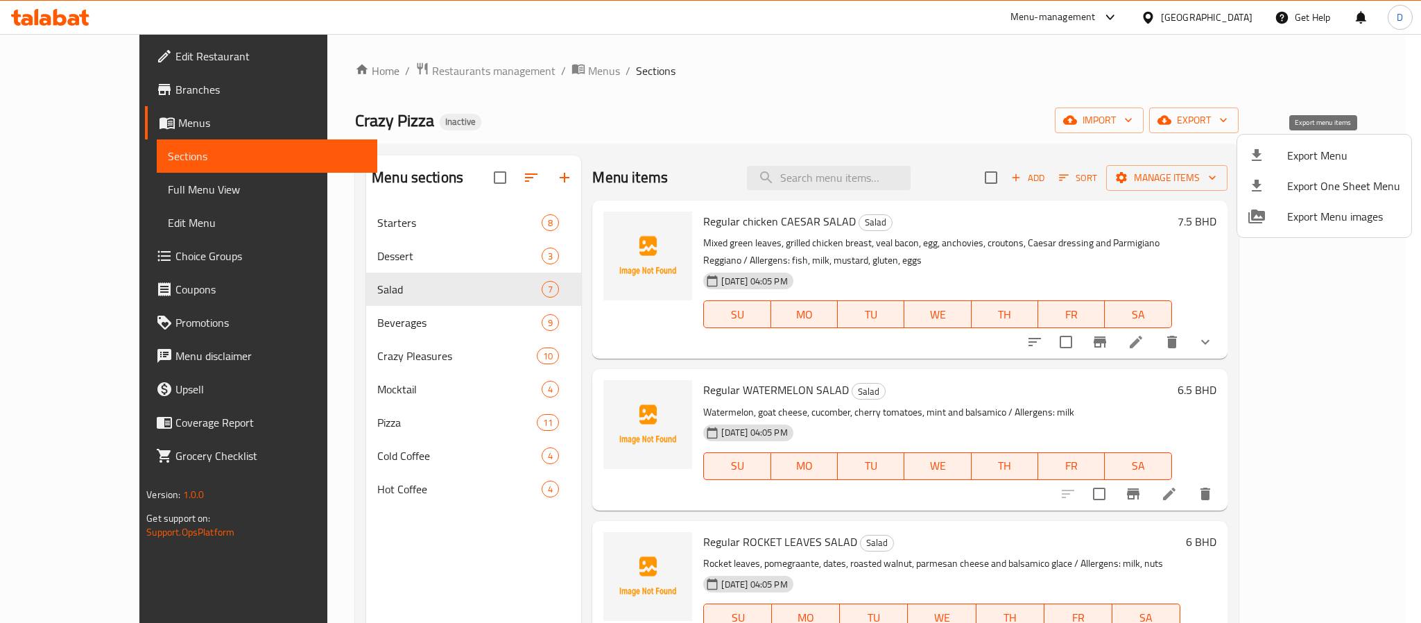
click at [1301, 151] on span "Export Menu" at bounding box center [1343, 155] width 113 height 17
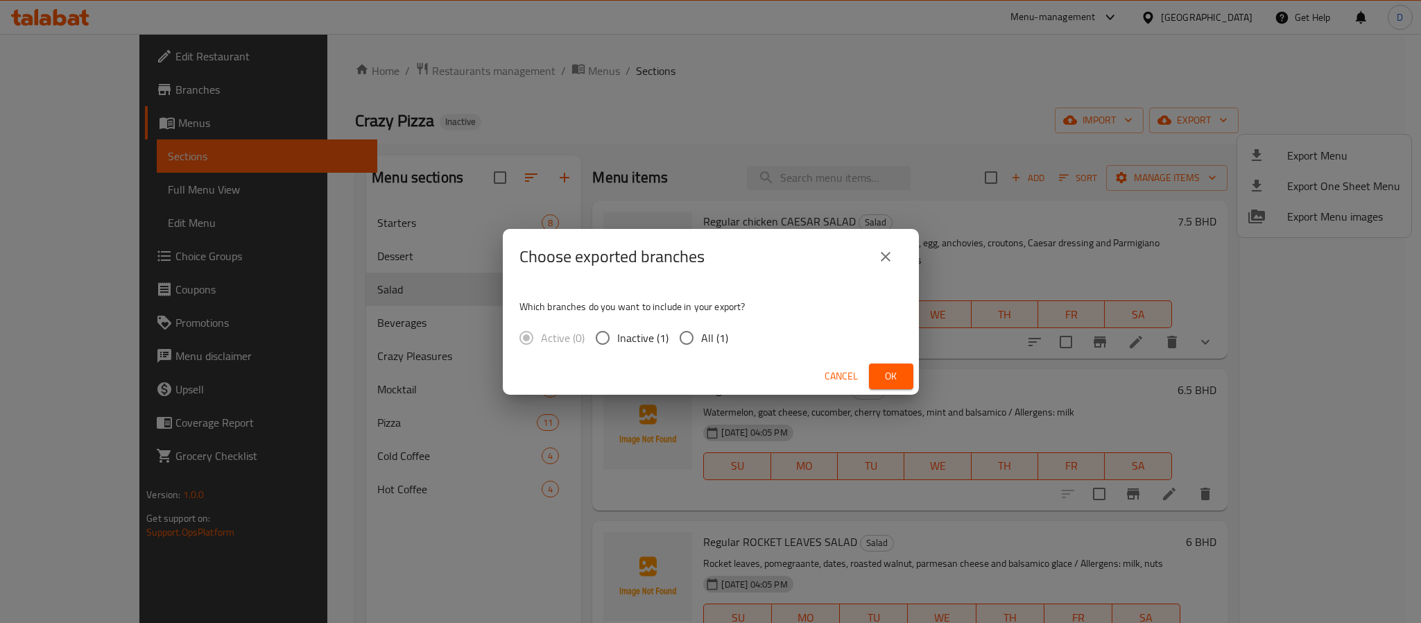
click at [897, 384] on span "Ok" at bounding box center [891, 376] width 22 height 17
